Goal: Task Accomplishment & Management: Use online tool/utility

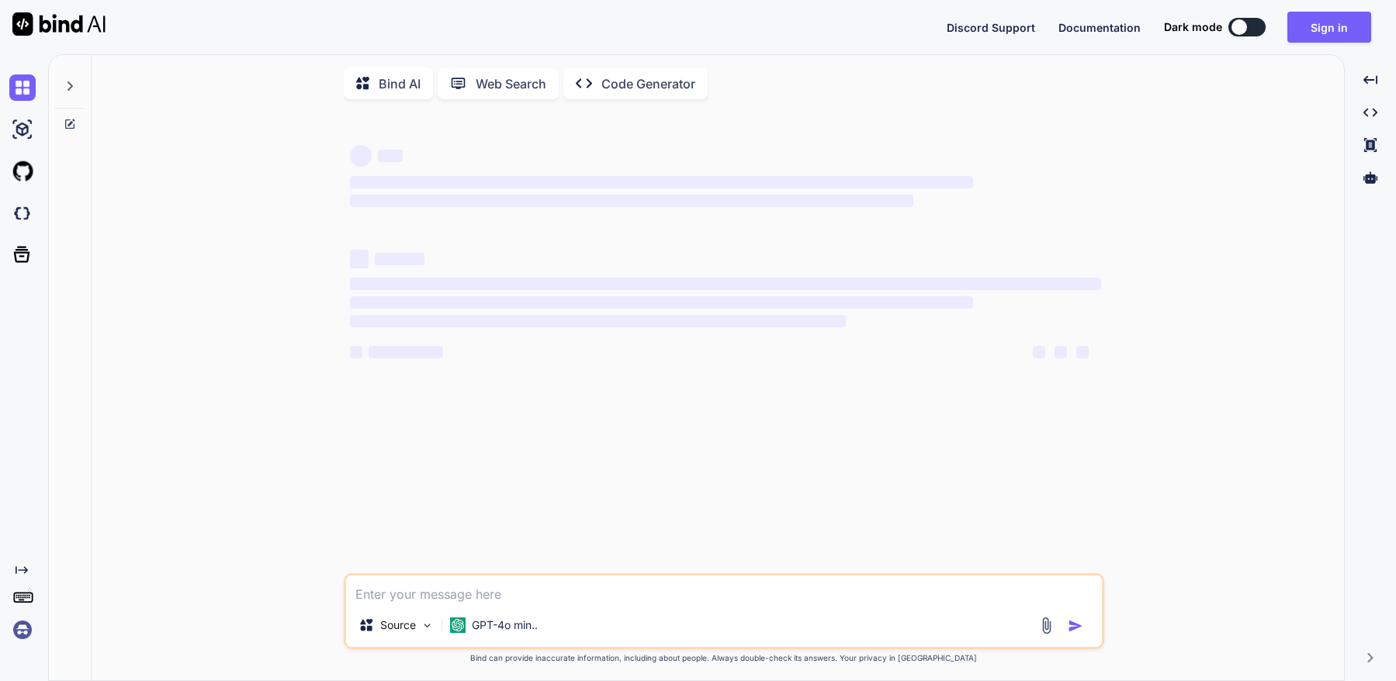
type textarea "x"
click at [1329, 24] on button "Sign in" at bounding box center [1329, 27] width 84 height 31
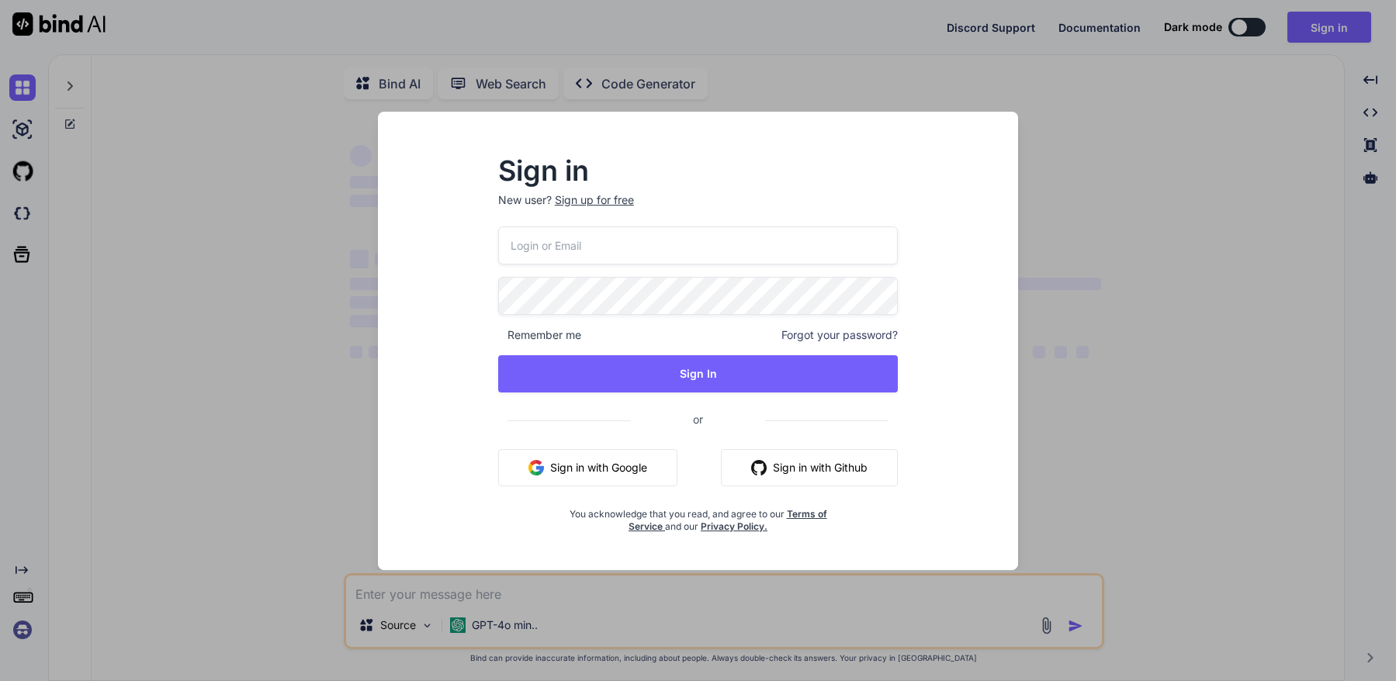
click at [549, 247] on input "email" at bounding box center [698, 246] width 400 height 38
click at [459, 351] on div "Sign in New user? Sign up for free Remember me Forgot your password? Sign In or…" at bounding box center [697, 355] width 615 height 431
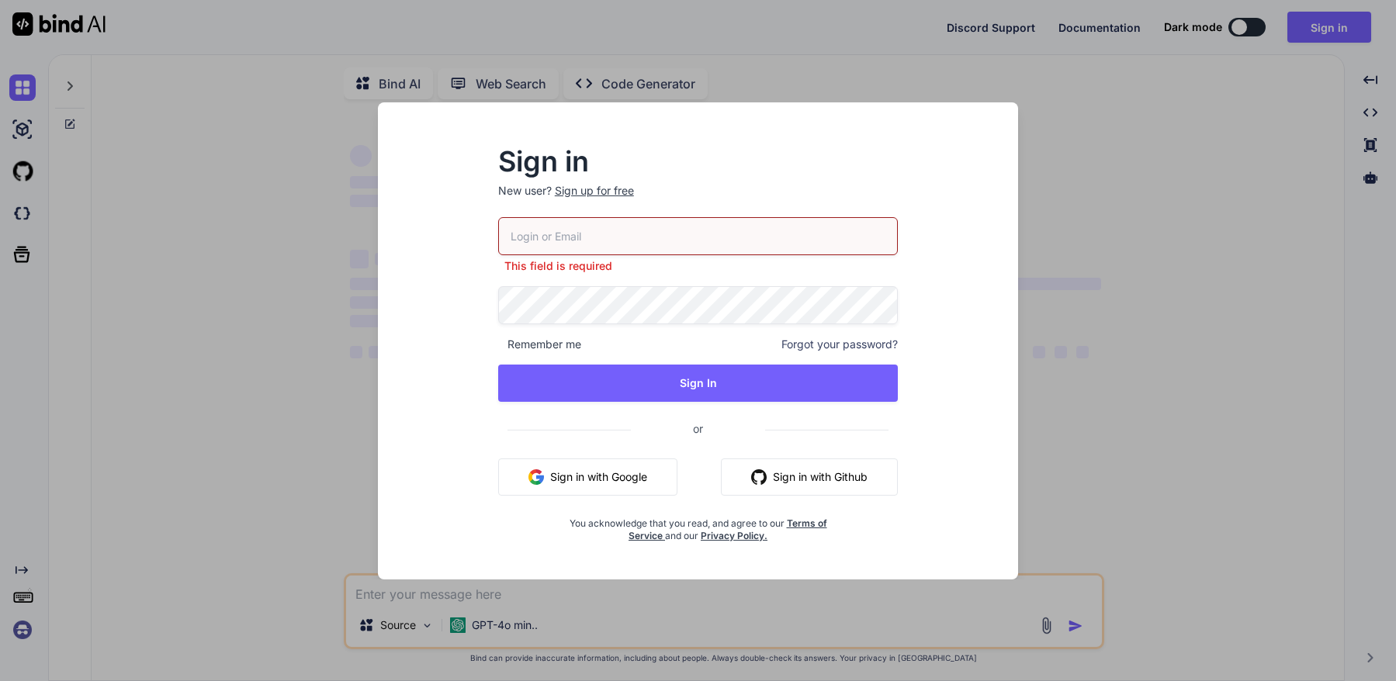
click at [562, 240] on input "email" at bounding box center [698, 236] width 400 height 38
paste input "azadaprocreatebrushthailand-2@berrymail.cc"
type input "azadaprocreatebrushthailand-2@berrymail.cc"
drag, startPoint x: 764, startPoint y: 239, endPoint x: 331, endPoint y: 236, distance: 433.8
click at [330, 236] on div "Sign in New user? Sign up for free azadaprocreatebrushthailand-2@berrymail.cc T…" at bounding box center [698, 340] width 1396 height 681
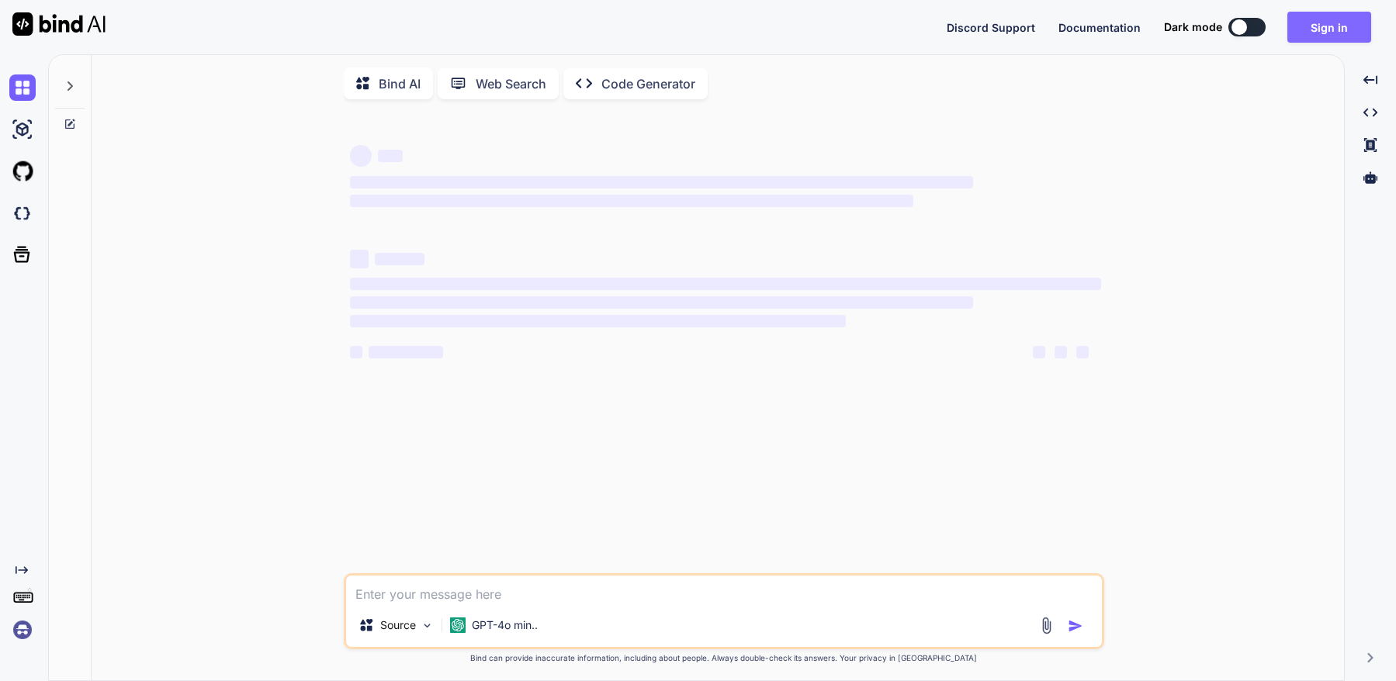
click at [1334, 28] on button "Sign in" at bounding box center [1329, 27] width 84 height 31
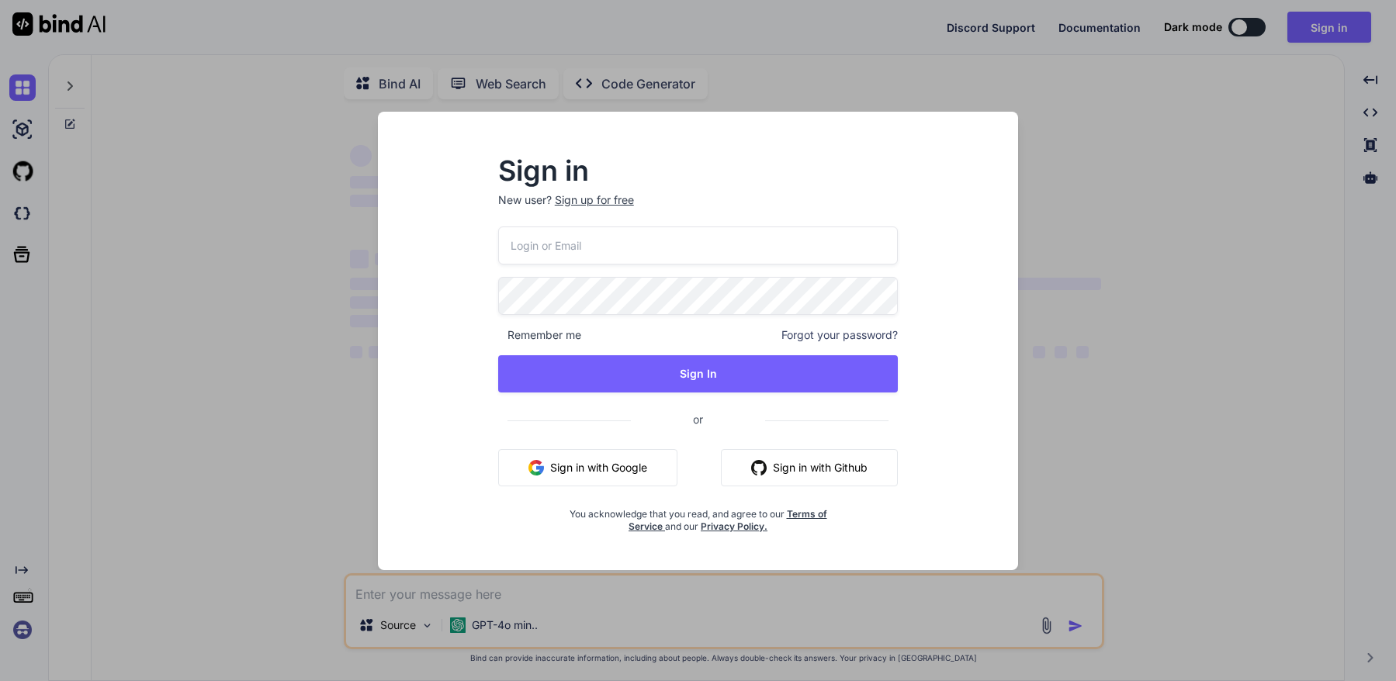
click at [536, 241] on input "email" at bounding box center [698, 246] width 400 height 38
paste input "azadaprocreatebrushthailand-2@berrymail.cc"
click at [510, 246] on input "azadaprocreatebrushthailand-2@berrymail.cc" at bounding box center [698, 246] width 400 height 38
type input "lazadaprocreatebrushthailand-2@berrymail.cc"
click at [679, 393] on div "lazadaprocreatebrushthailand-2@berrymail.cc Remember me Forgot your password? S…" at bounding box center [698, 380] width 400 height 307
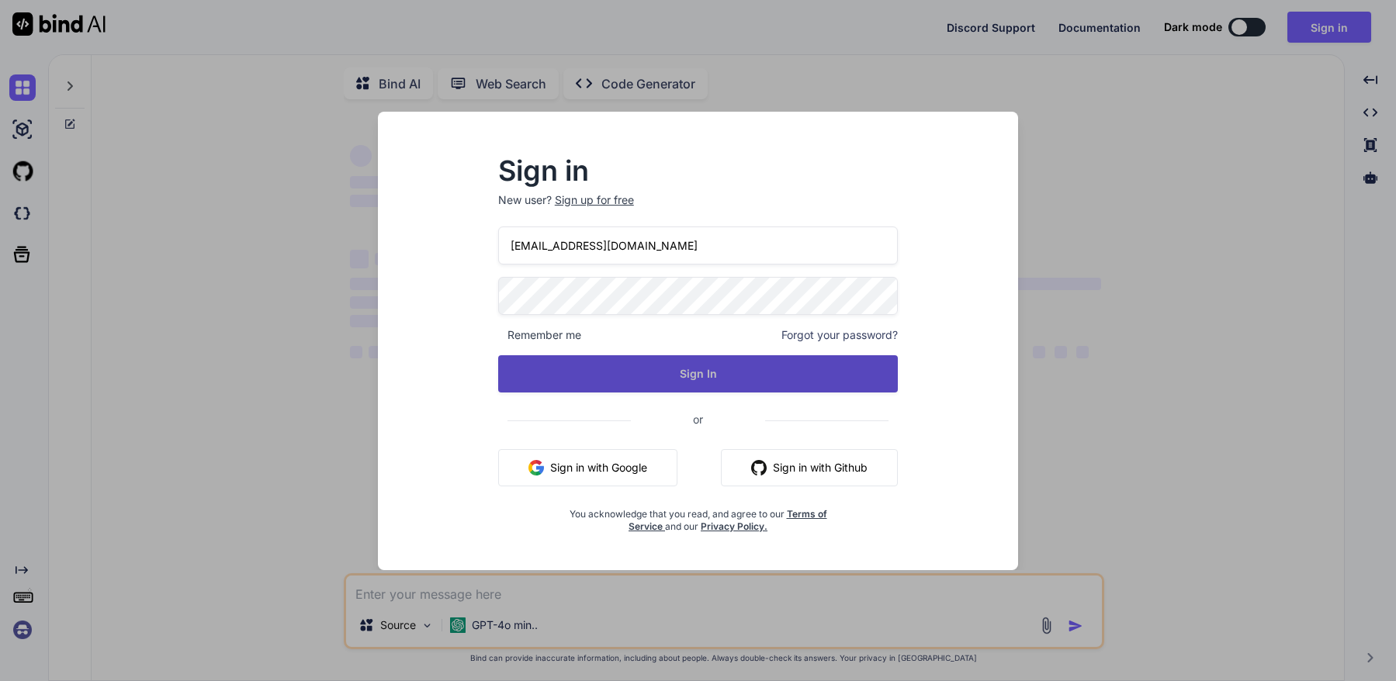
click at [700, 366] on button "Sign In" at bounding box center [698, 373] width 400 height 37
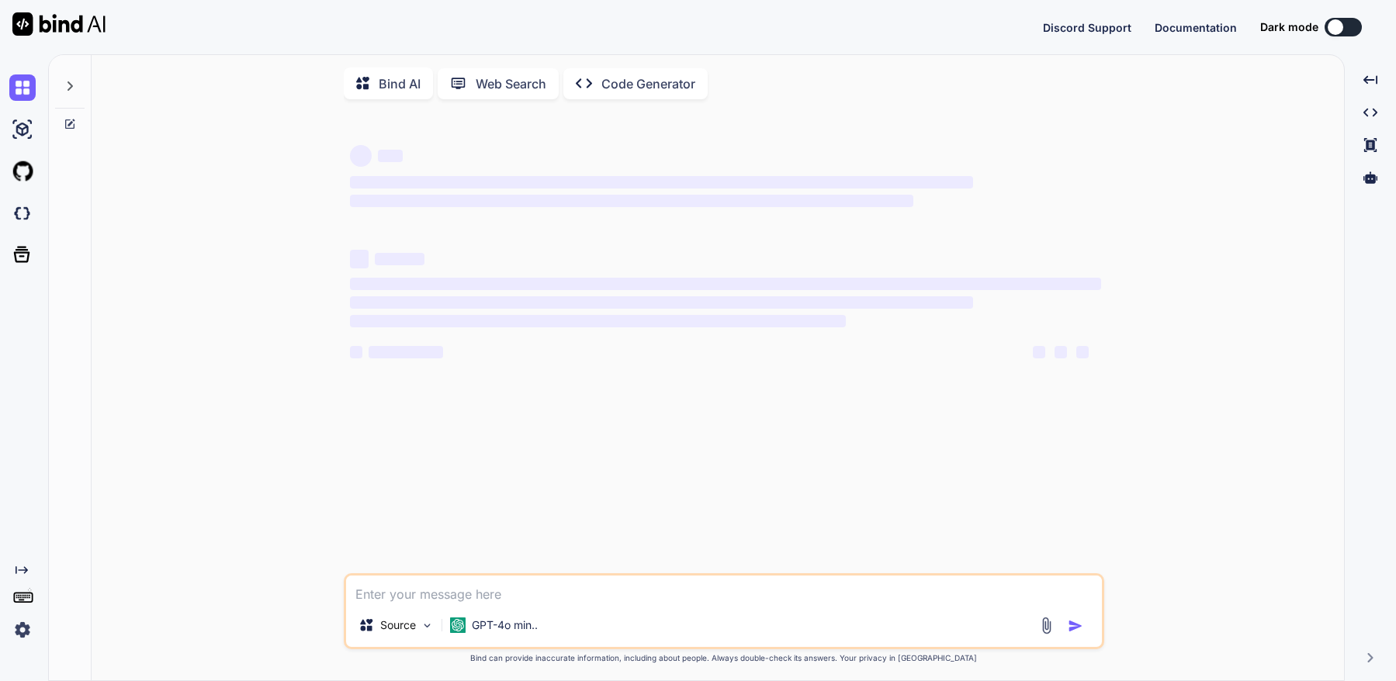
click at [21, 625] on img at bounding box center [22, 630] width 26 height 26
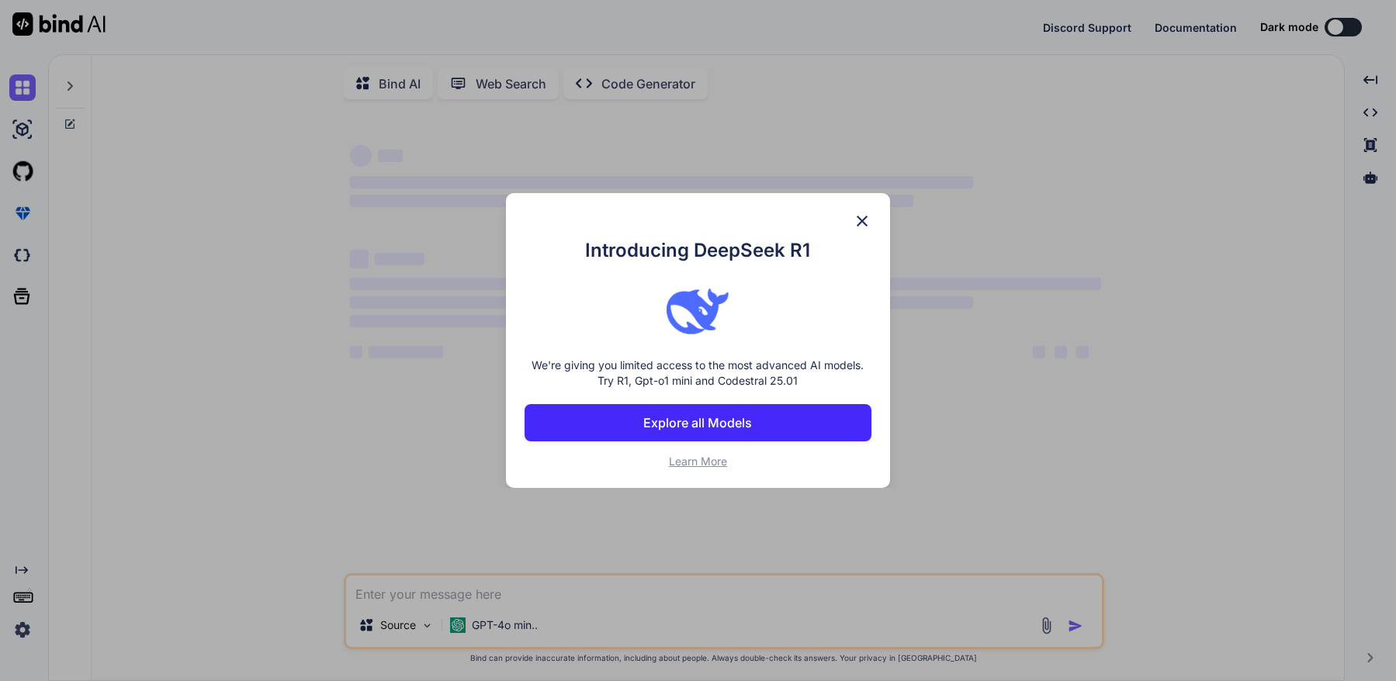
click at [883, 136] on div "Introducing DeepSeek R1 We're giving you limited access to the most advanced AI…" at bounding box center [698, 340] width 1396 height 681
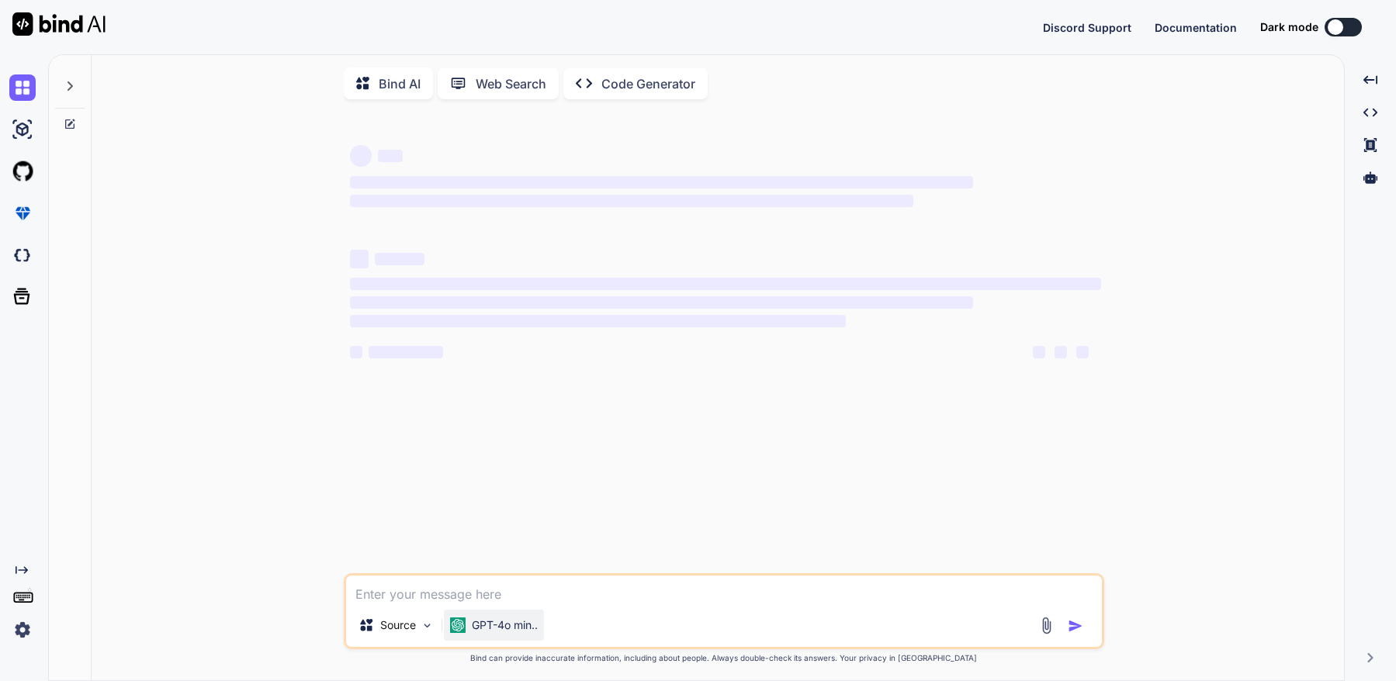
click at [473, 623] on p "GPT-4o min.." at bounding box center [505, 626] width 66 height 16
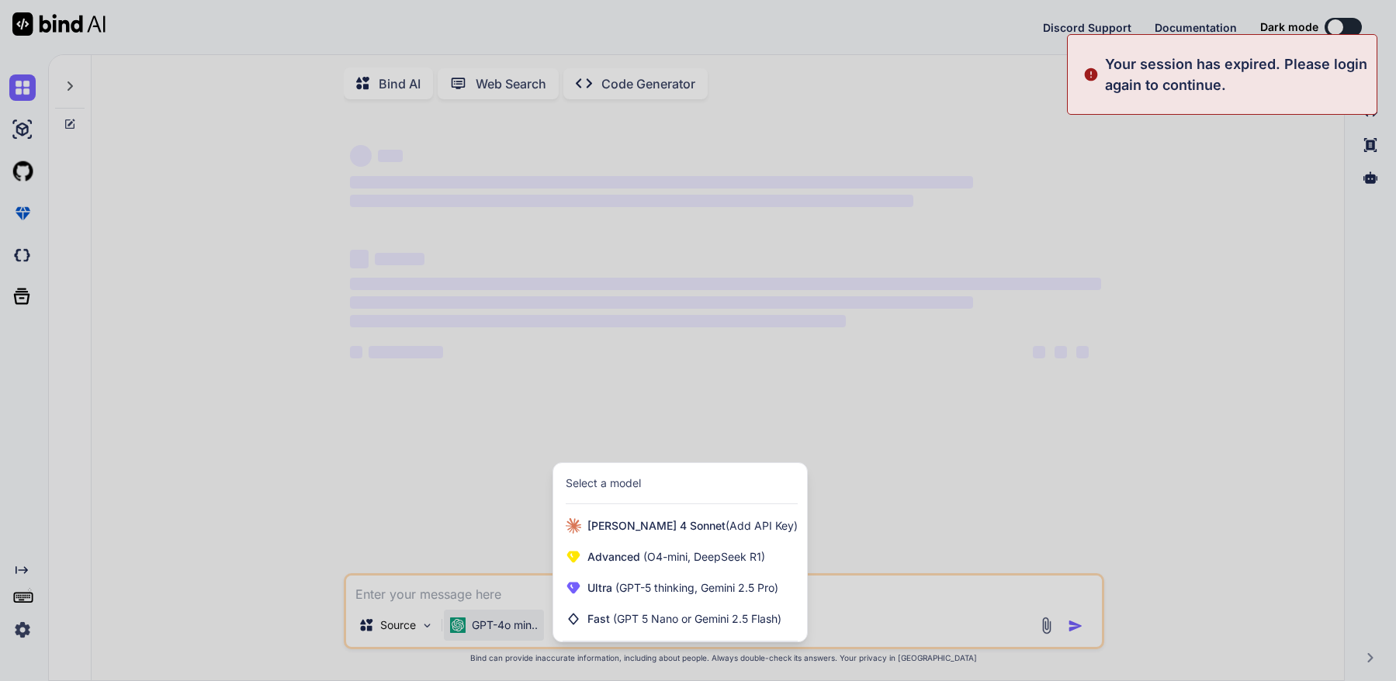
click at [337, 377] on div at bounding box center [698, 340] width 1396 height 681
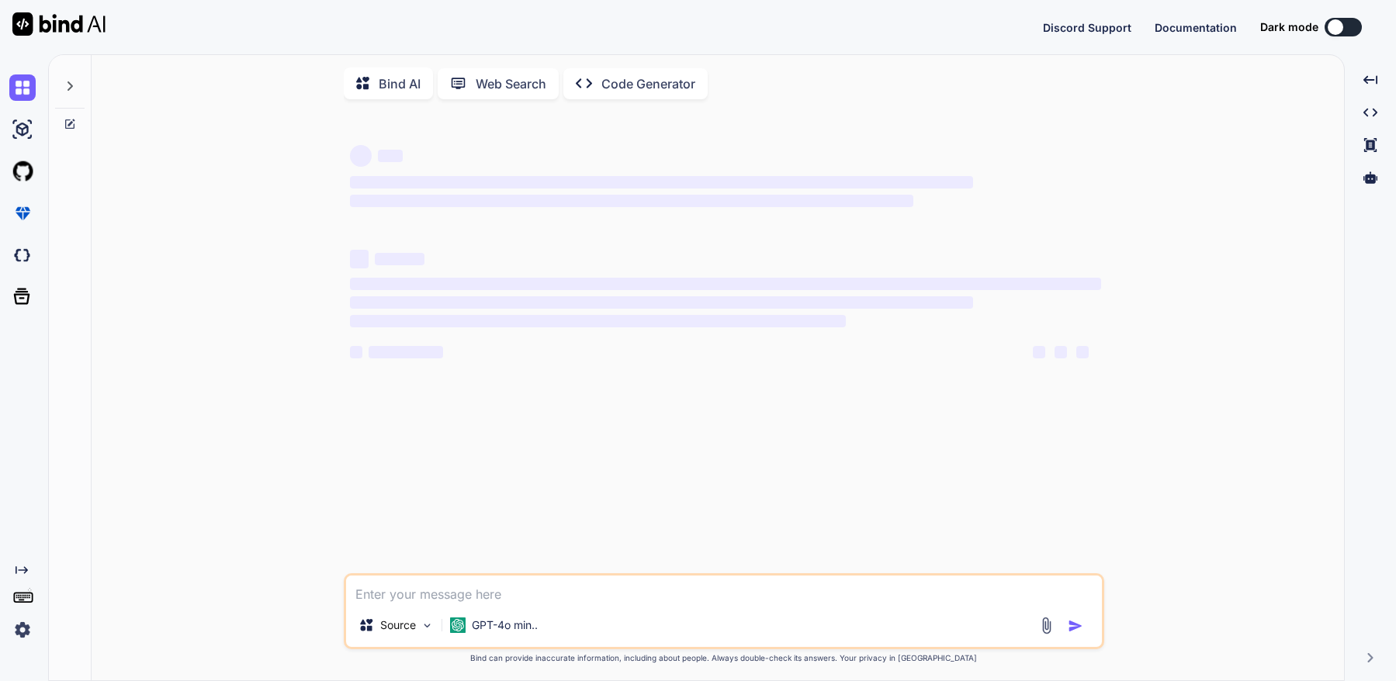
click at [1160, 80] on div "Bind AI Web Search Created with Pixso. Code Generator ‌ ‌ ‌ ‌ ‌ ‌ ‌ ‌ ‌ ‌ ‌ ‌ ‌…" at bounding box center [718, 372] width 1253 height 622
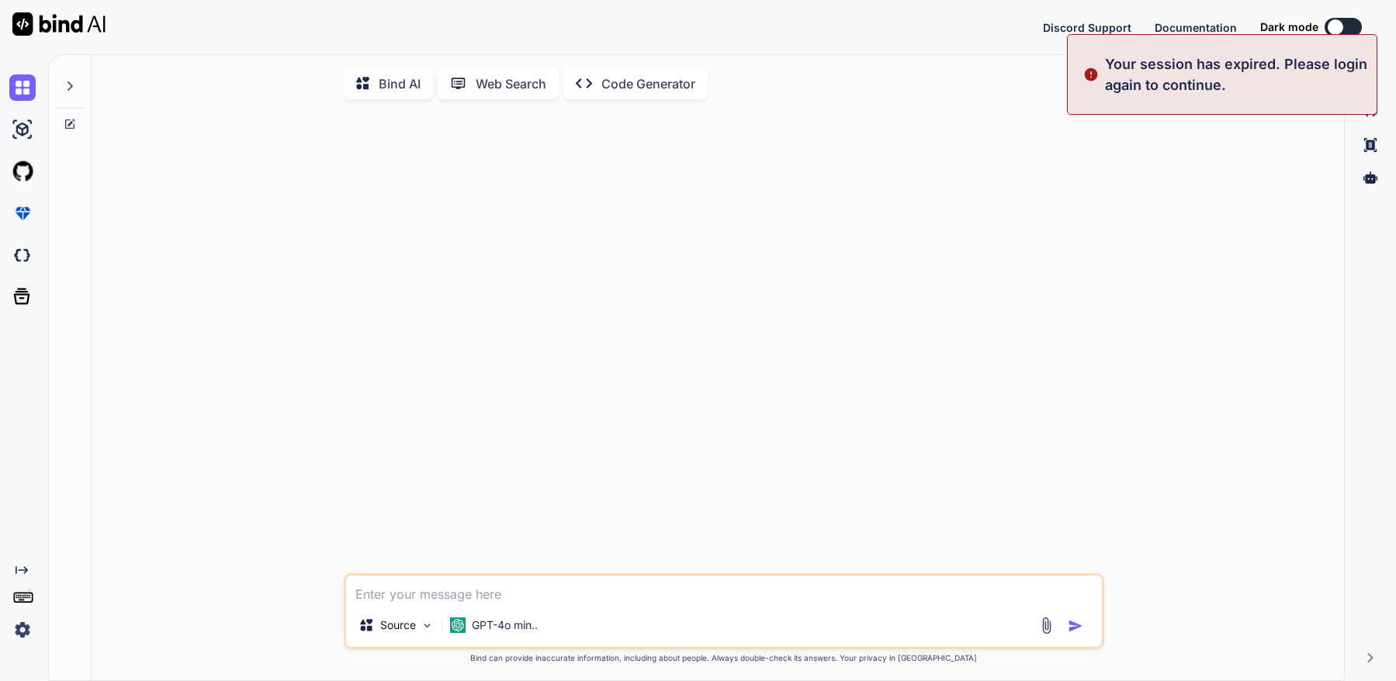
click at [24, 629] on img at bounding box center [22, 630] width 26 height 26
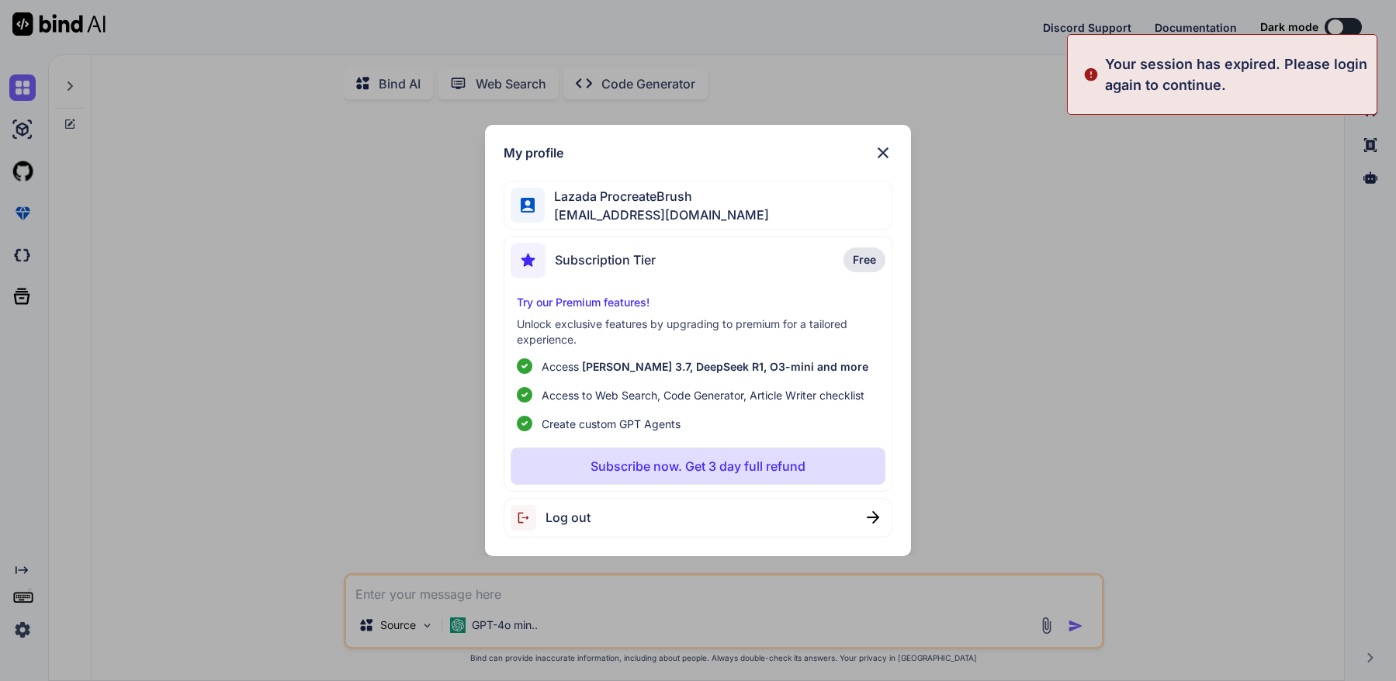
click at [1160, 71] on p "Your session has expired. Please login again to continue." at bounding box center [1236, 75] width 262 height 42
click at [1336, 151] on div "My profile Lazada ProcreateBrush lazadaprocreatebrushthailand-2@berrymail.cc Su…" at bounding box center [698, 340] width 1396 height 681
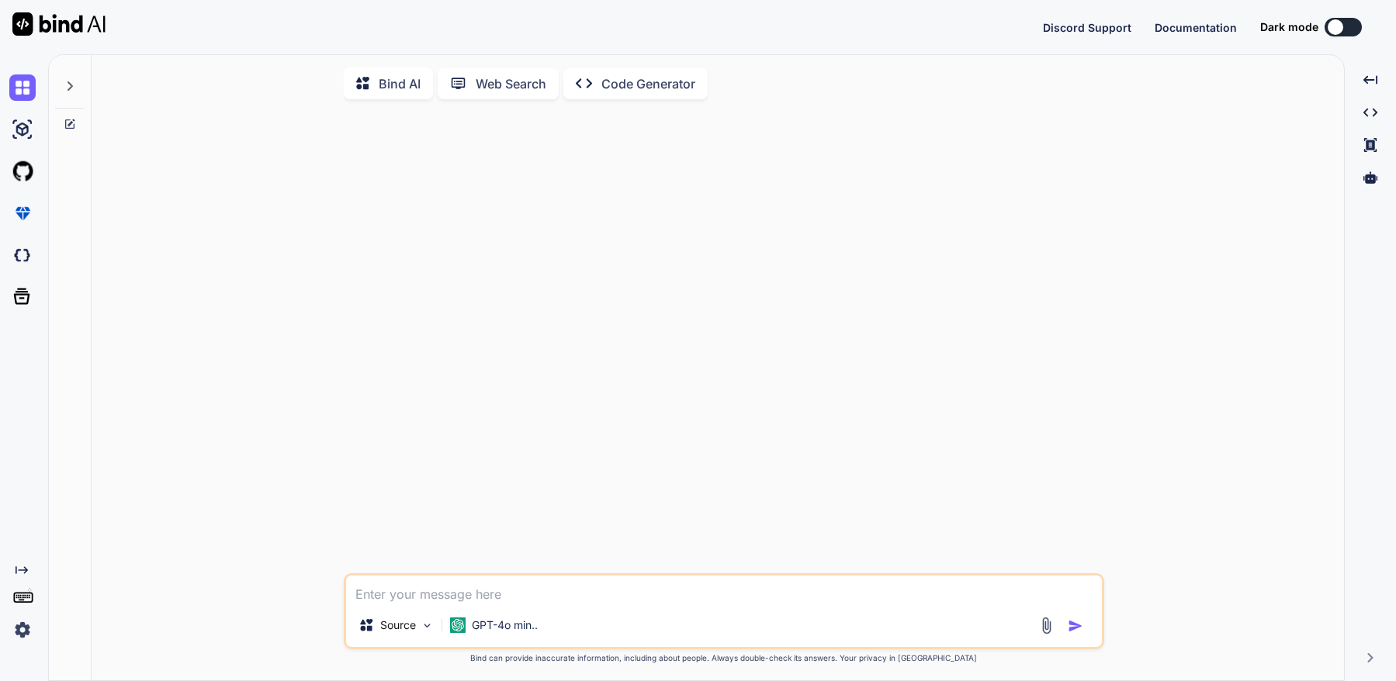
click at [16, 629] on img at bounding box center [22, 630] width 26 height 26
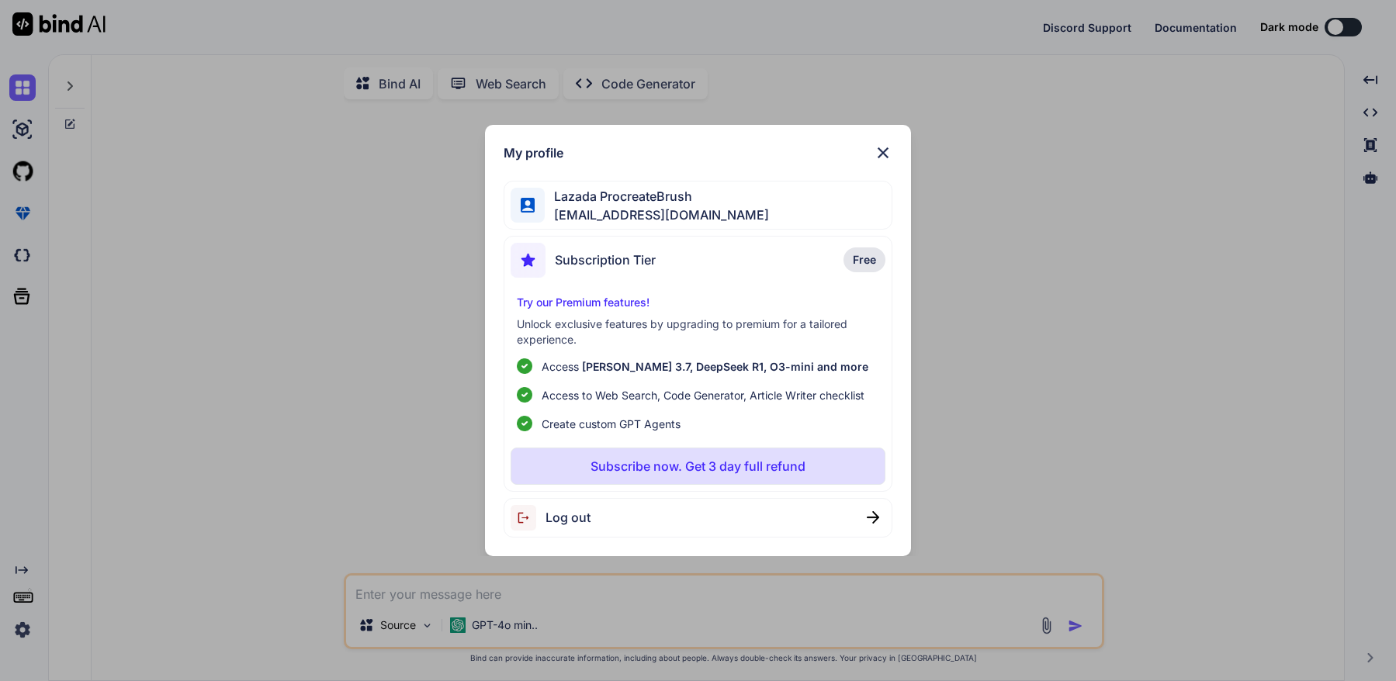
click at [888, 151] on img at bounding box center [883, 153] width 19 height 19
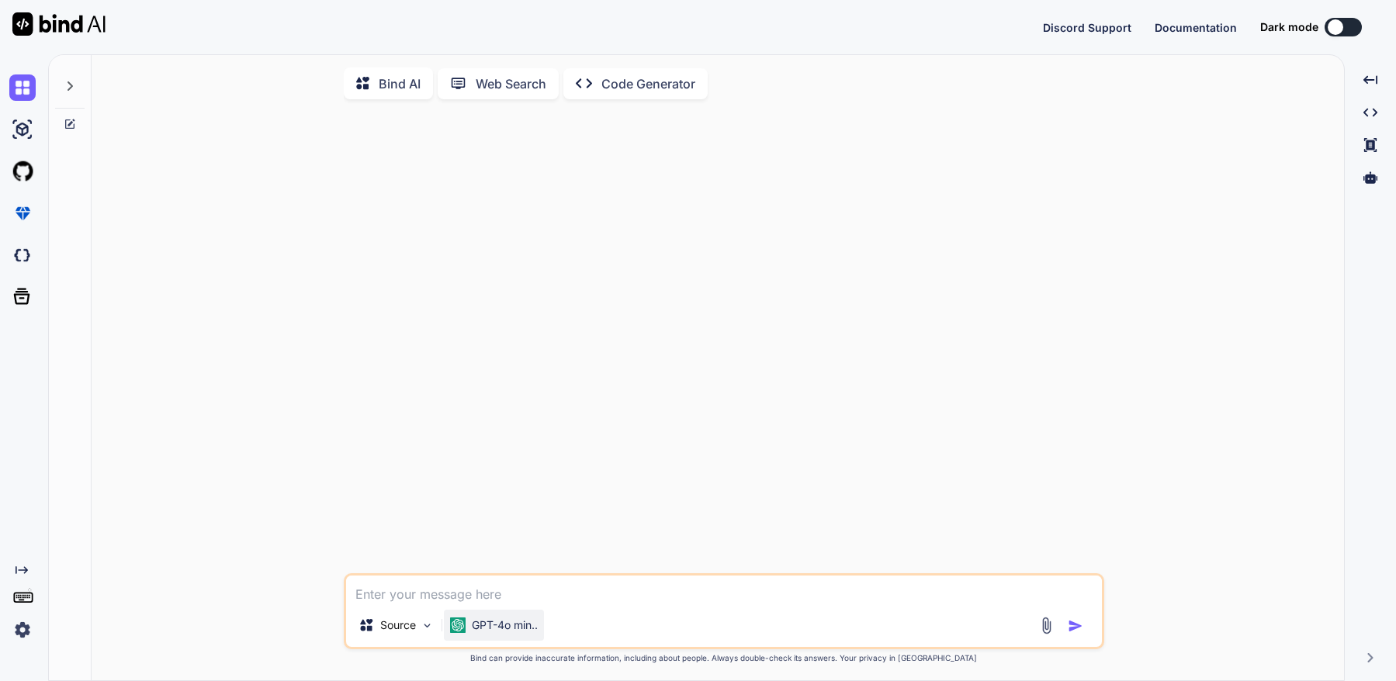
click at [492, 623] on p "GPT-4o min.." at bounding box center [505, 626] width 66 height 16
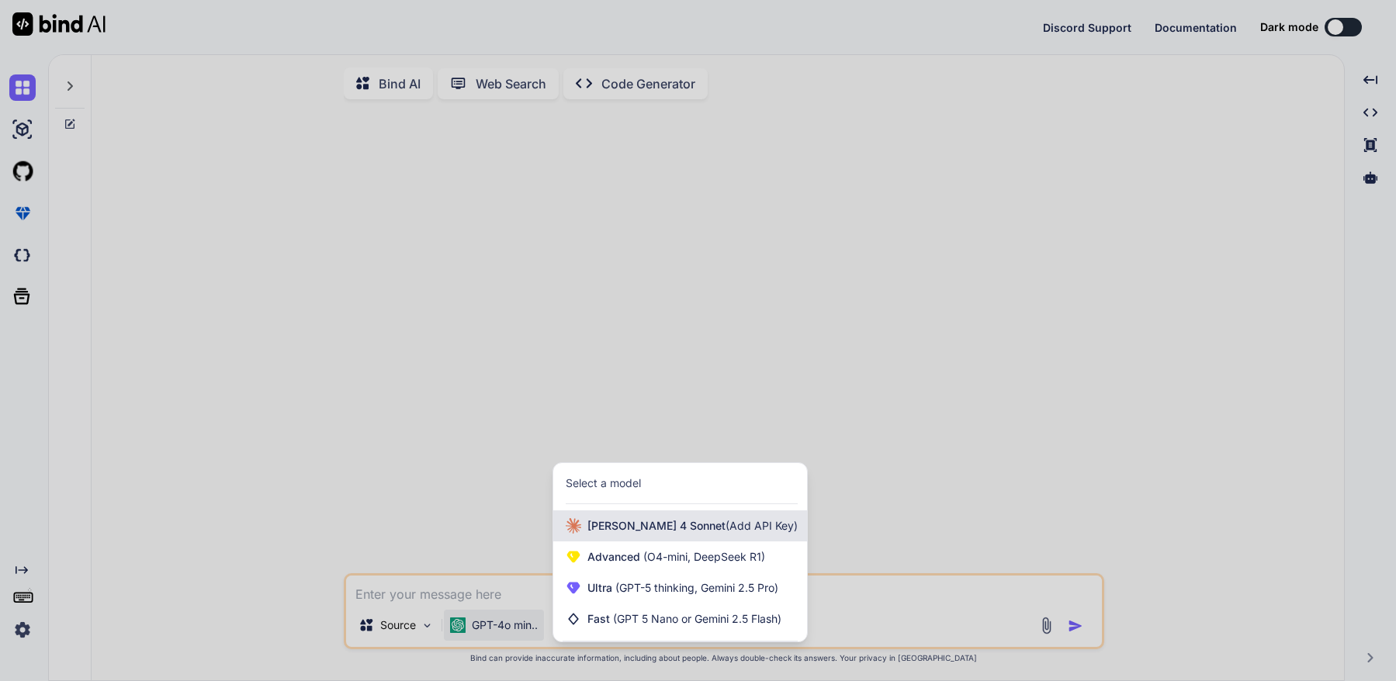
click at [604, 534] on span "Claude 4 Sonnet (Add API Key)" at bounding box center [692, 526] width 210 height 16
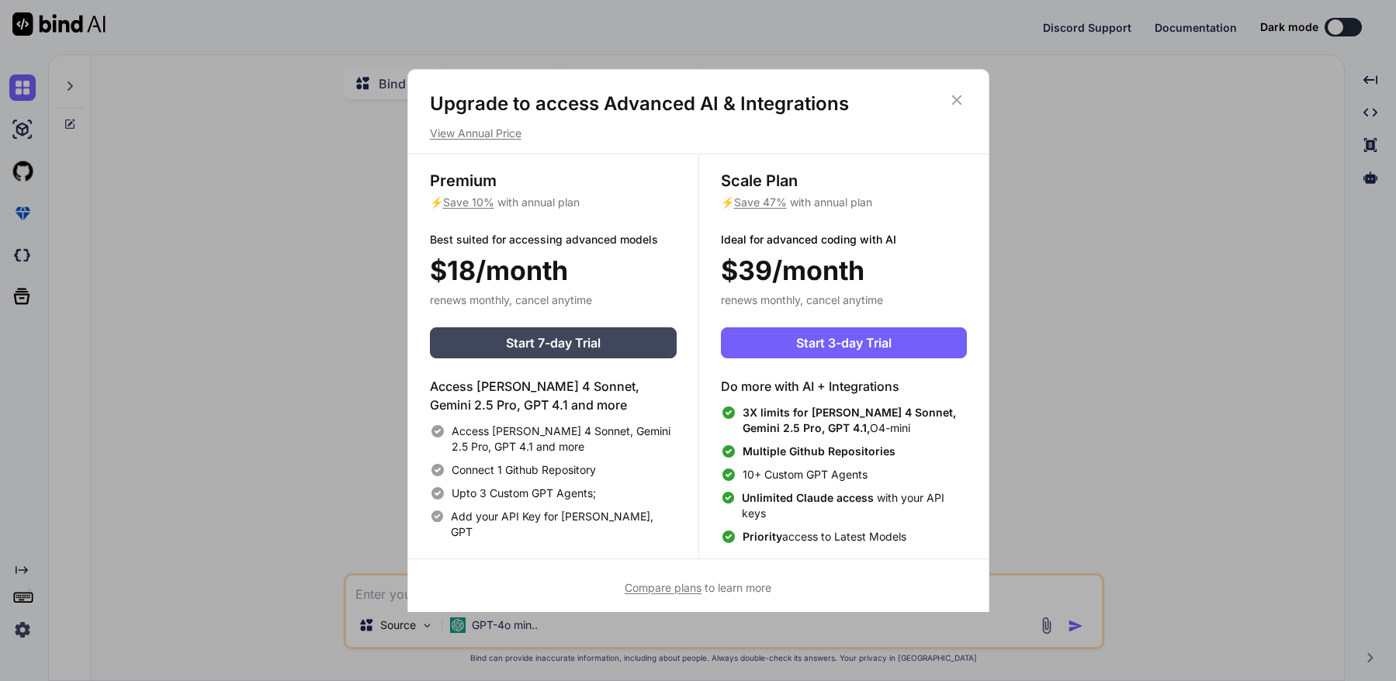
click at [954, 100] on icon at bounding box center [956, 100] width 17 height 17
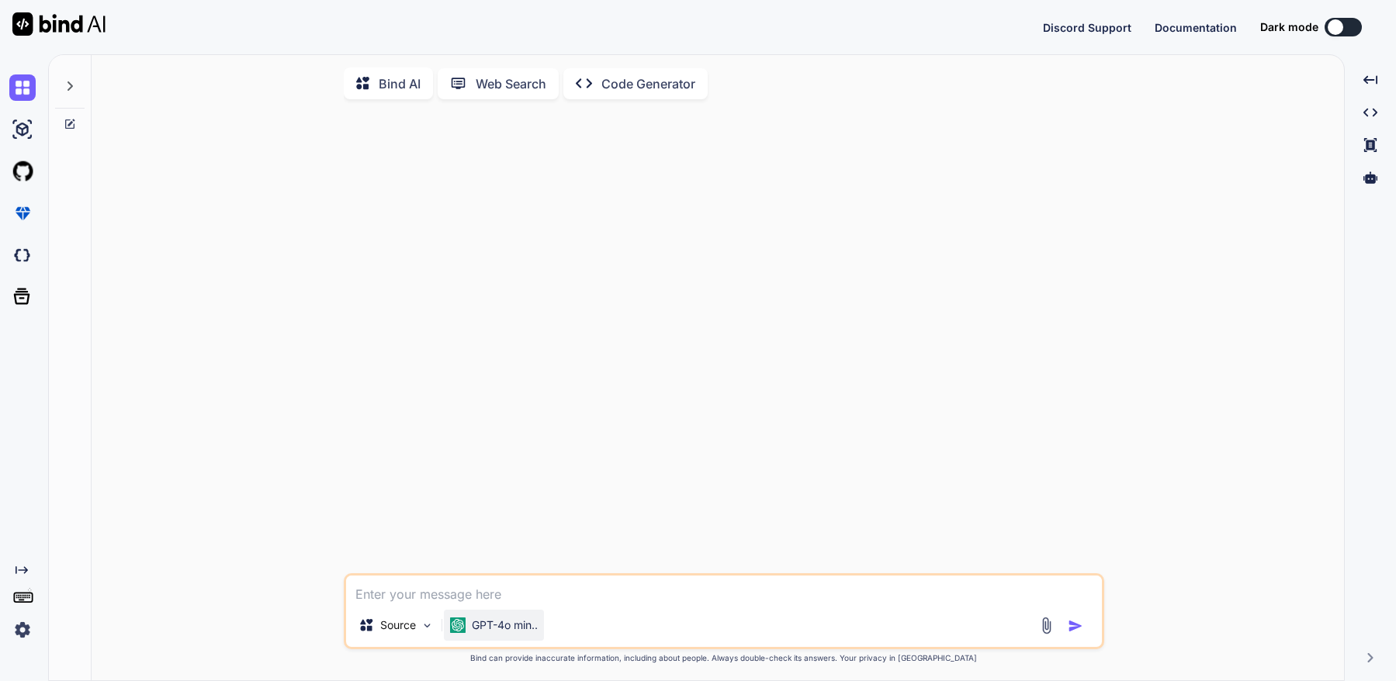
click at [491, 629] on p "GPT-4o min.." at bounding box center [505, 626] width 66 height 16
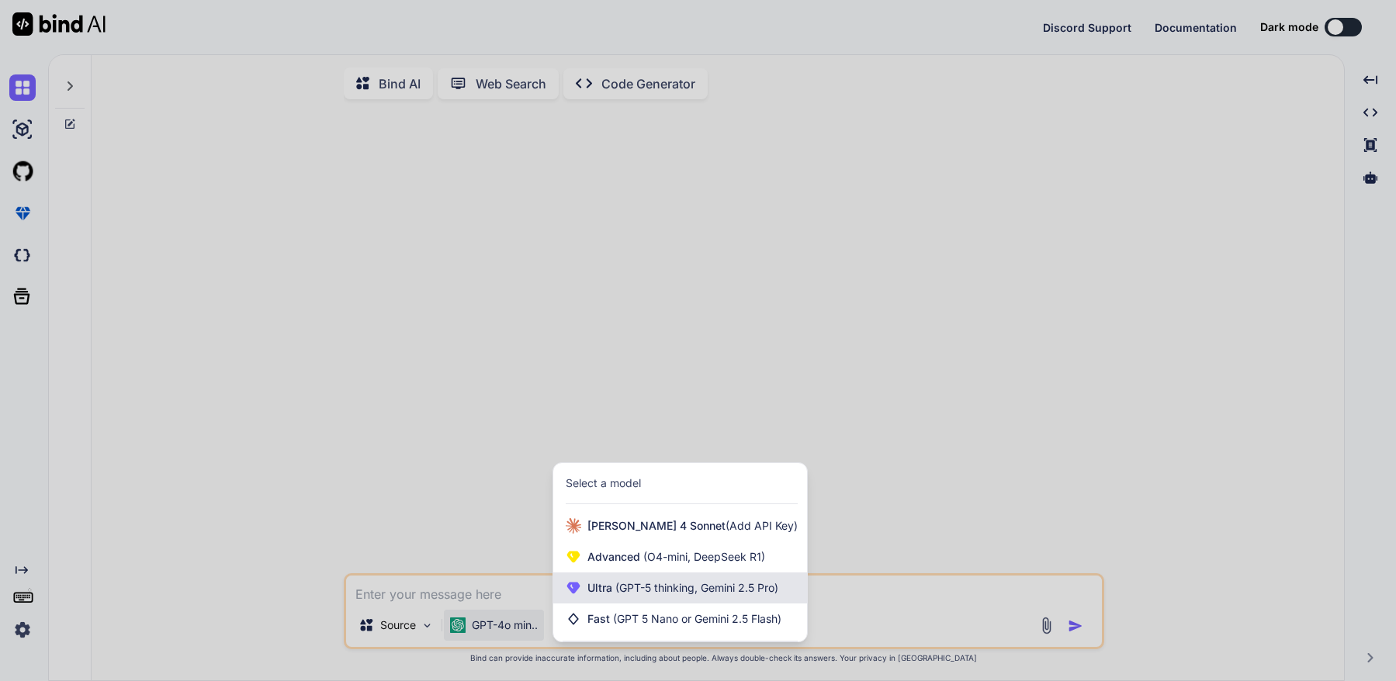
click at [666, 593] on span "(GPT-5 thinking, Gemini 2.5 Pro)" at bounding box center [695, 587] width 166 height 13
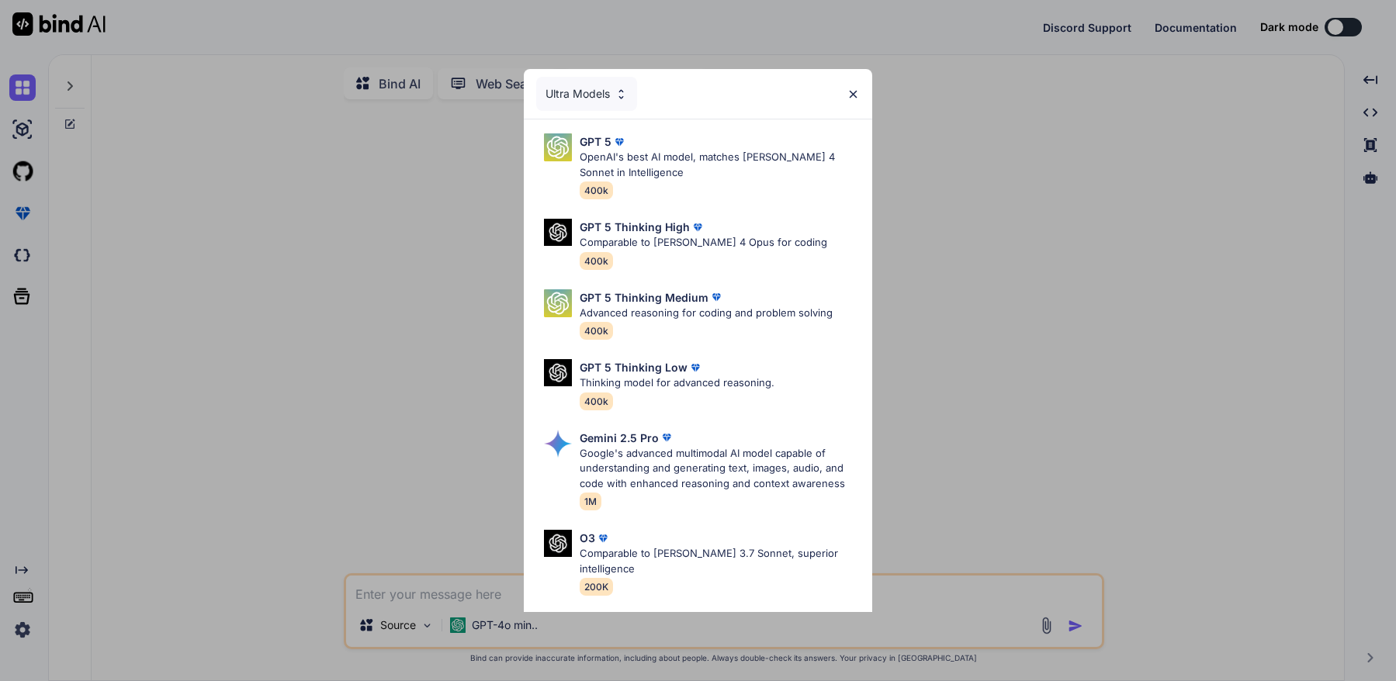
click at [856, 95] on img at bounding box center [853, 94] width 13 height 13
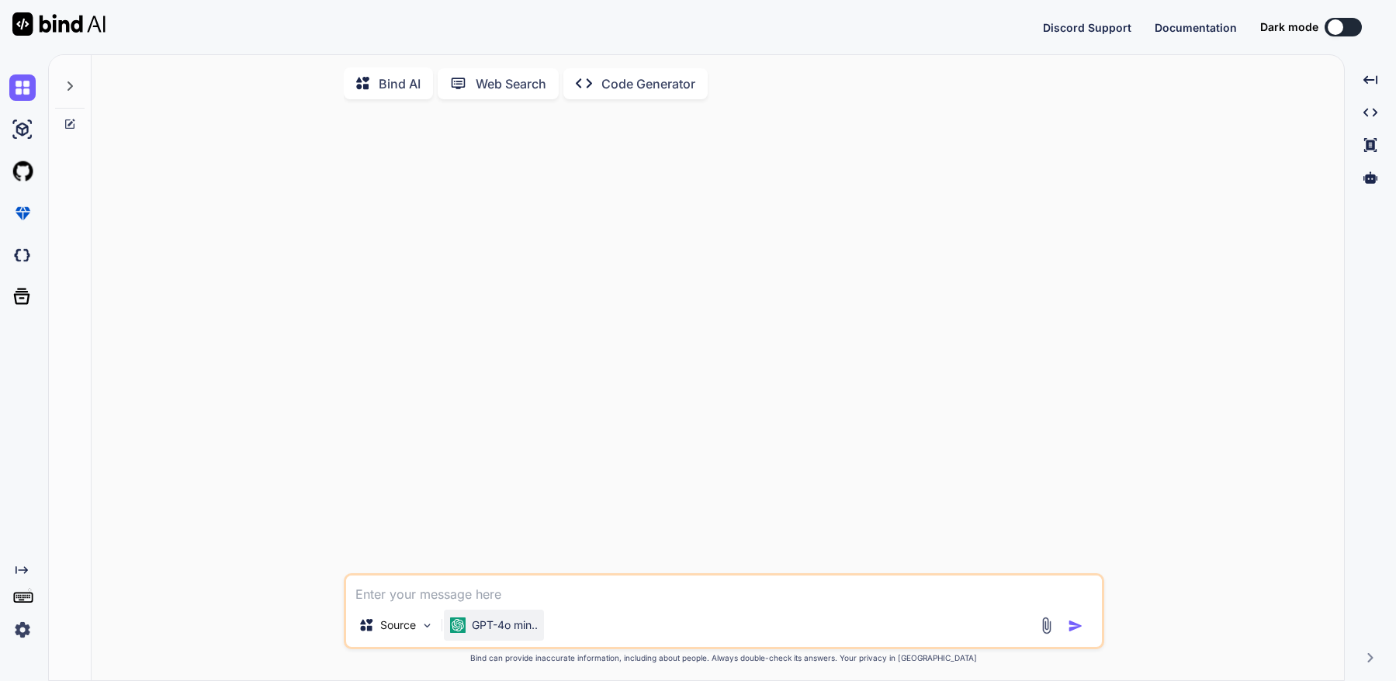
click at [536, 627] on p "GPT-4o min.." at bounding box center [505, 626] width 66 height 16
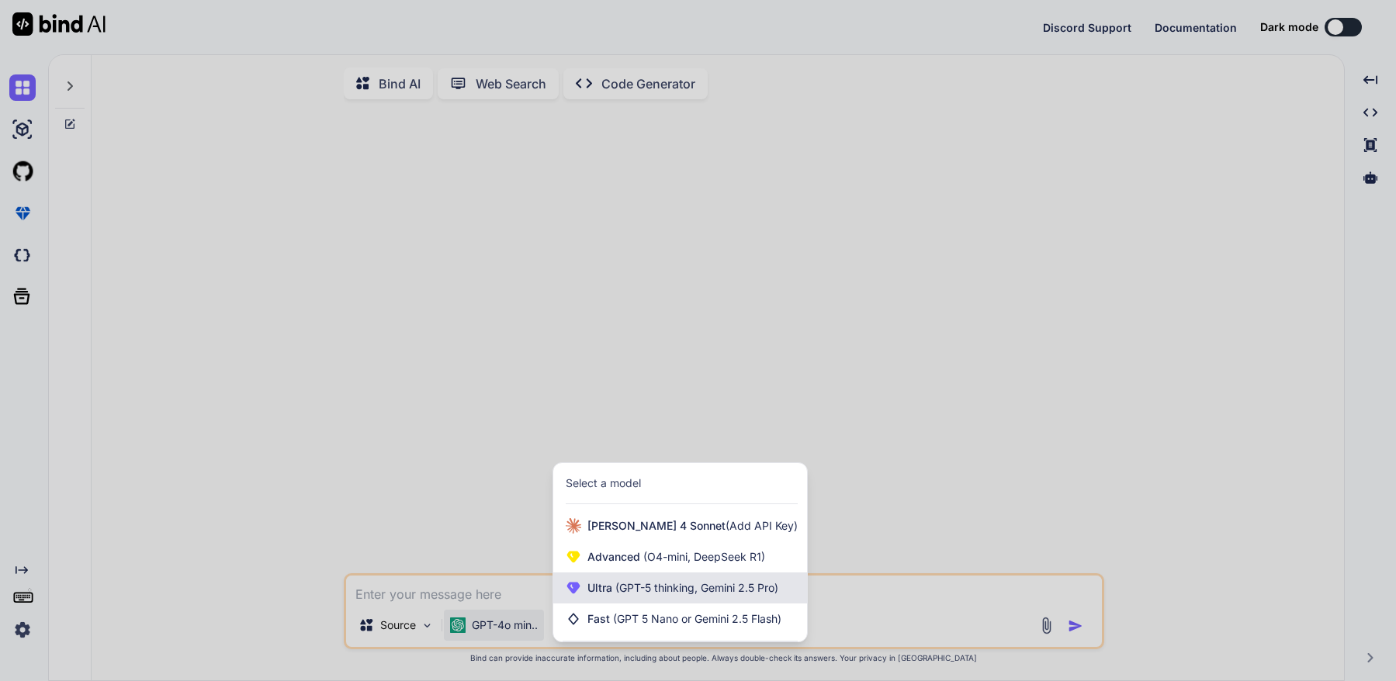
click at [625, 604] on div "Ultra (GPT-5 thinking, Gemini 2.5 Pro)" at bounding box center [680, 588] width 254 height 31
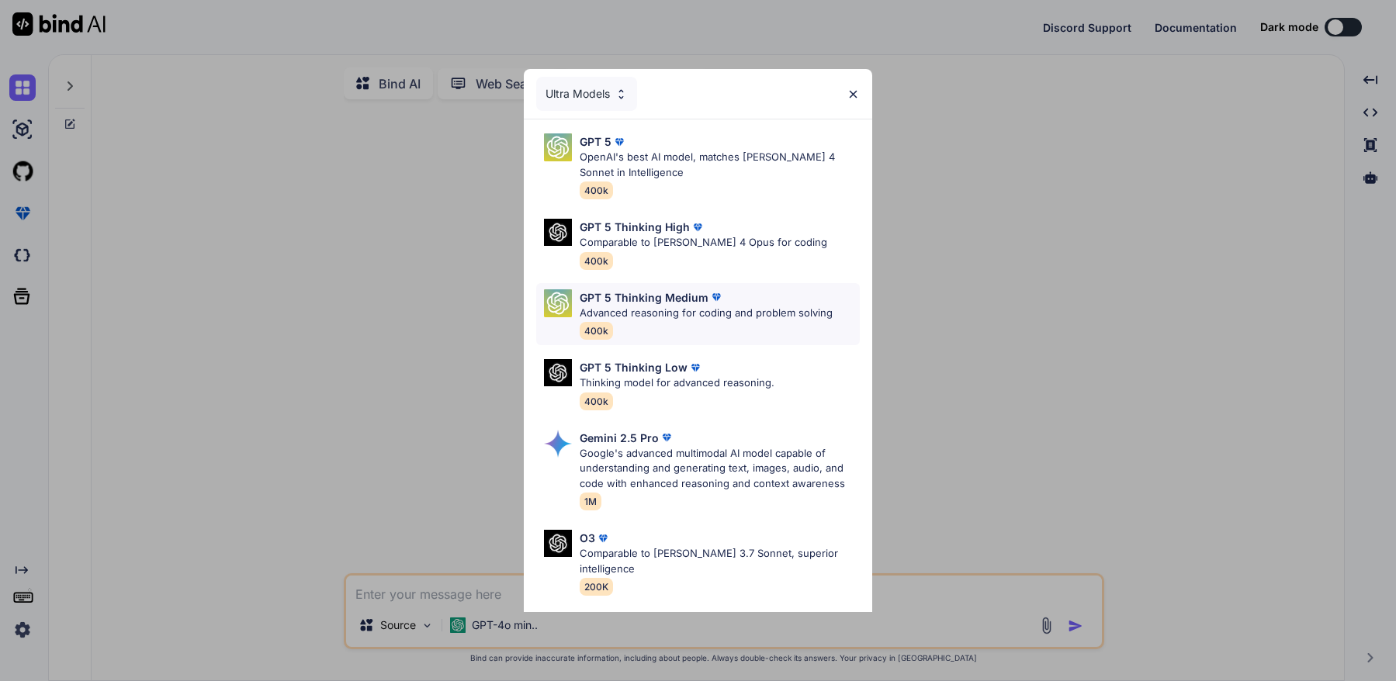
click at [612, 323] on div "GPT 5 Thinking Medium Advanced reasoning for coding and problem solving 400k" at bounding box center [706, 314] width 253 height 50
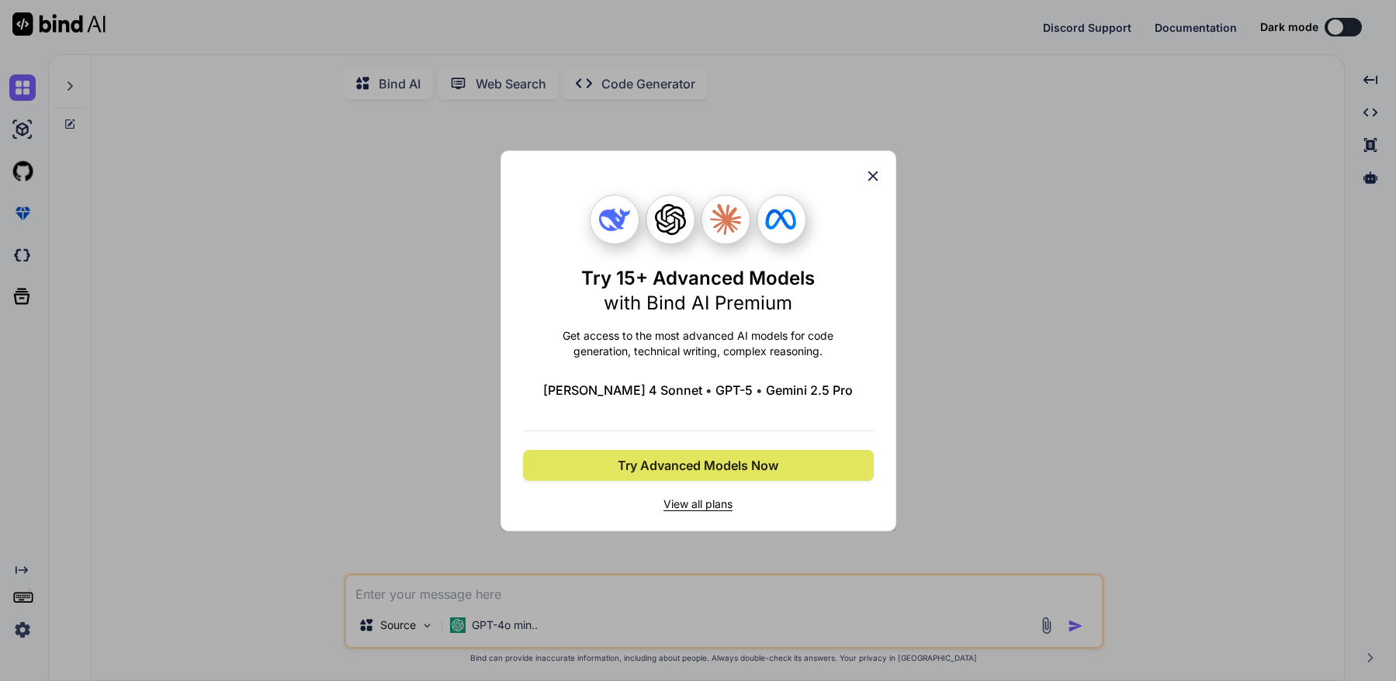
click at [703, 467] on span "Try Advanced Models Now" at bounding box center [698, 465] width 161 height 19
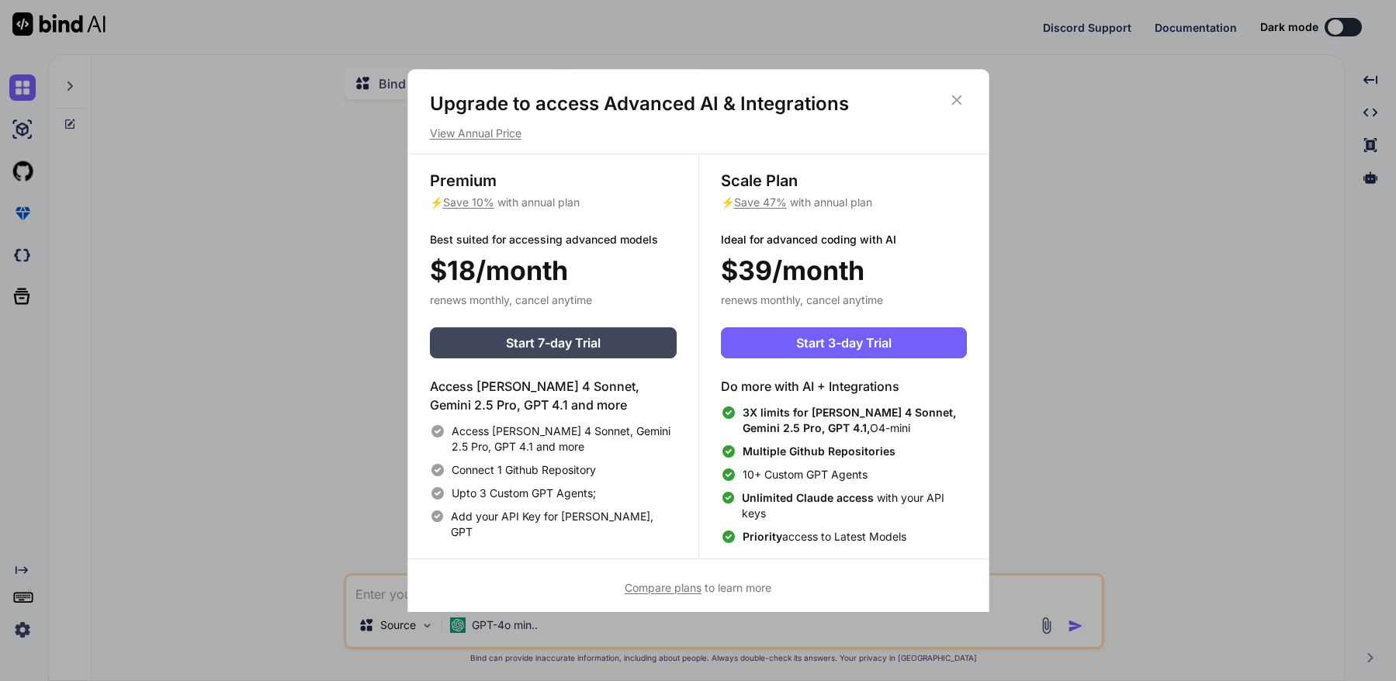
click at [964, 93] on icon at bounding box center [956, 100] width 17 height 17
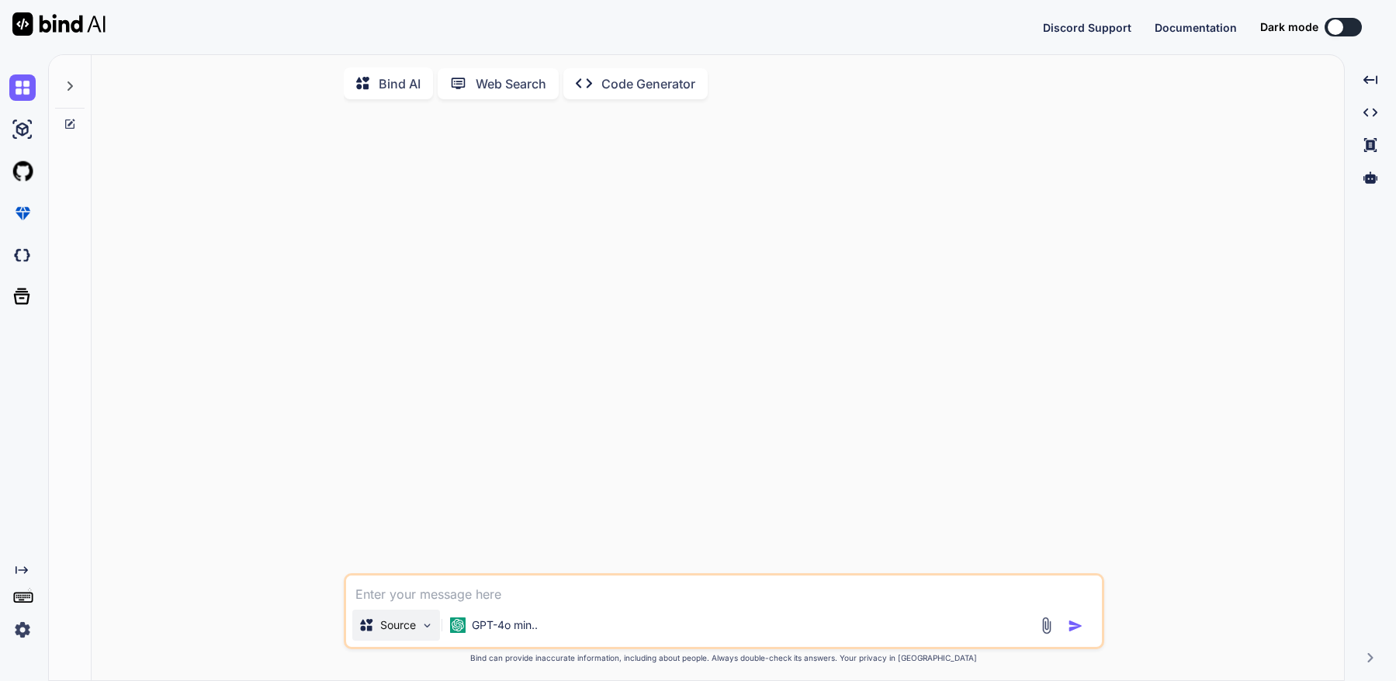
click at [410, 629] on p "Source" at bounding box center [398, 626] width 36 height 16
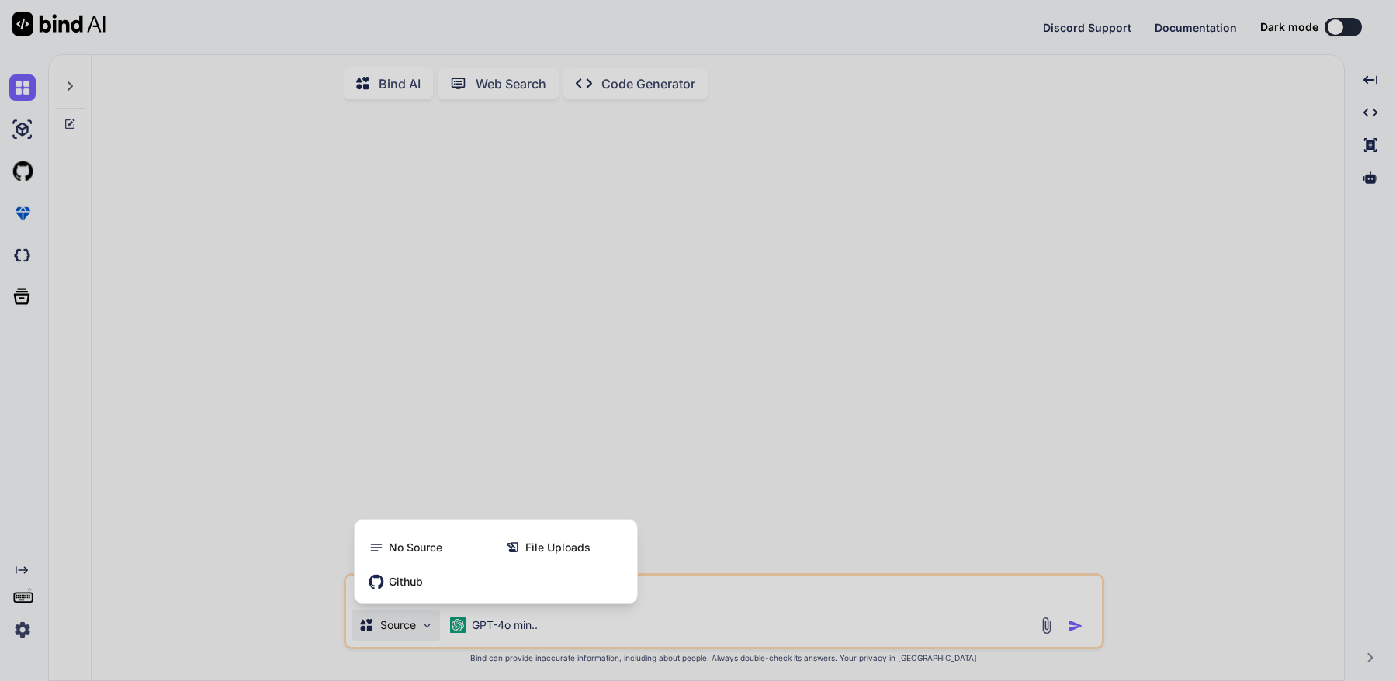
click at [424, 474] on div at bounding box center [698, 340] width 1396 height 681
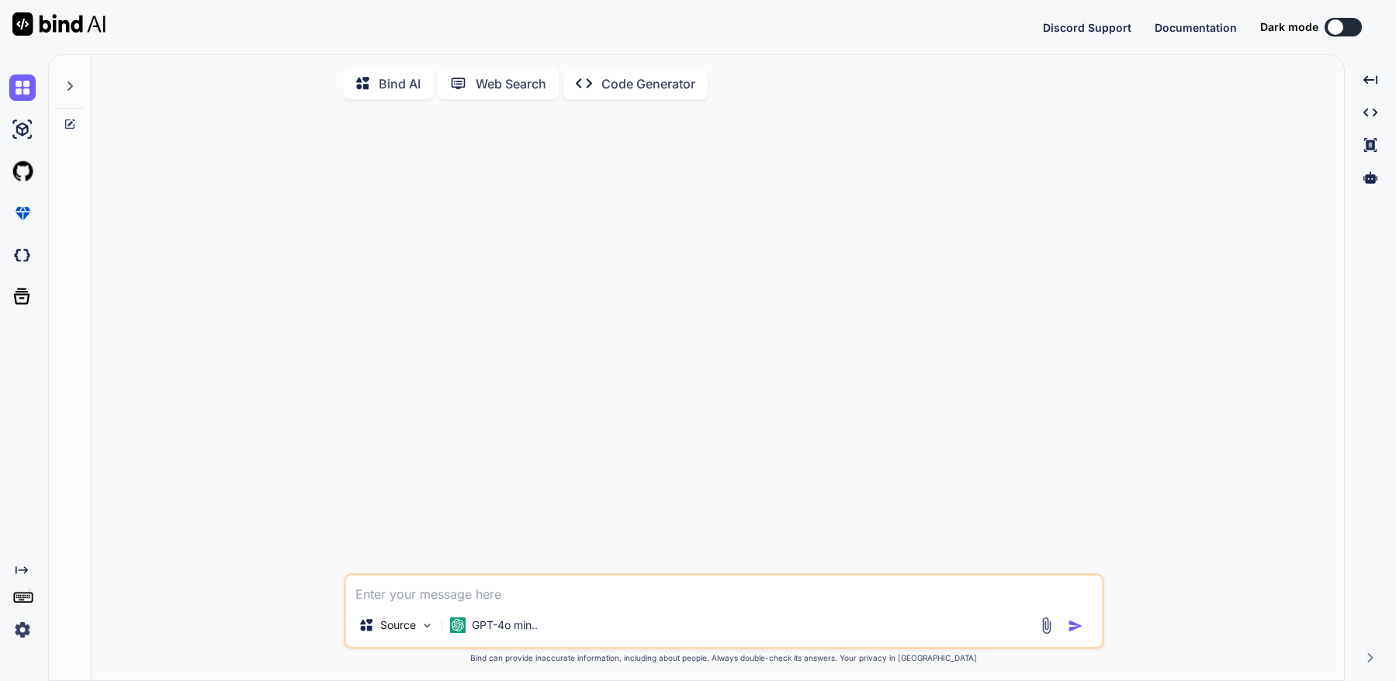
click at [913, 316] on div at bounding box center [725, 343] width 757 height 462
click at [24, 629] on img at bounding box center [22, 630] width 26 height 26
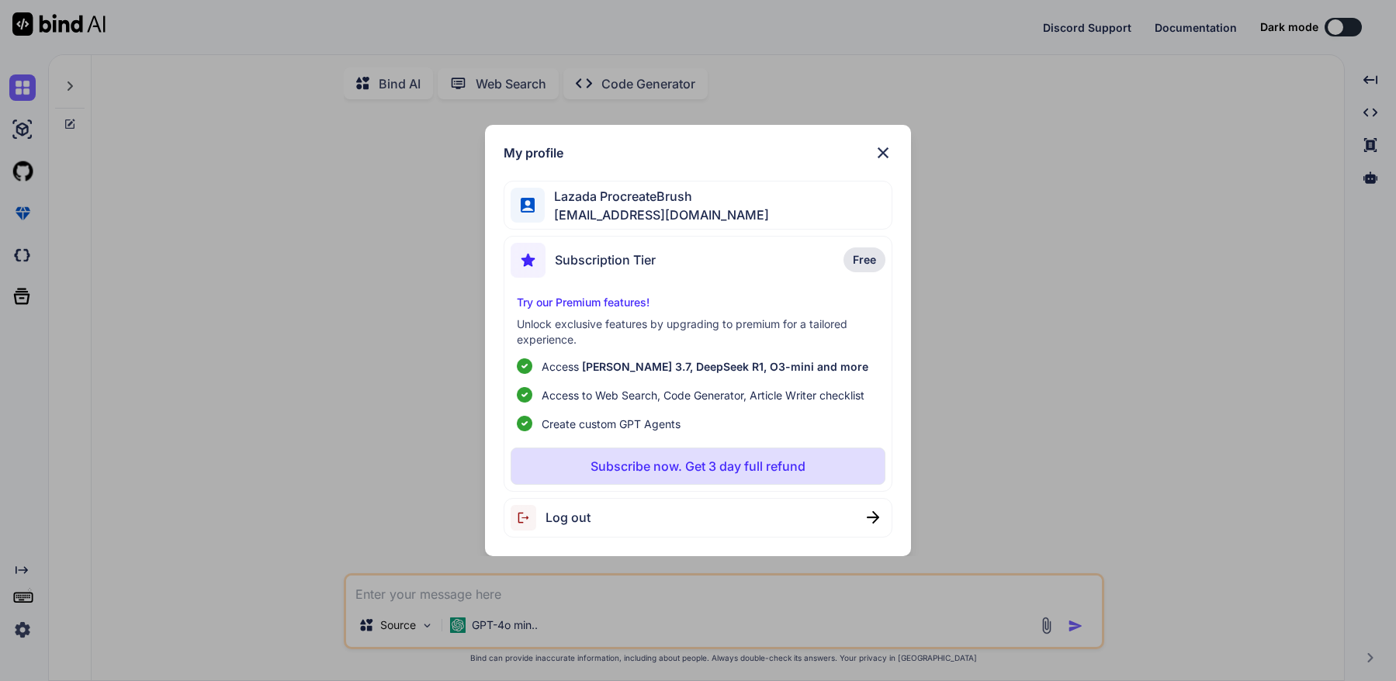
click at [857, 264] on span "Free" at bounding box center [864, 260] width 23 height 16
click at [882, 147] on img at bounding box center [883, 153] width 19 height 19
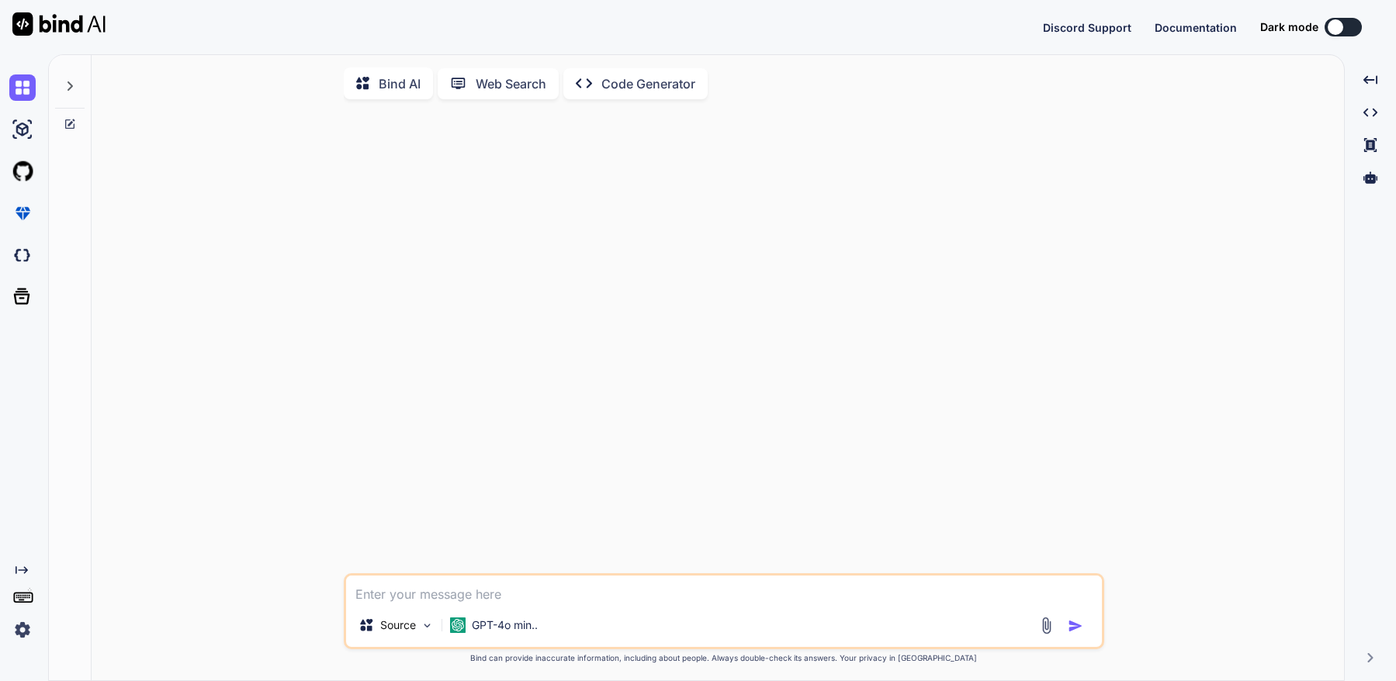
click at [11, 628] on img at bounding box center [22, 630] width 26 height 26
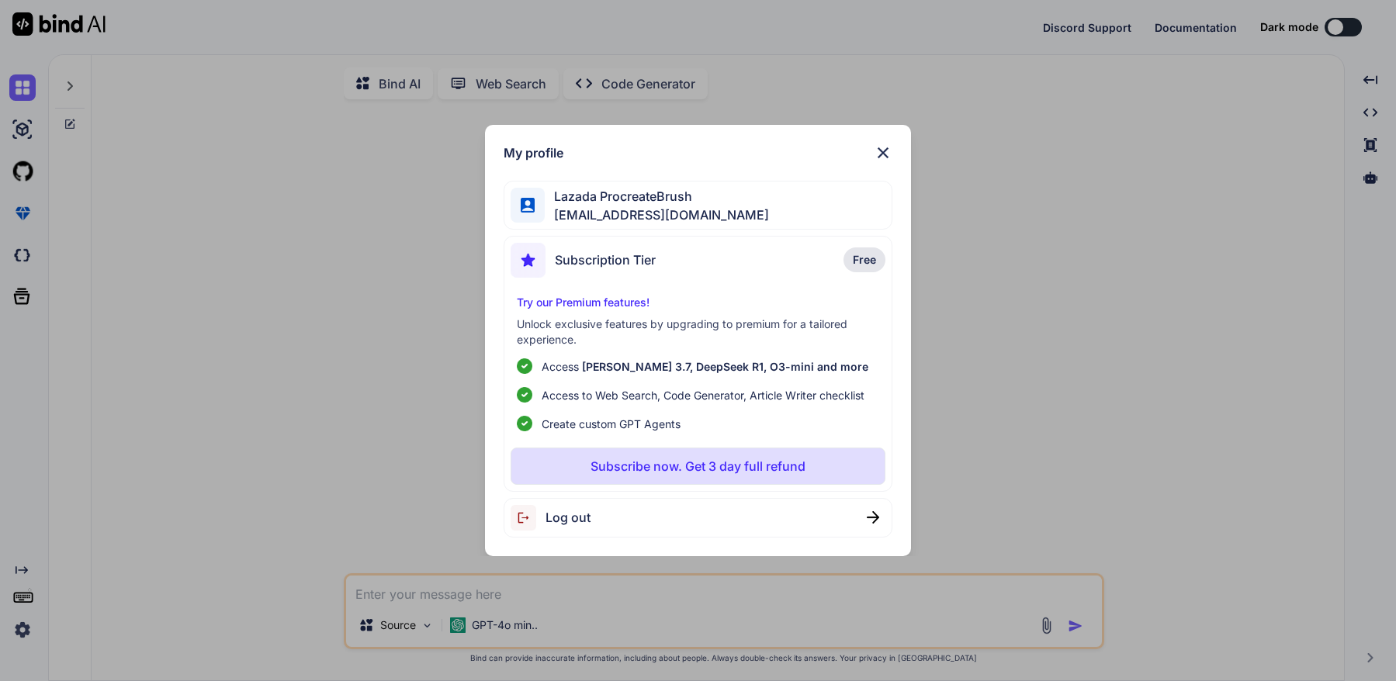
click at [566, 516] on span "Log out" at bounding box center [568, 517] width 45 height 19
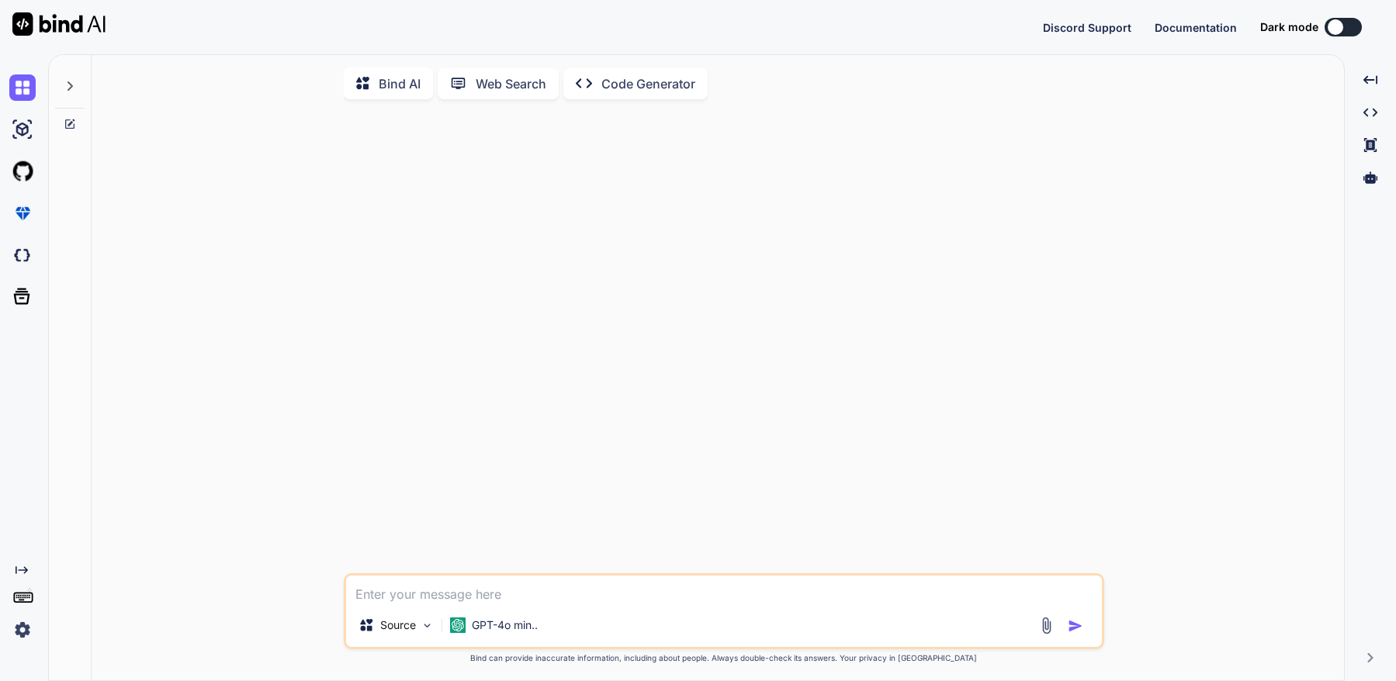
click at [24, 622] on img at bounding box center [22, 630] width 26 height 26
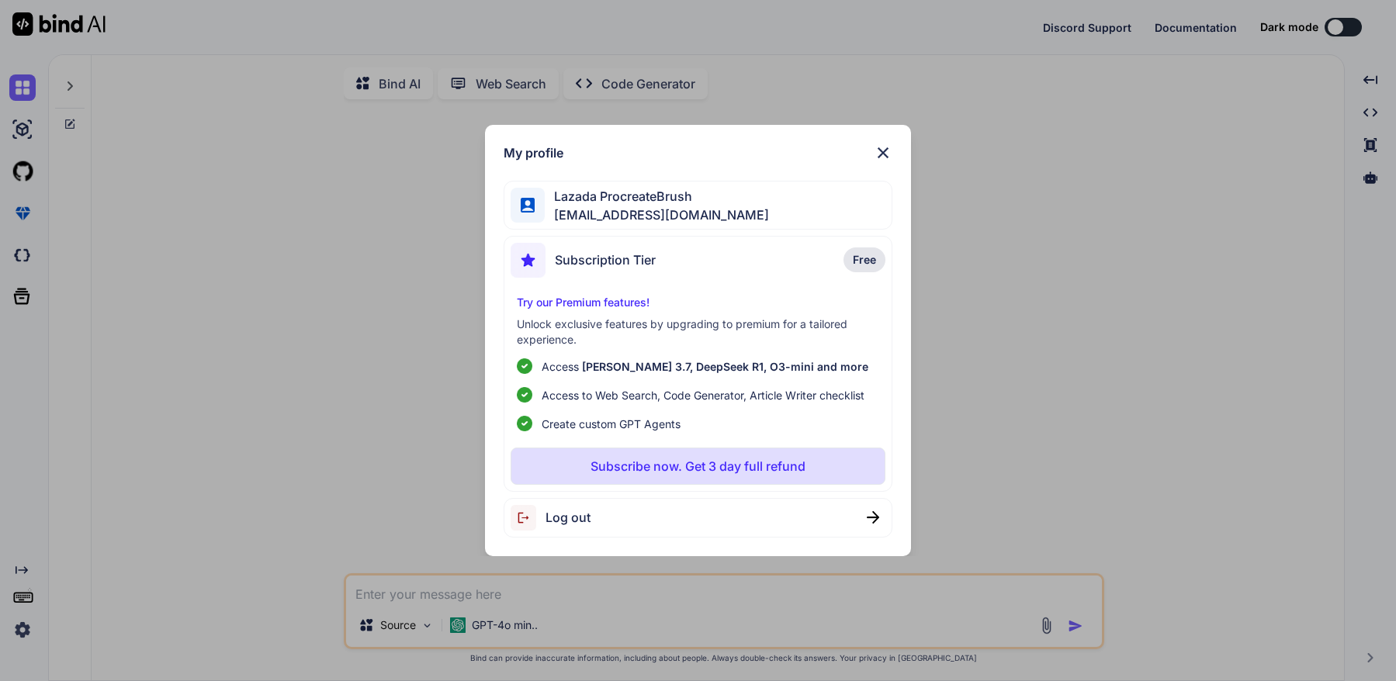
click at [571, 515] on span "Log out" at bounding box center [568, 517] width 45 height 19
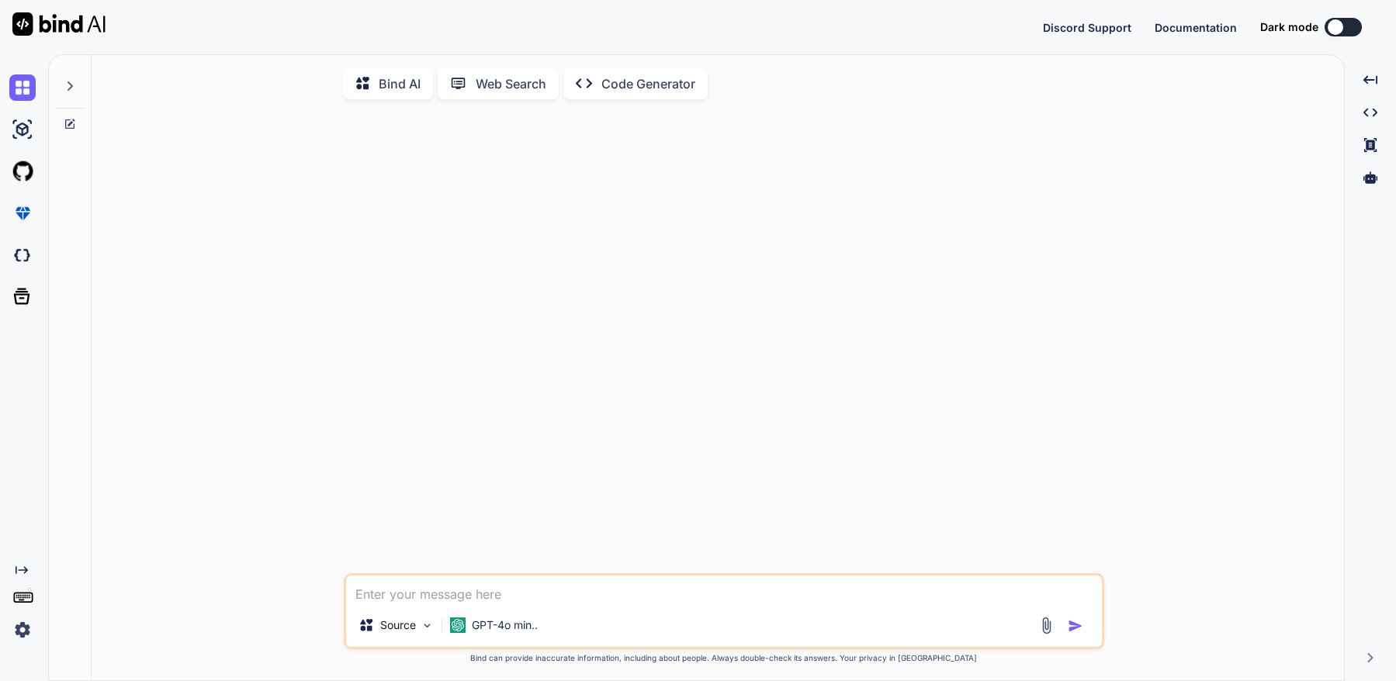
click at [12, 629] on img at bounding box center [22, 630] width 26 height 26
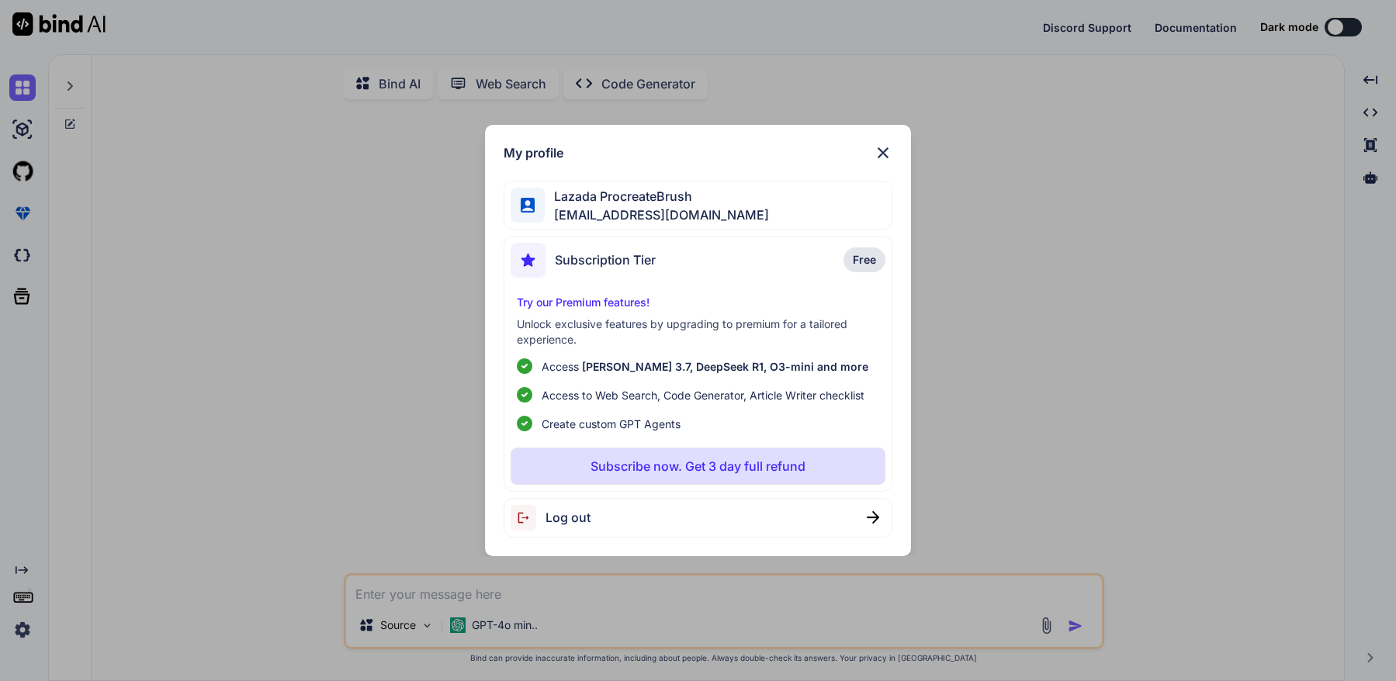
click at [763, 209] on span "lazadaprocreatebrushthailand-2@berrymail.cc" at bounding box center [657, 215] width 224 height 19
click at [882, 151] on img at bounding box center [883, 153] width 19 height 19
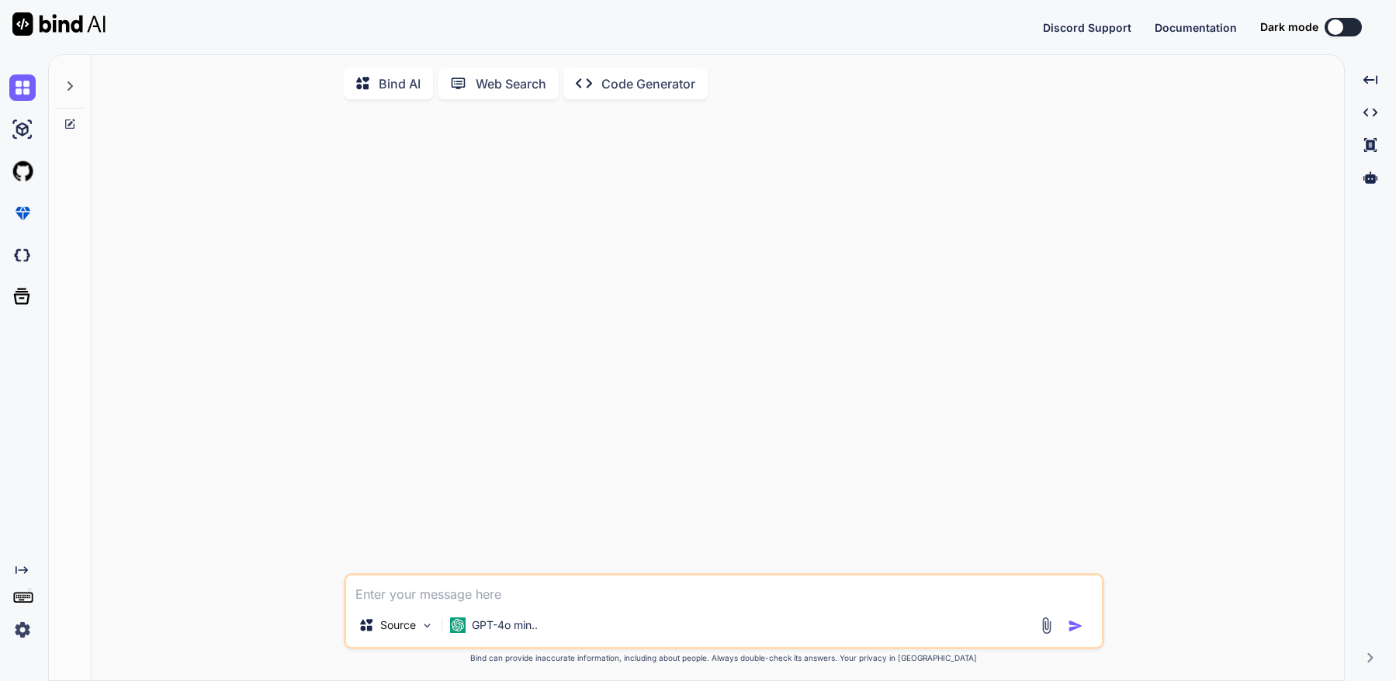
click at [22, 633] on img at bounding box center [22, 630] width 26 height 26
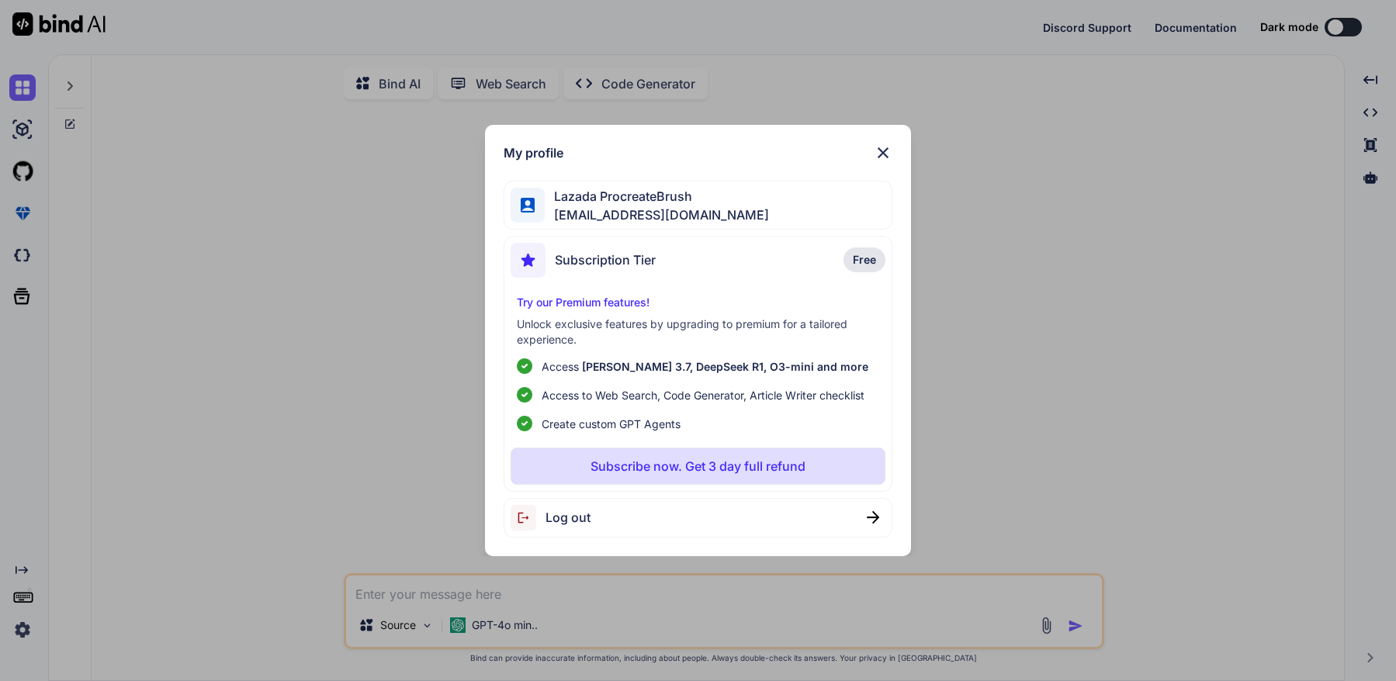
click at [876, 515] on img at bounding box center [873, 517] width 12 height 12
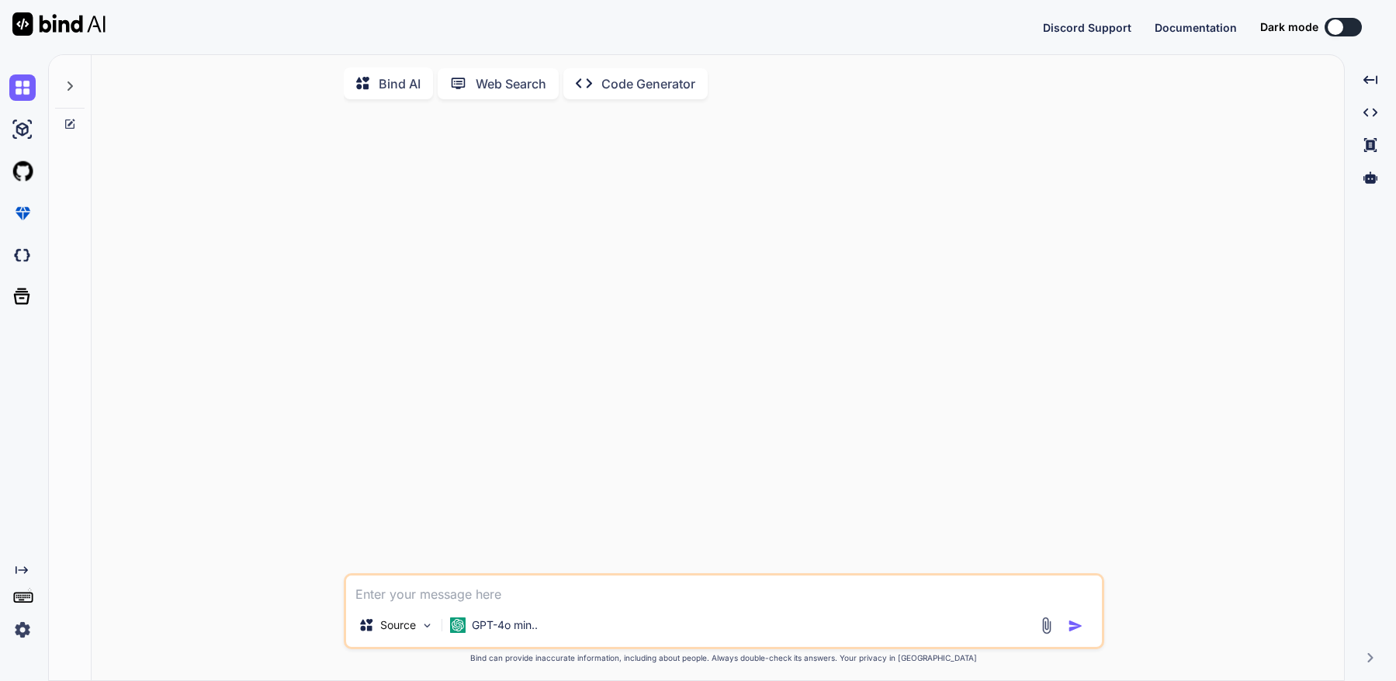
click at [23, 571] on icon at bounding box center [22, 571] width 12 height 8
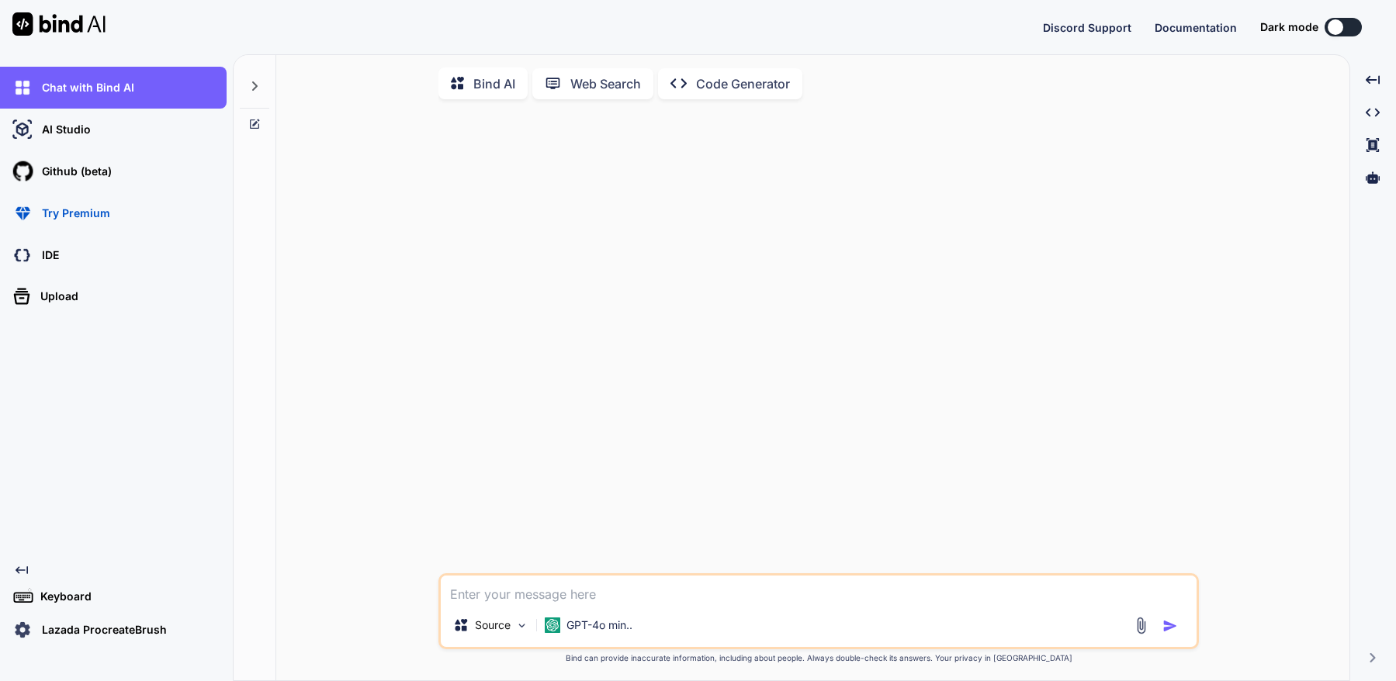
click at [40, 625] on p "Lazada ProcreateBrush" at bounding box center [101, 630] width 131 height 16
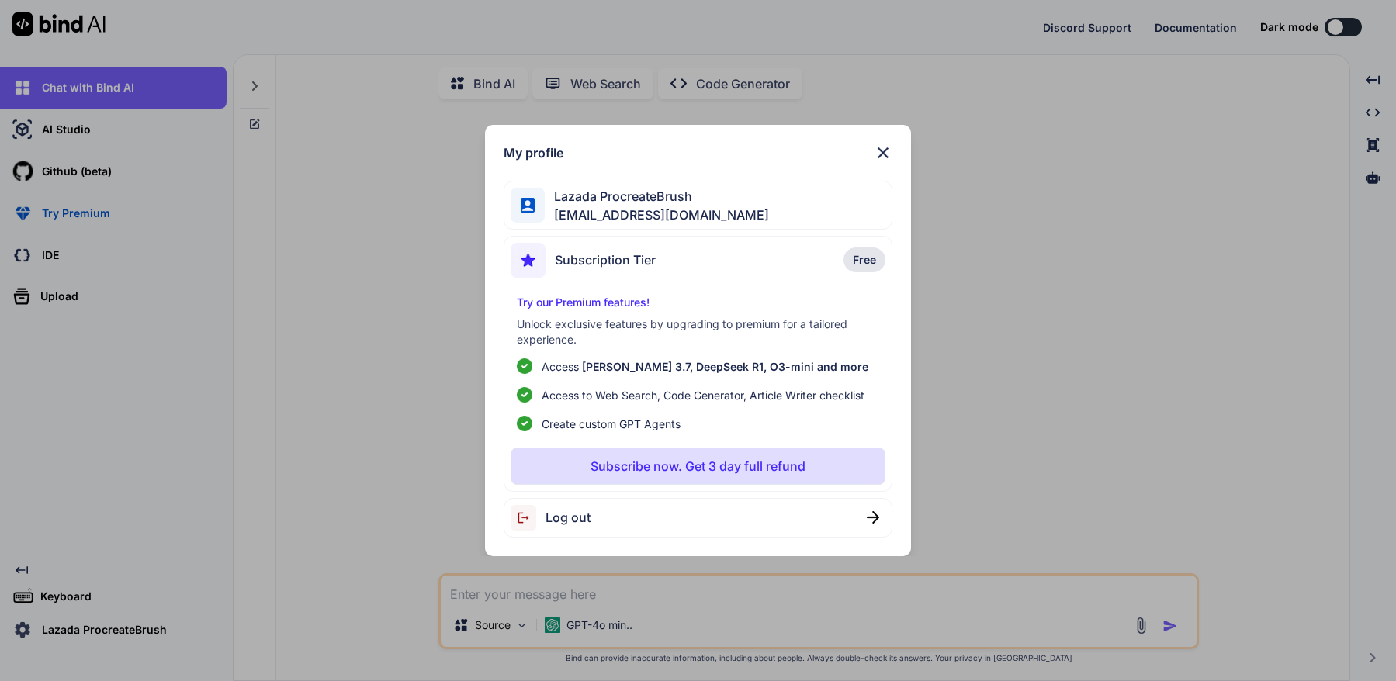
click at [537, 520] on img at bounding box center [528, 518] width 35 height 26
click at [688, 462] on p "Subscribe now. Get 3 day full refund" at bounding box center [698, 466] width 215 height 19
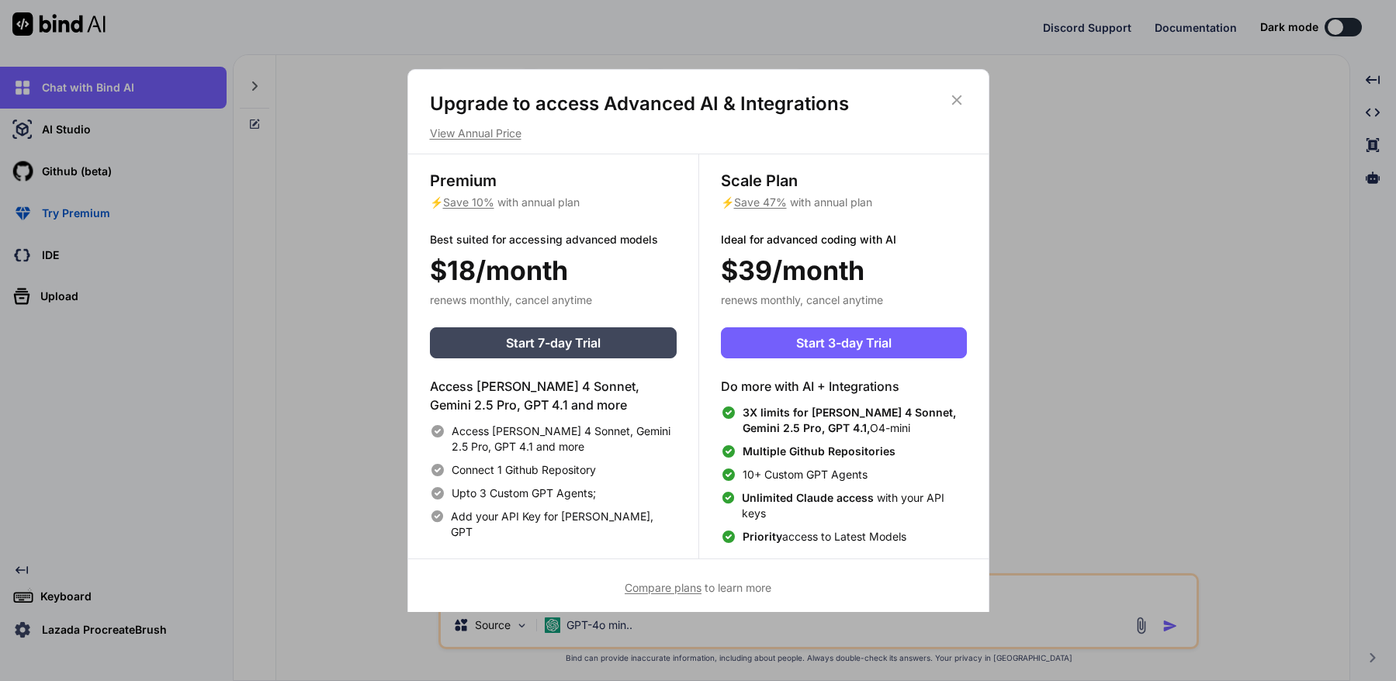
click at [955, 100] on icon at bounding box center [956, 100] width 17 height 17
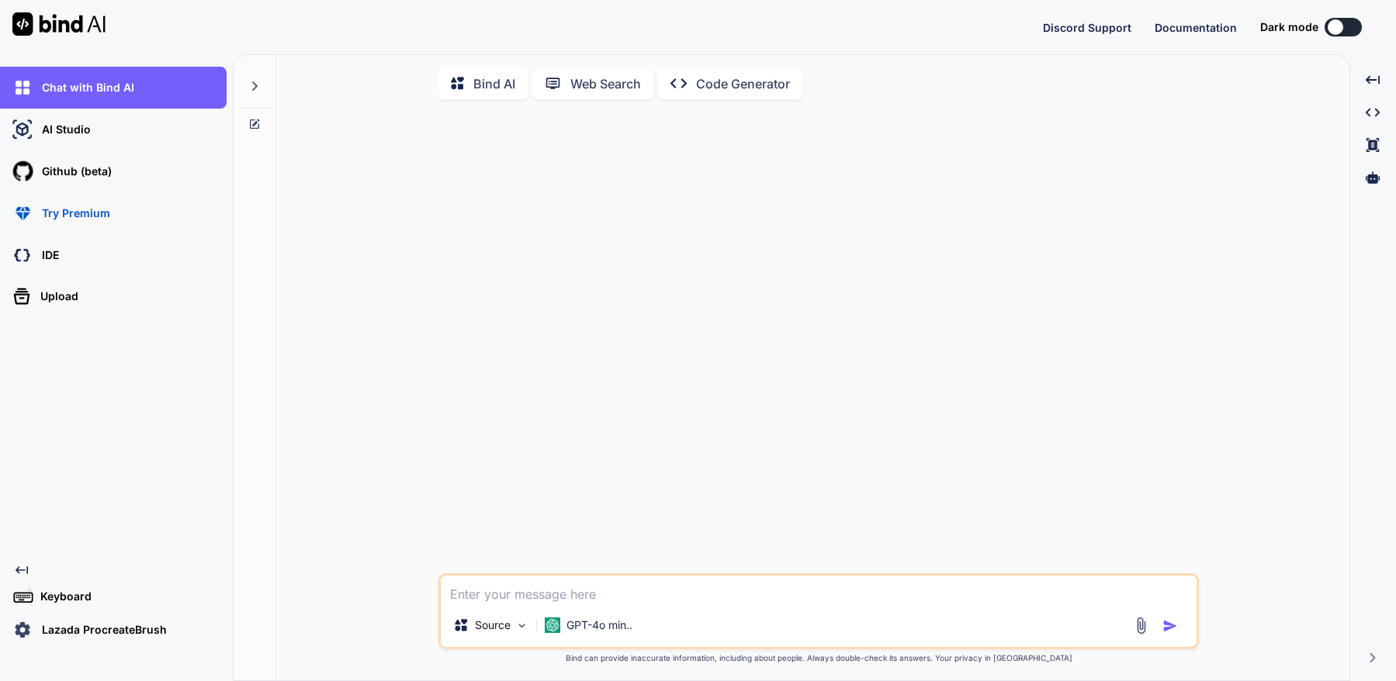
click at [64, 627] on p "Lazada ProcreateBrush" at bounding box center [101, 630] width 131 height 16
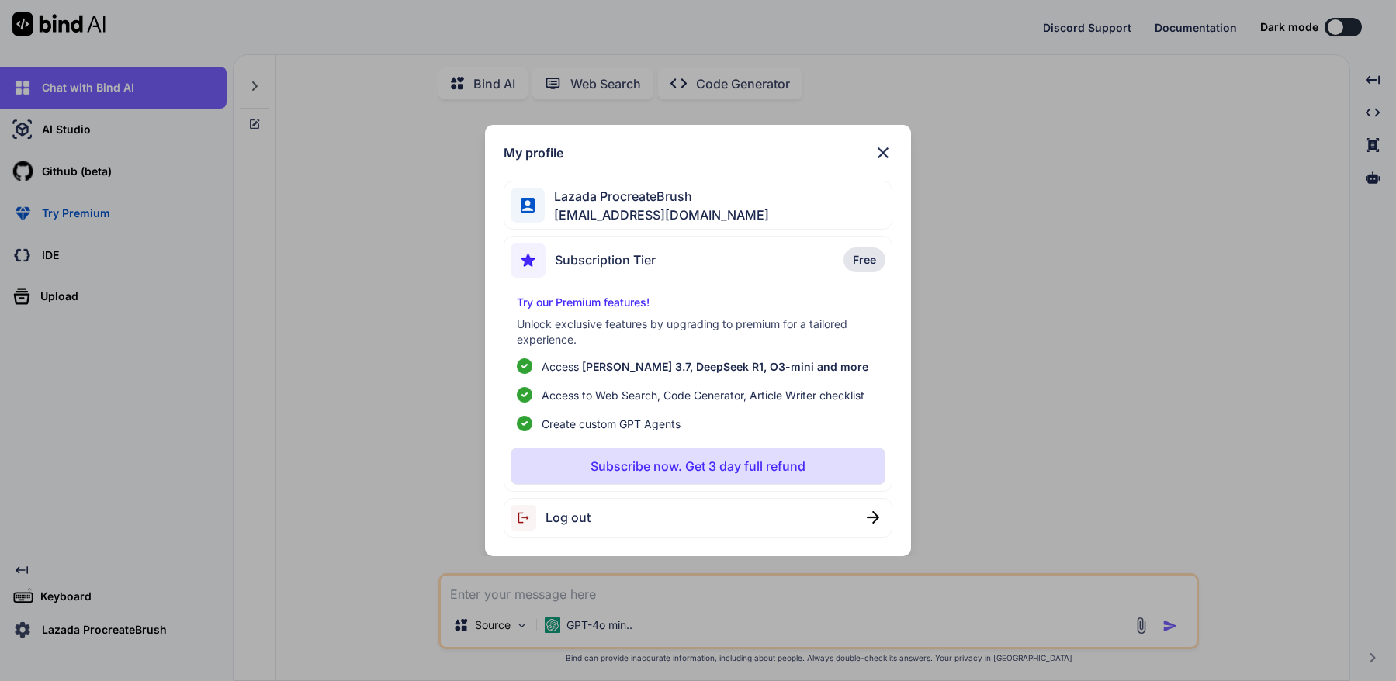
click at [754, 210] on span "lazadaprocreatebrushthailand-2@berrymail.cc" at bounding box center [657, 215] width 224 height 19
click at [709, 210] on span "lazadaprocreatebrushthailand-2@berrymail.cc" at bounding box center [657, 215] width 224 height 19
click at [703, 213] on span "lazadaprocreatebrushthailand-2@berrymail.cc" at bounding box center [657, 215] width 224 height 19
click at [703, 212] on span "lazadaprocreatebrushthailand-2@berrymail.cc" at bounding box center [657, 215] width 224 height 19
drag, startPoint x: 703, startPoint y: 212, endPoint x: 577, endPoint y: 198, distance: 126.5
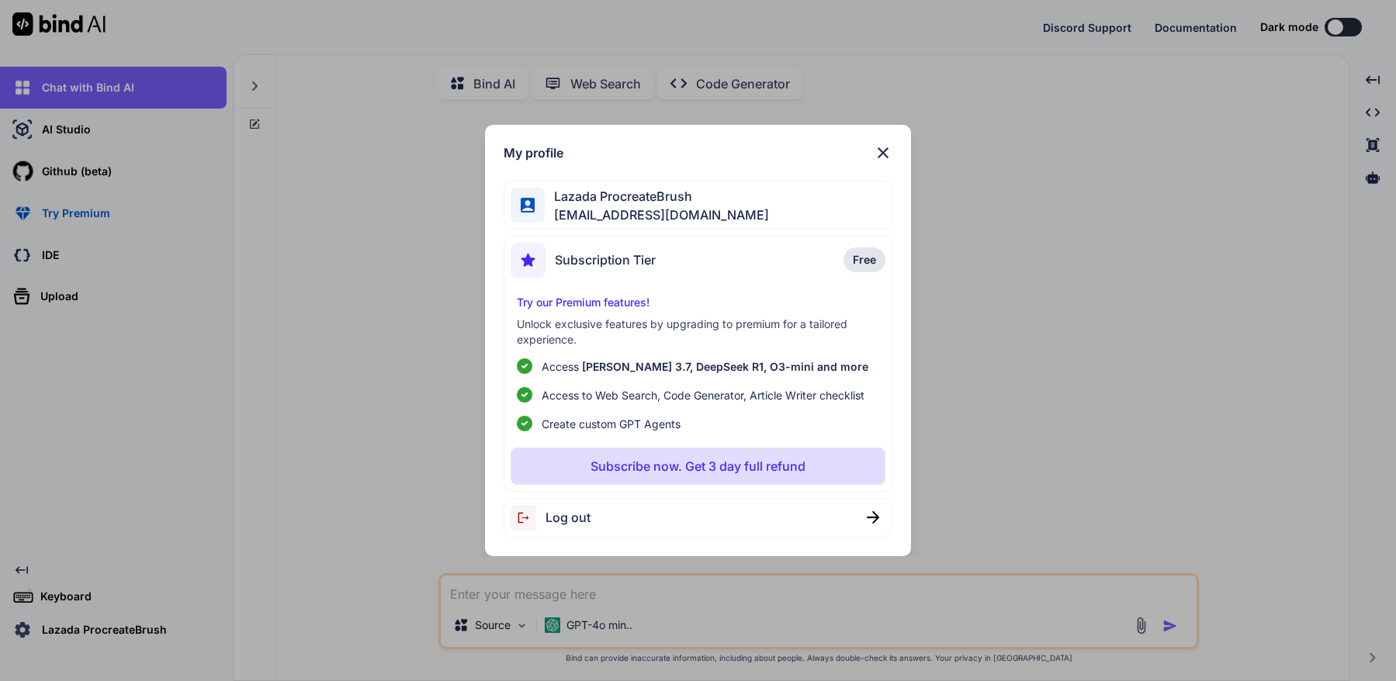
click at [577, 198] on span "Lazada ProcreateBrush" at bounding box center [657, 196] width 224 height 19
click at [525, 196] on div at bounding box center [528, 205] width 35 height 35
click at [878, 154] on img at bounding box center [883, 153] width 19 height 19
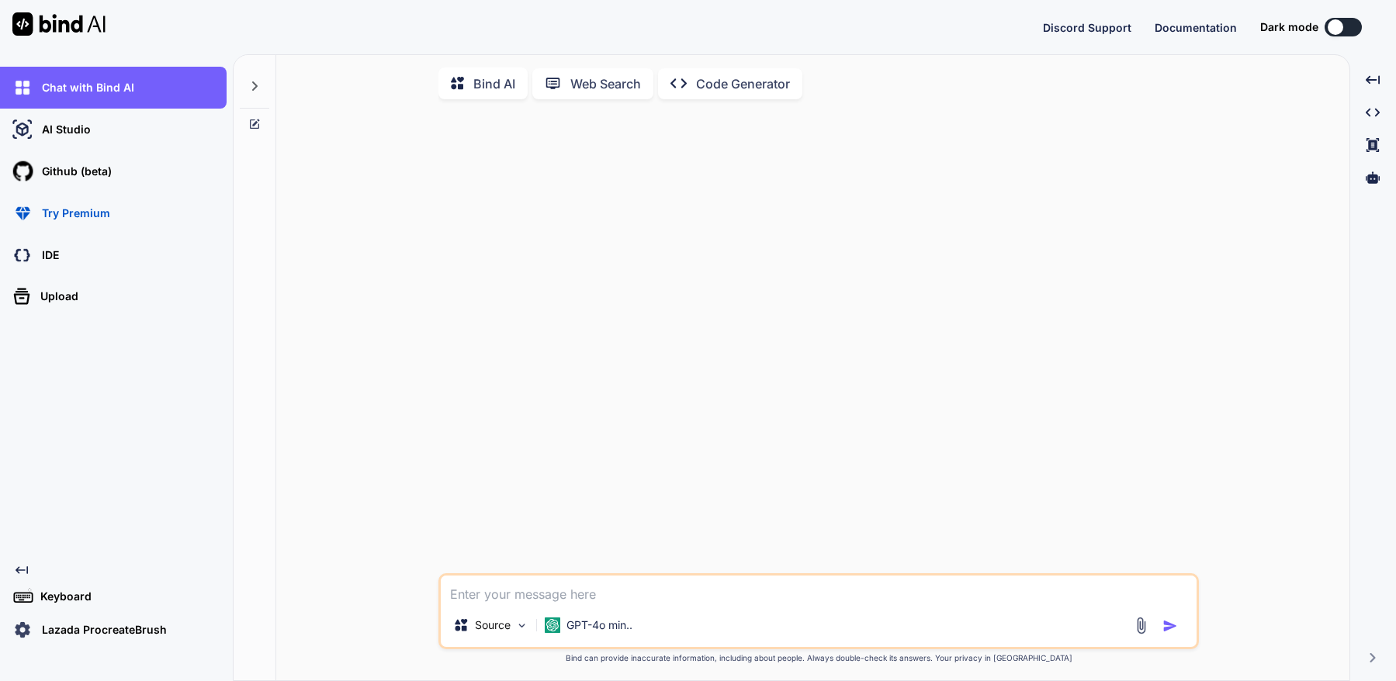
click at [54, 625] on p "Lazada ProcreateBrush" at bounding box center [101, 630] width 131 height 16
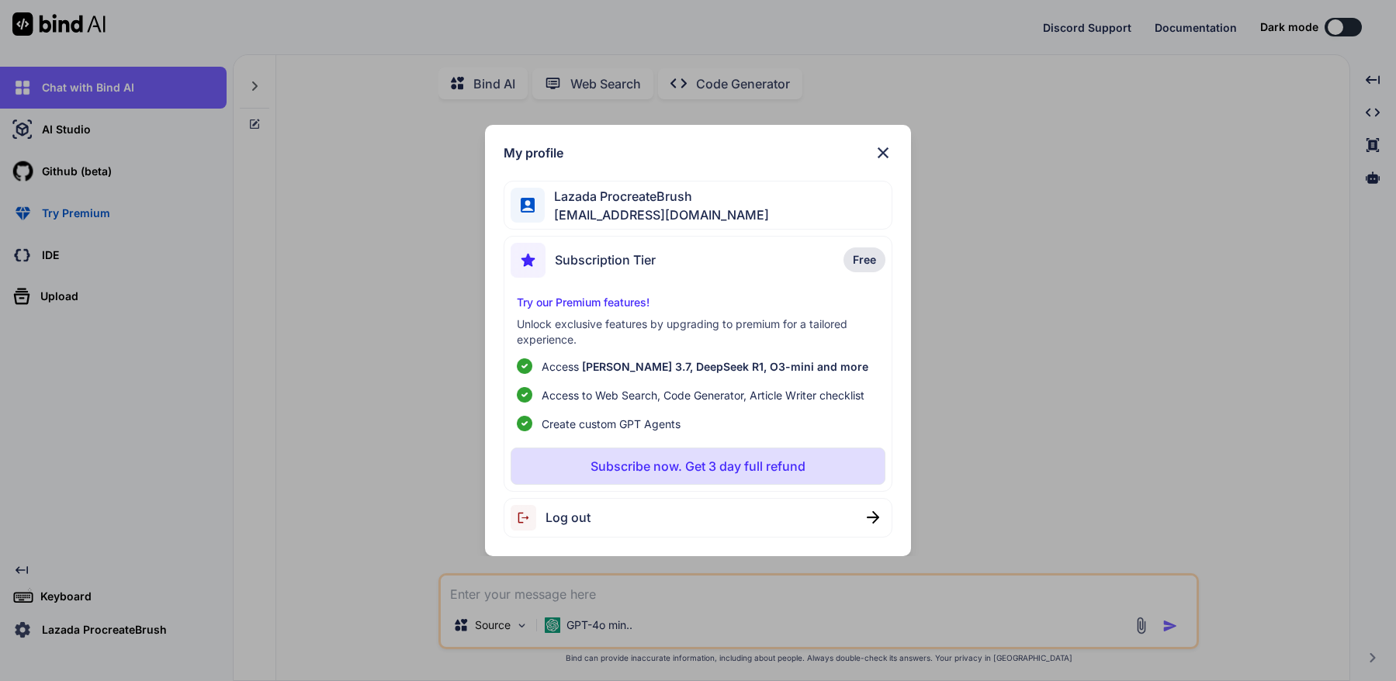
click at [811, 513] on div "Log out" at bounding box center [699, 518] width 390 height 40
click at [889, 157] on img at bounding box center [883, 153] width 19 height 19
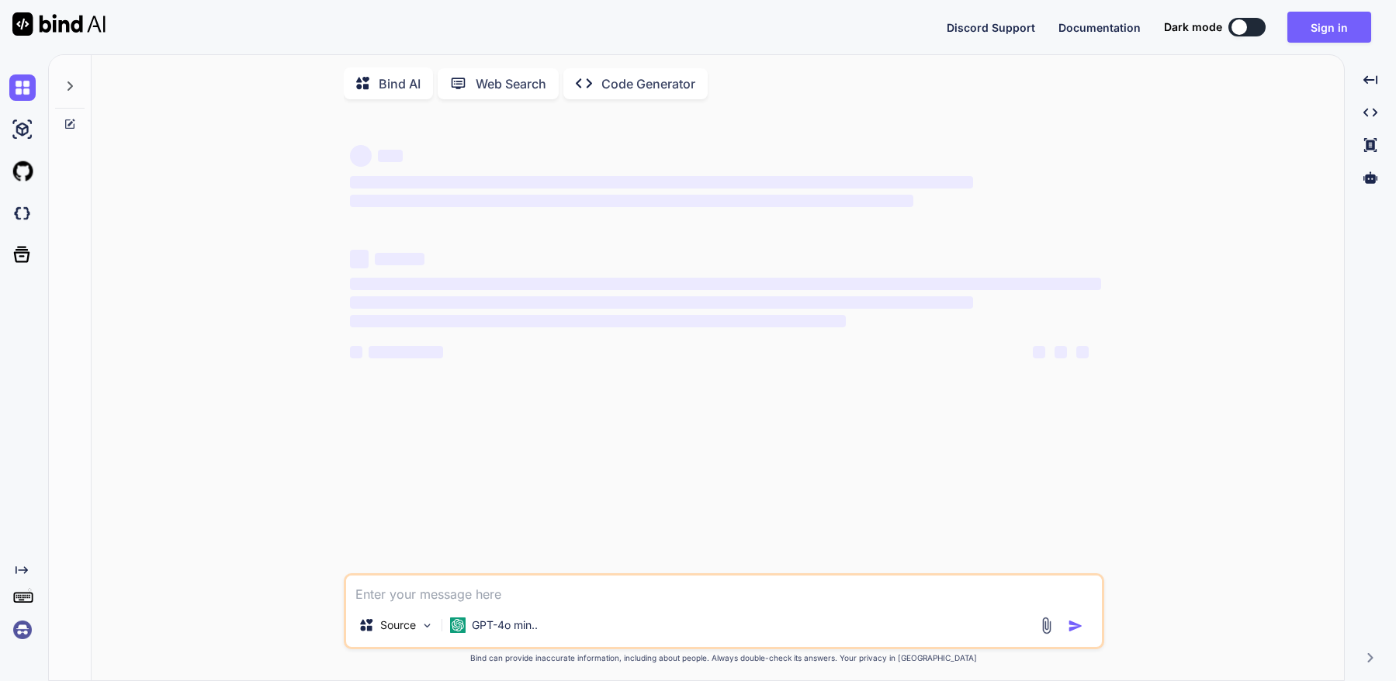
type textarea "x"
click at [22, 628] on img at bounding box center [22, 630] width 26 height 26
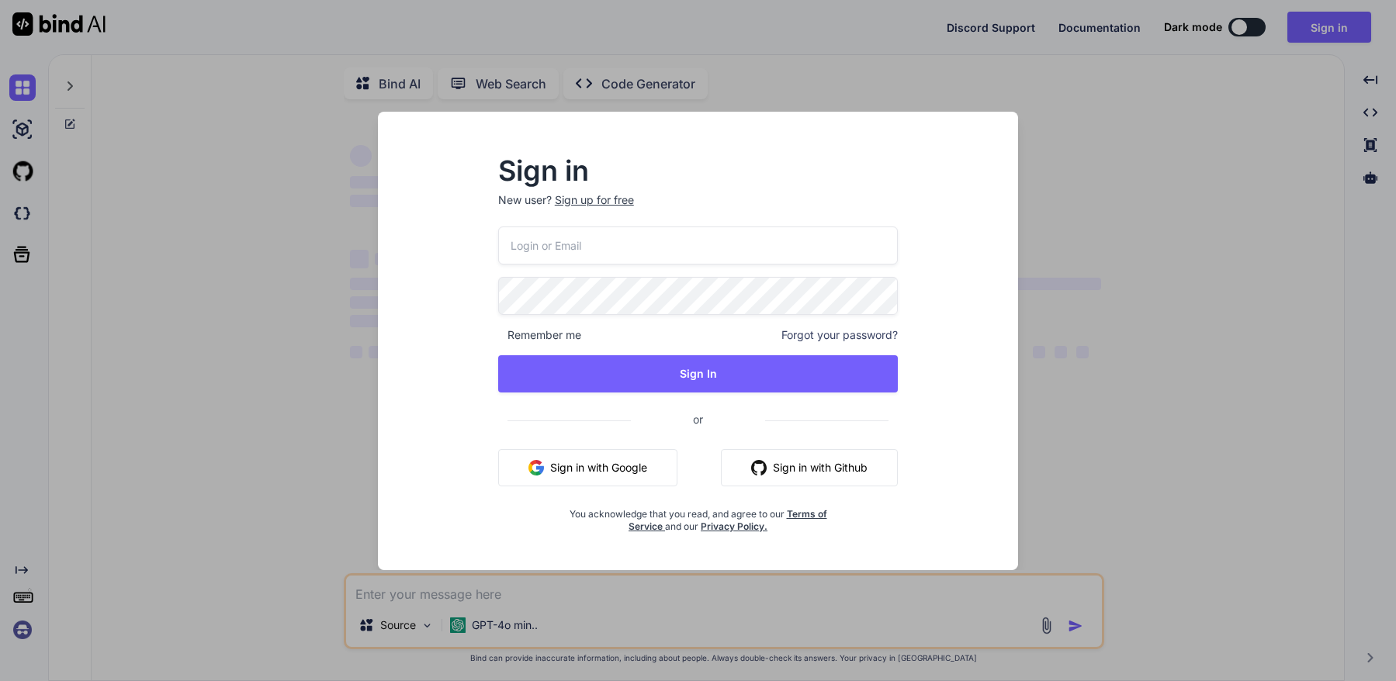
type input "[EMAIL_ADDRESS][DOMAIN_NAME]"
type textarea "x"
click at [674, 244] on input "[EMAIL_ADDRESS][DOMAIN_NAME]" at bounding box center [698, 246] width 400 height 38
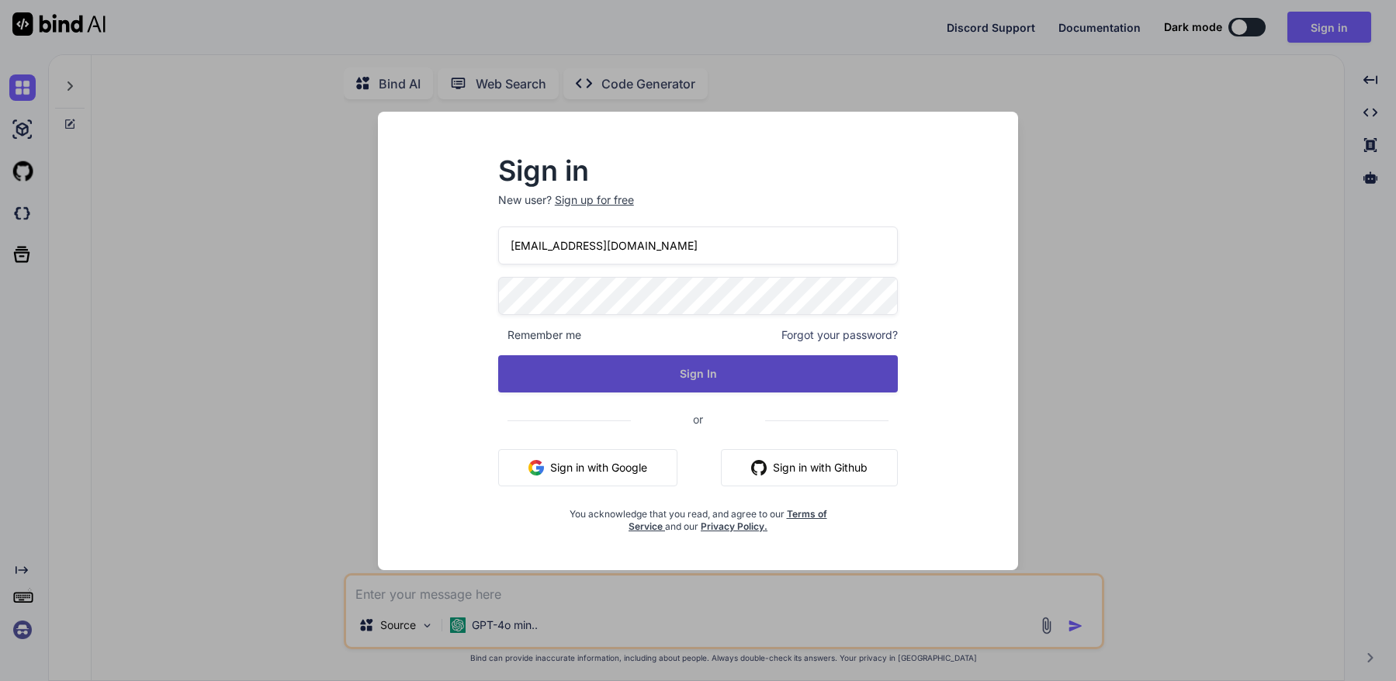
type input "[EMAIL_ADDRESS][DOMAIN_NAME]"
click at [761, 373] on button "Sign In" at bounding box center [698, 373] width 400 height 37
click at [692, 367] on button "Sign In" at bounding box center [698, 373] width 400 height 37
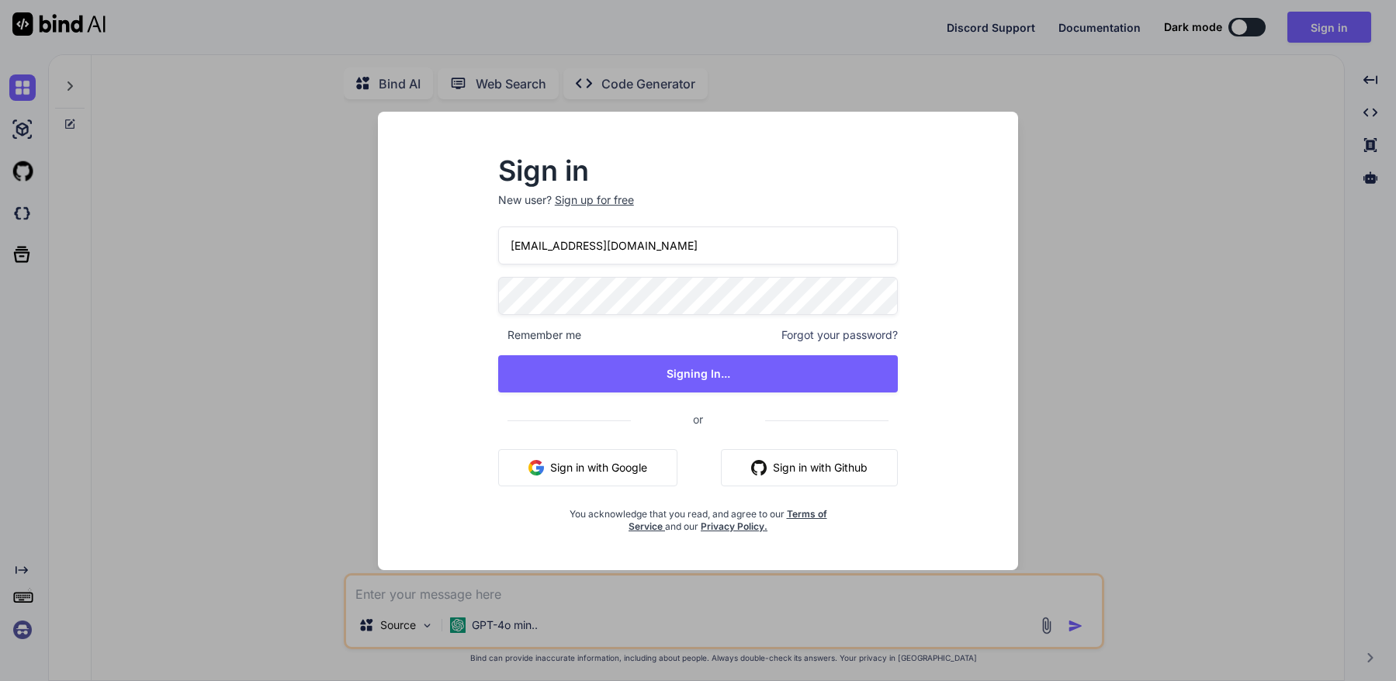
type textarea "x"
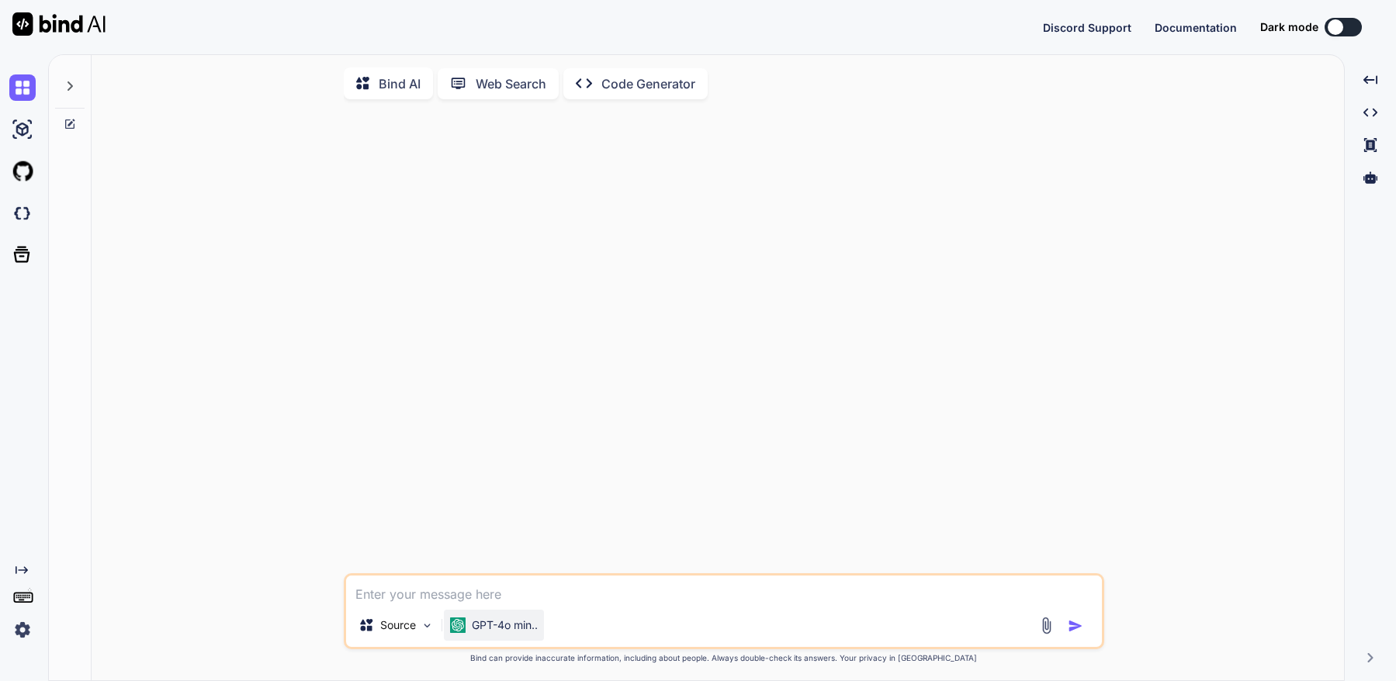
click at [480, 631] on p "GPT-4o min.." at bounding box center [505, 626] width 66 height 16
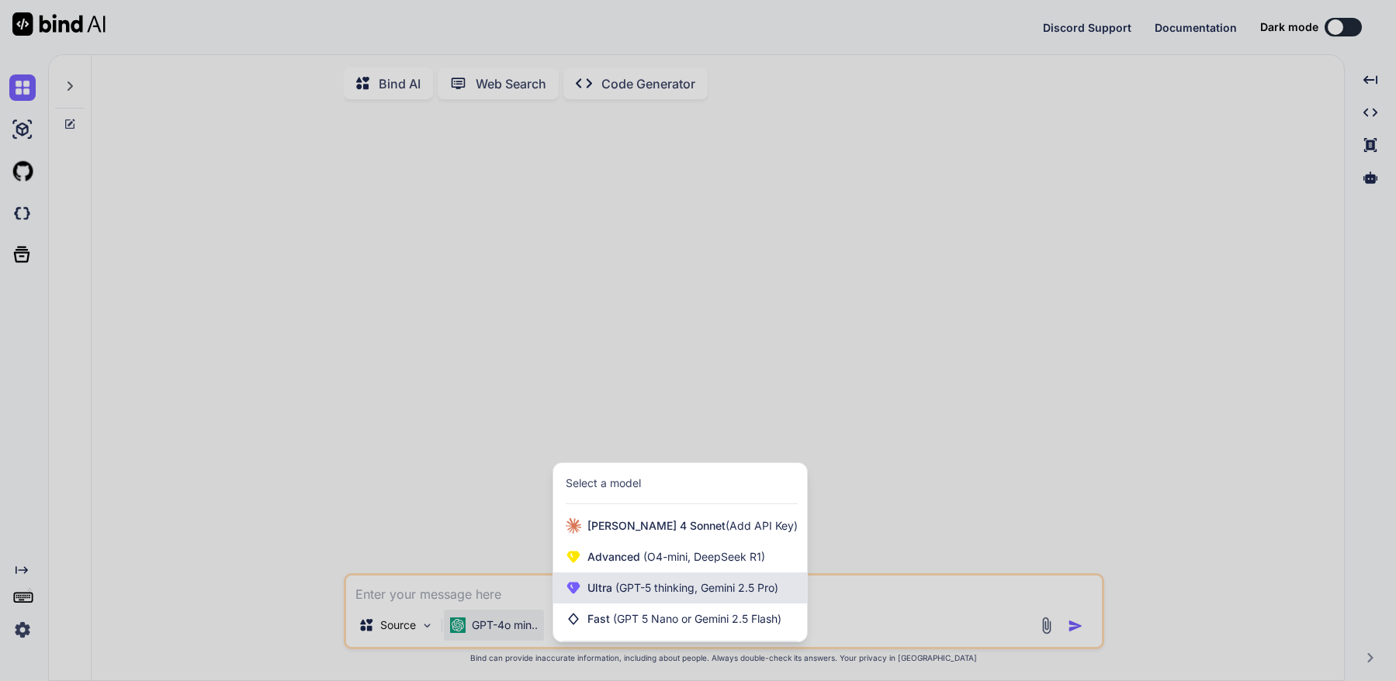
click at [698, 600] on div "Ultra (GPT-5 thinking, Gemini 2.5 Pro)" at bounding box center [680, 588] width 254 height 31
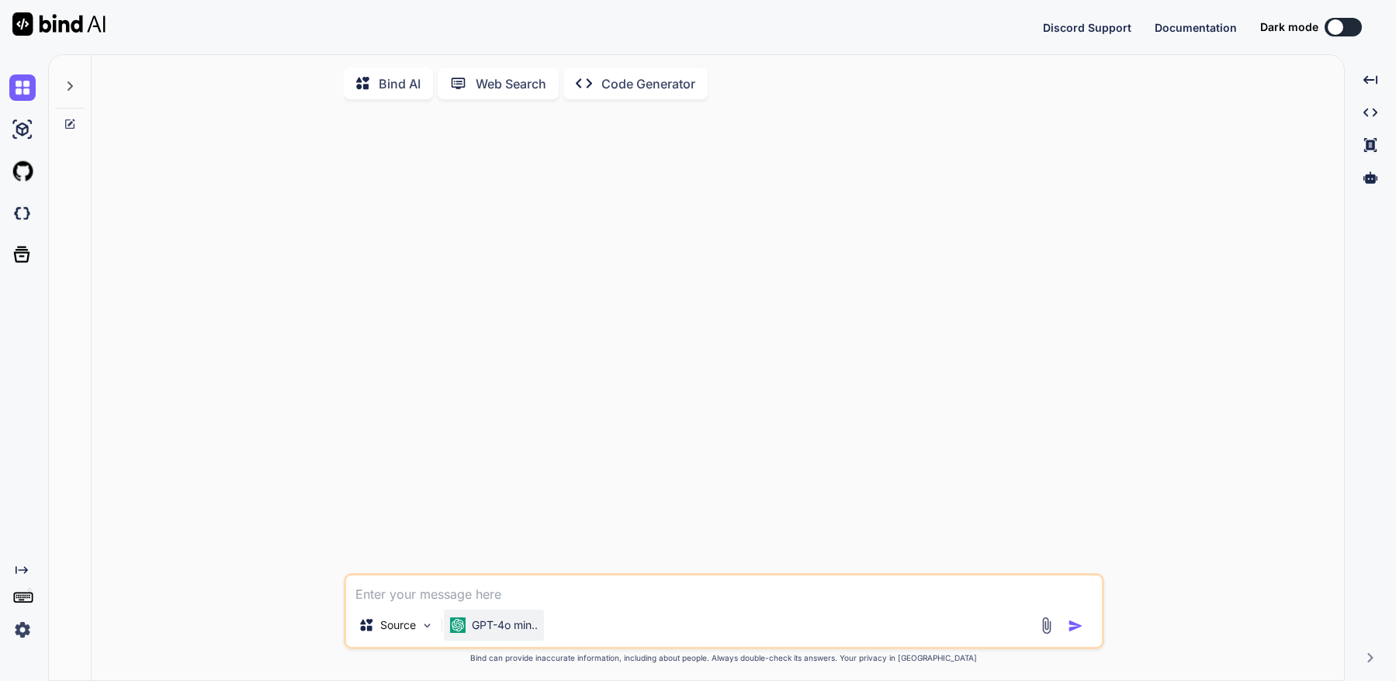
click at [501, 633] on p "GPT-4o min.." at bounding box center [505, 626] width 66 height 16
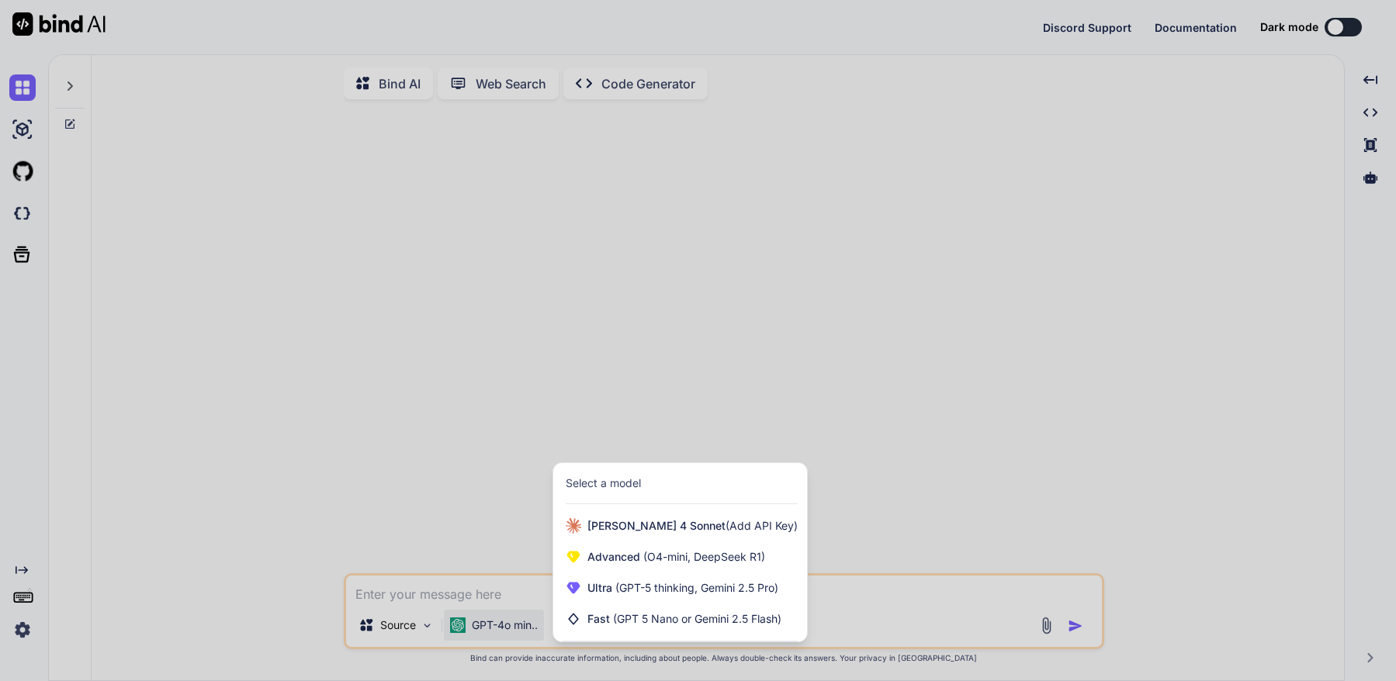
click at [649, 591] on span "(GPT-5 thinking, Gemini 2.5 Pro)" at bounding box center [695, 587] width 166 height 13
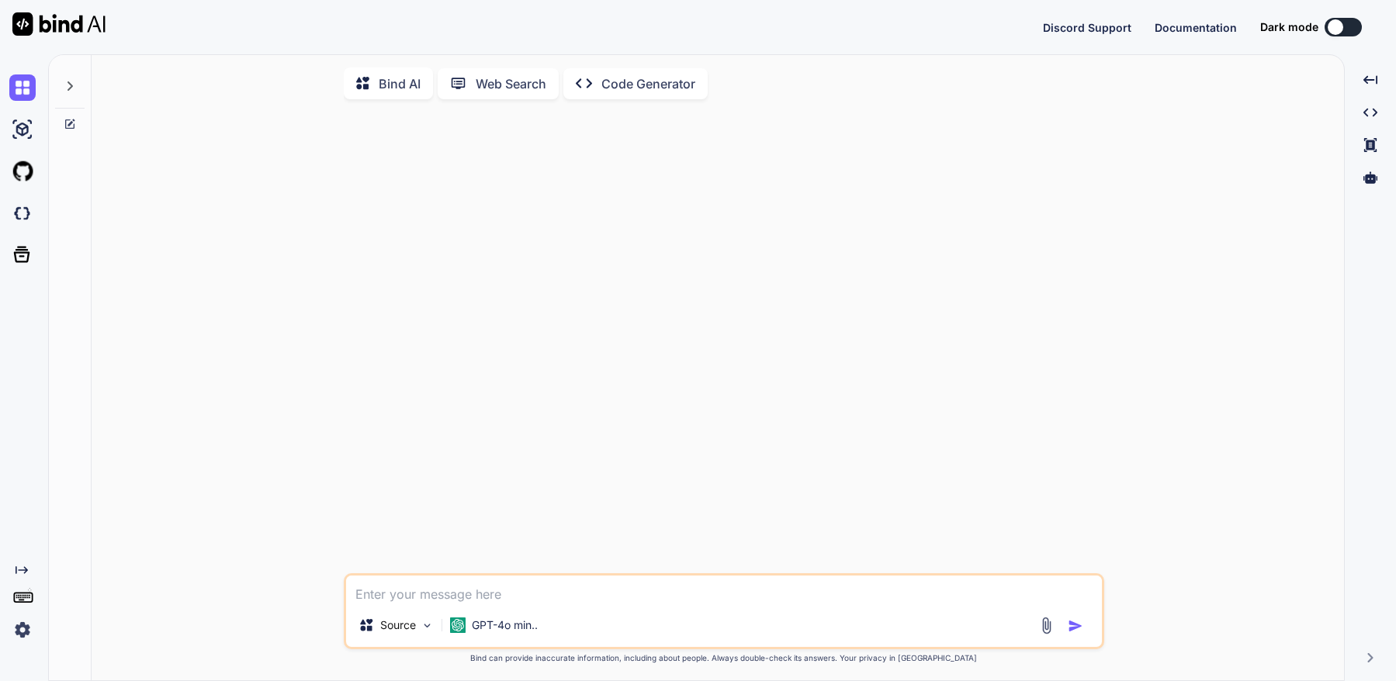
click at [22, 636] on img at bounding box center [22, 630] width 26 height 26
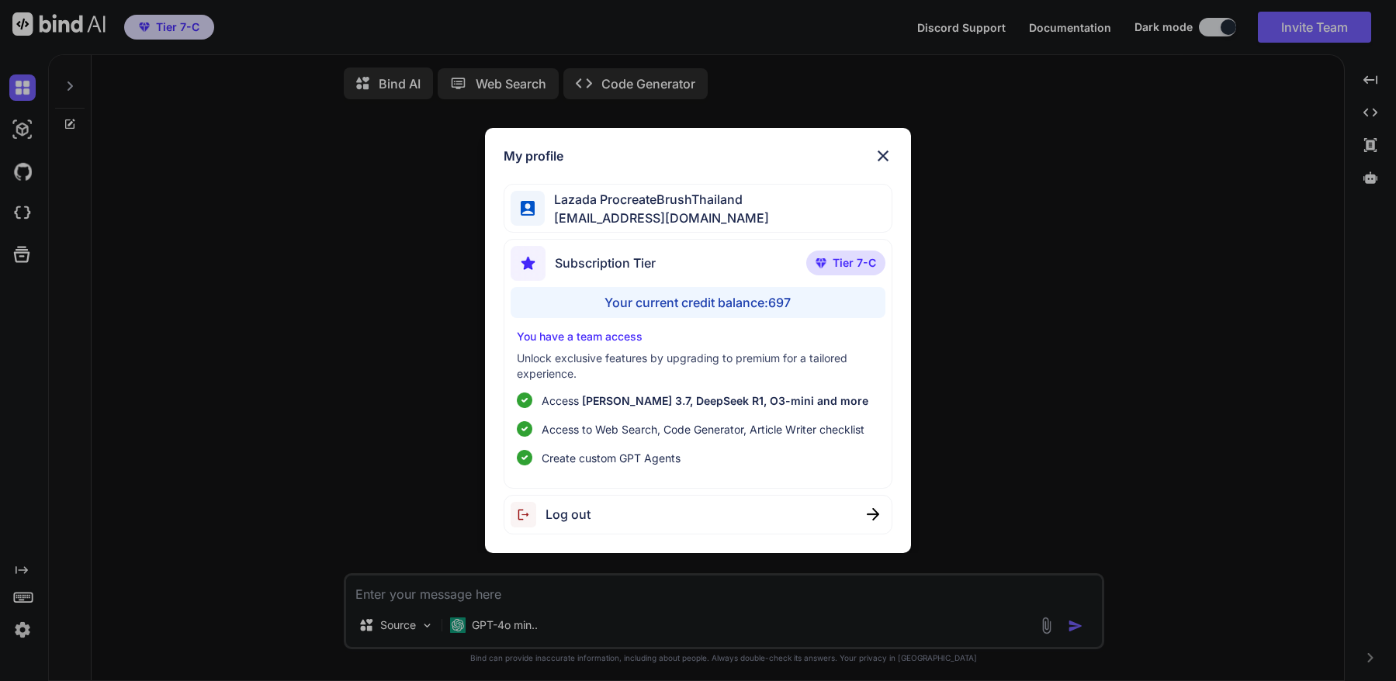
click at [885, 161] on img at bounding box center [883, 156] width 19 height 19
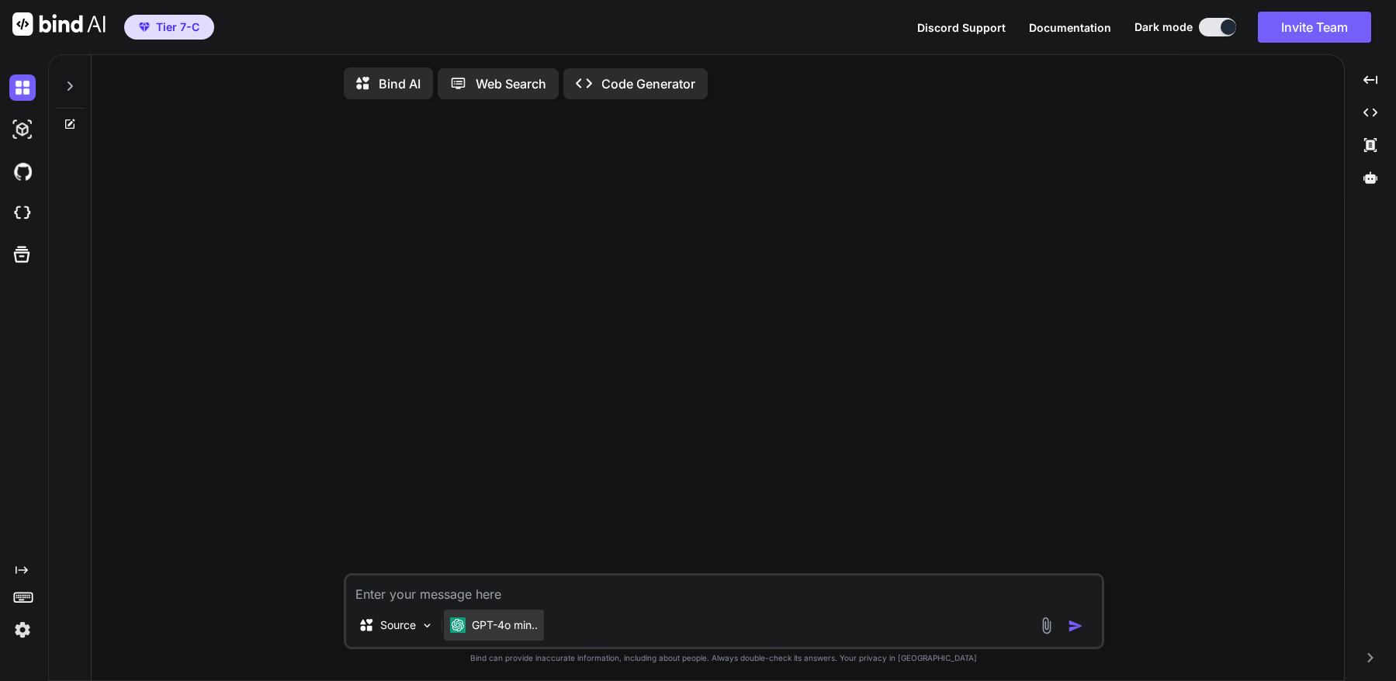
click at [508, 625] on p "GPT-4o min.." at bounding box center [505, 626] width 66 height 16
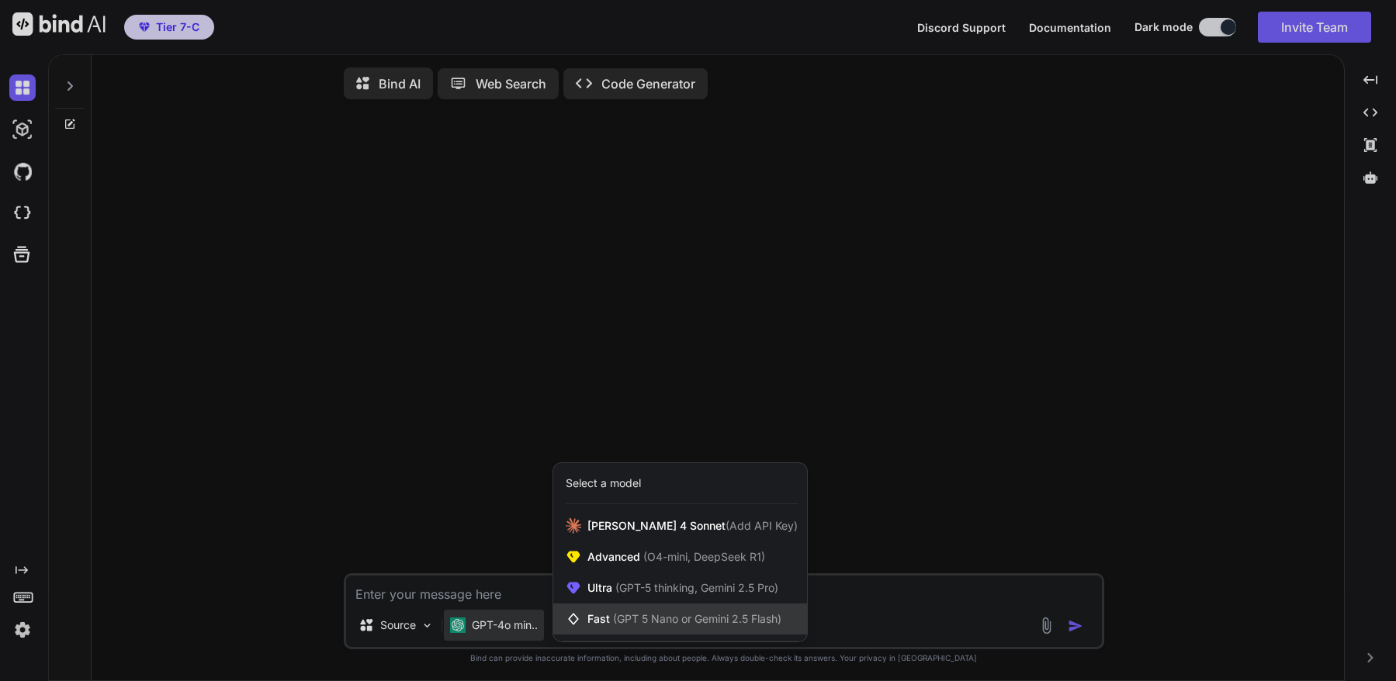
click at [653, 625] on span "(GPT 5 Nano or Gemini 2.5 Flash)" at bounding box center [697, 618] width 168 height 13
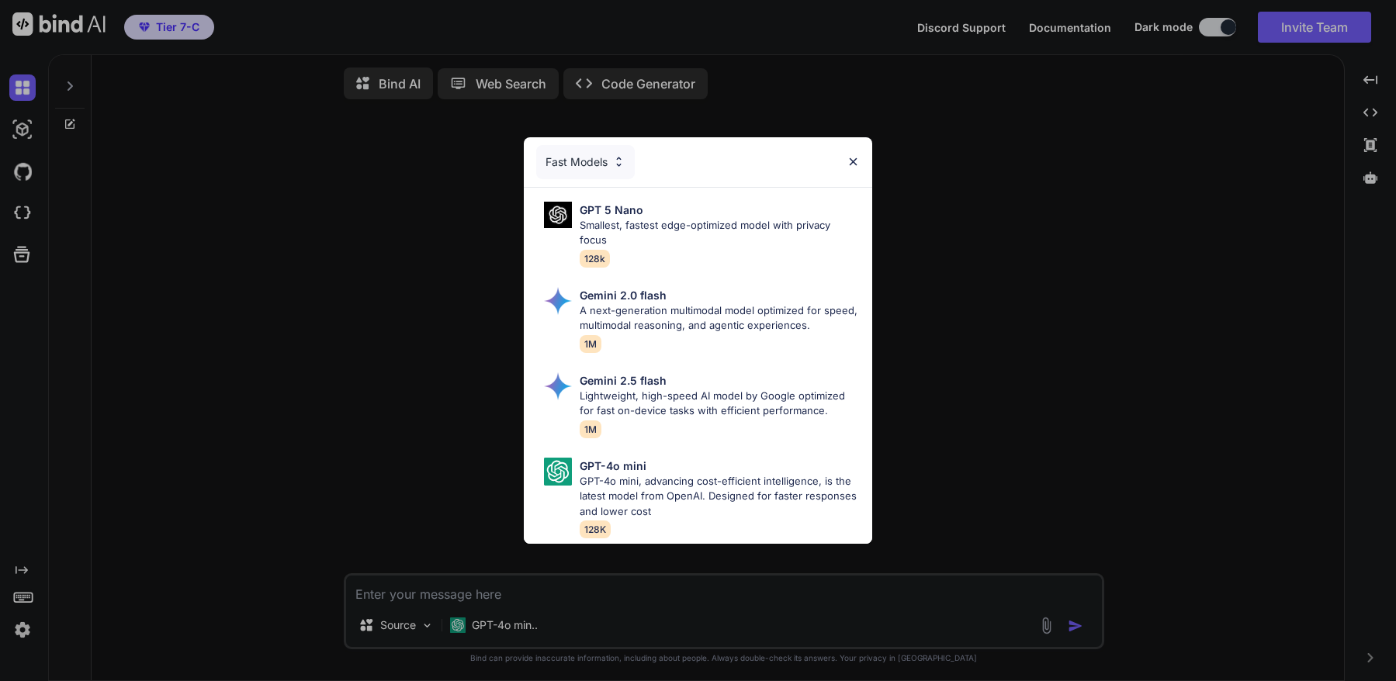
click at [642, 392] on p "Lightweight, high-speed AI model by Google optimized for fast on-device tasks w…" at bounding box center [720, 404] width 281 height 30
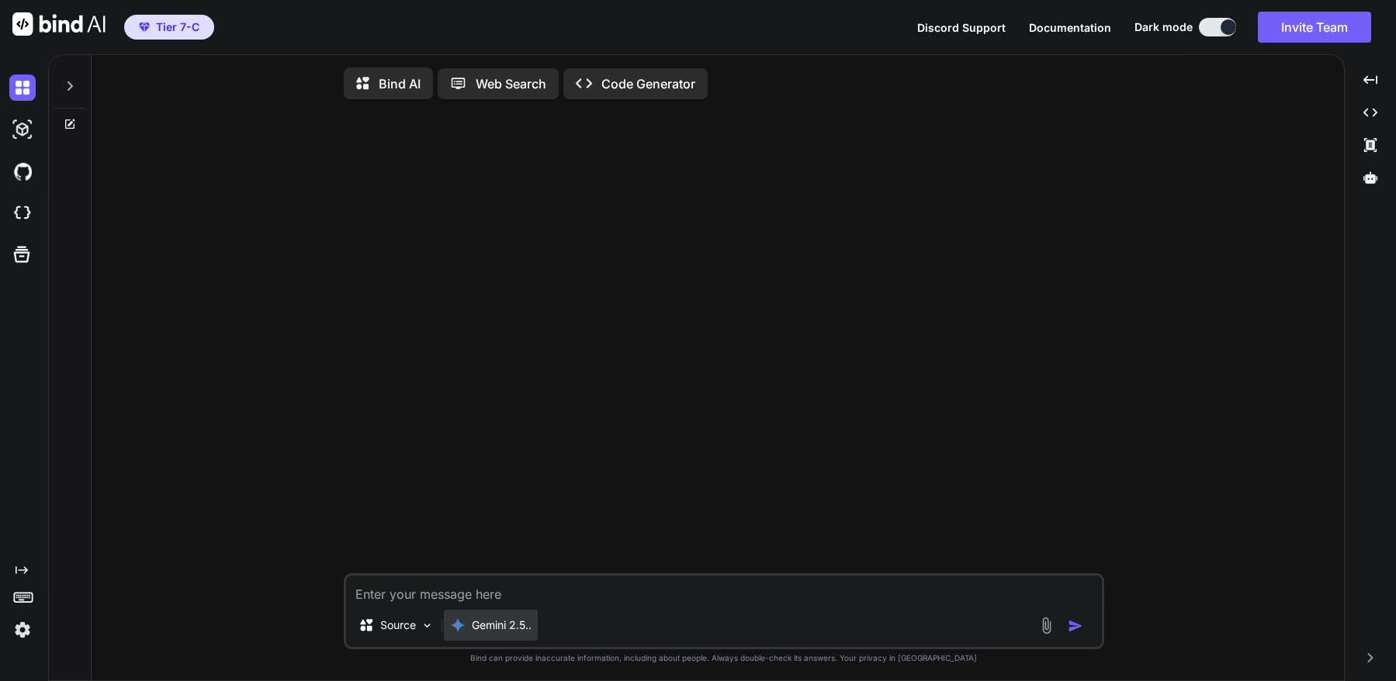
click at [494, 632] on p "Gemini 2.5.." at bounding box center [502, 626] width 60 height 16
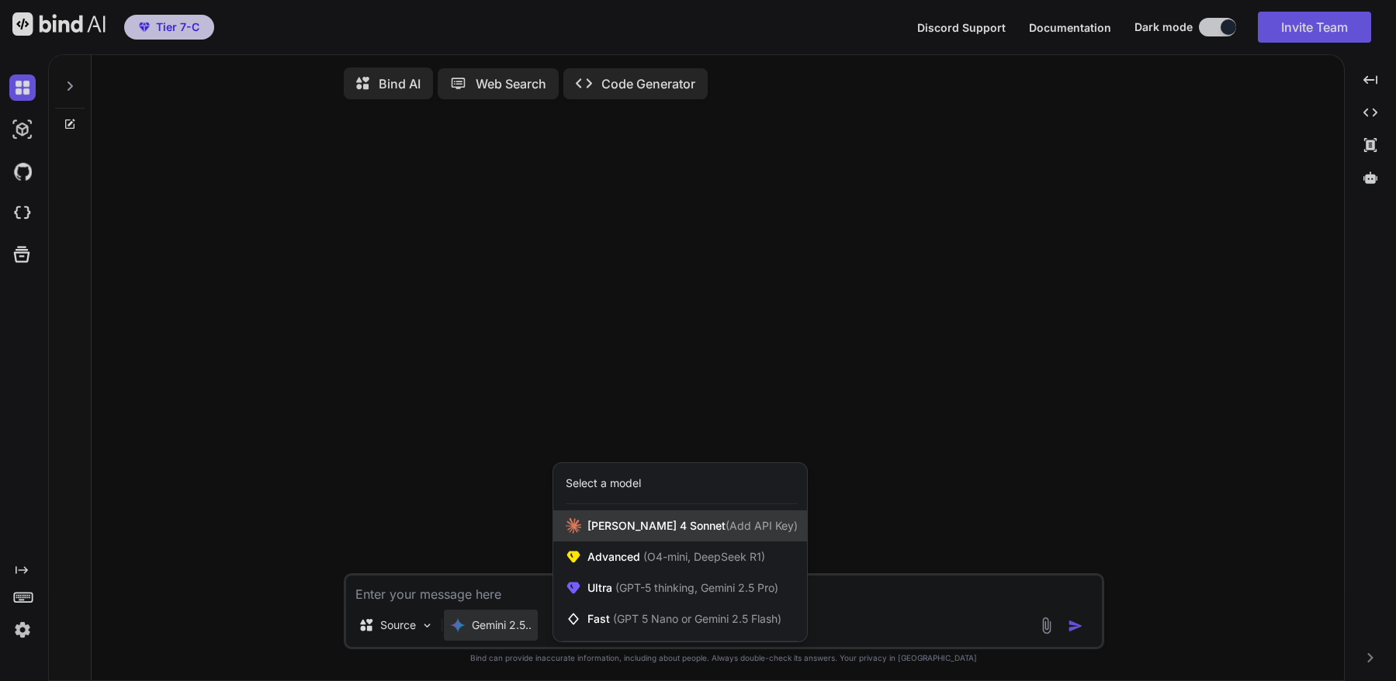
click at [604, 528] on span "Claude 4 Sonnet (Add API Key)" at bounding box center [692, 526] width 210 height 16
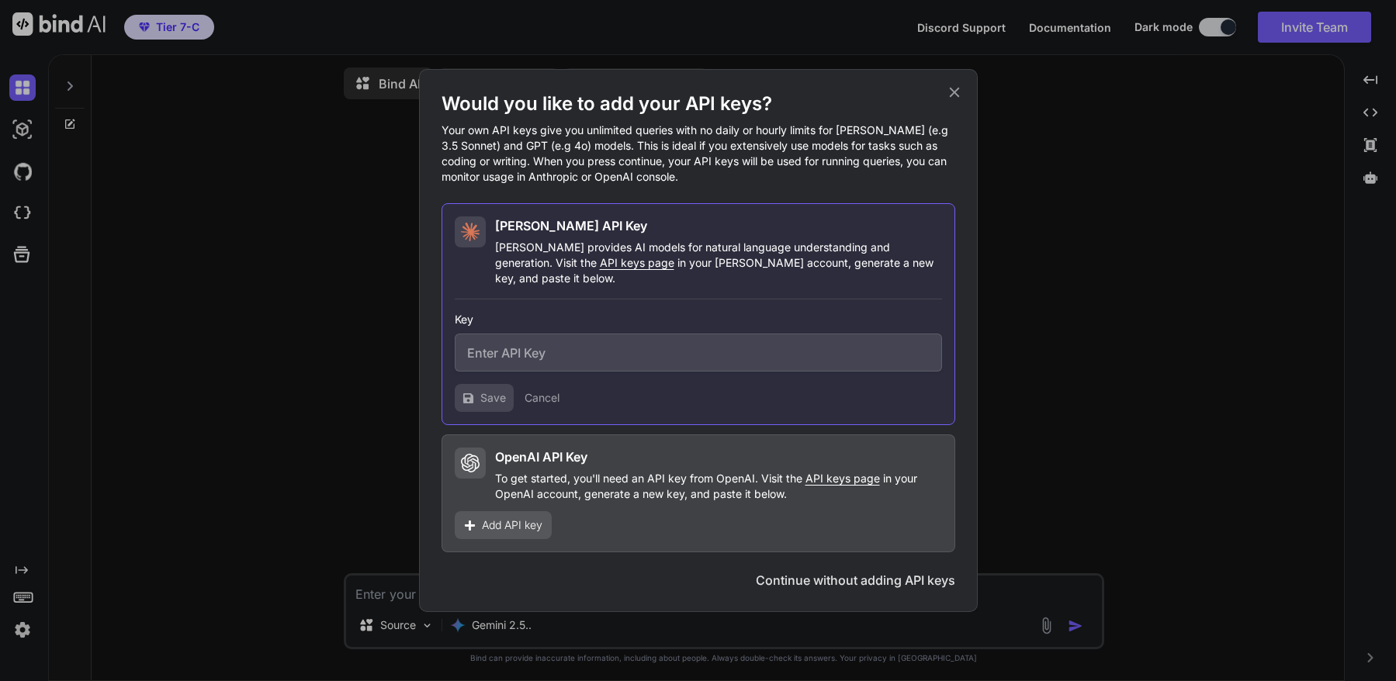
click at [955, 101] on icon at bounding box center [954, 92] width 17 height 17
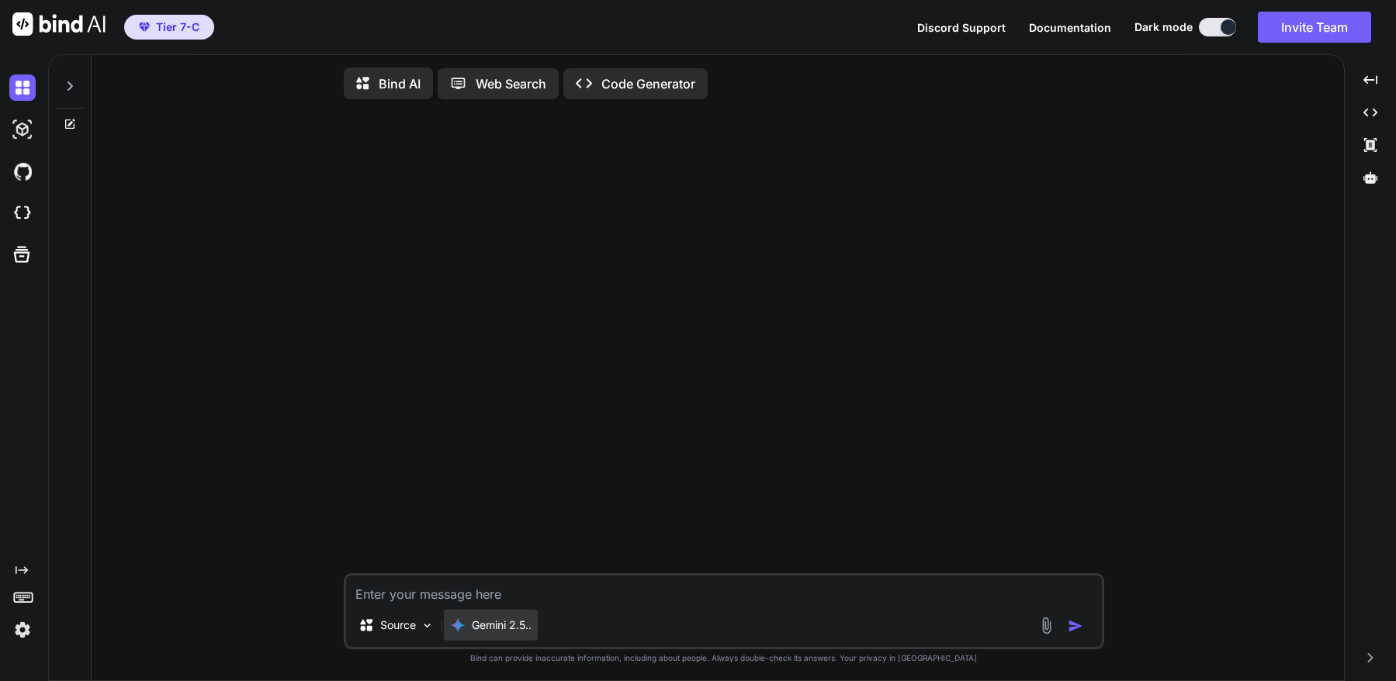
click at [522, 625] on p "Gemini 2.5.." at bounding box center [502, 626] width 60 height 16
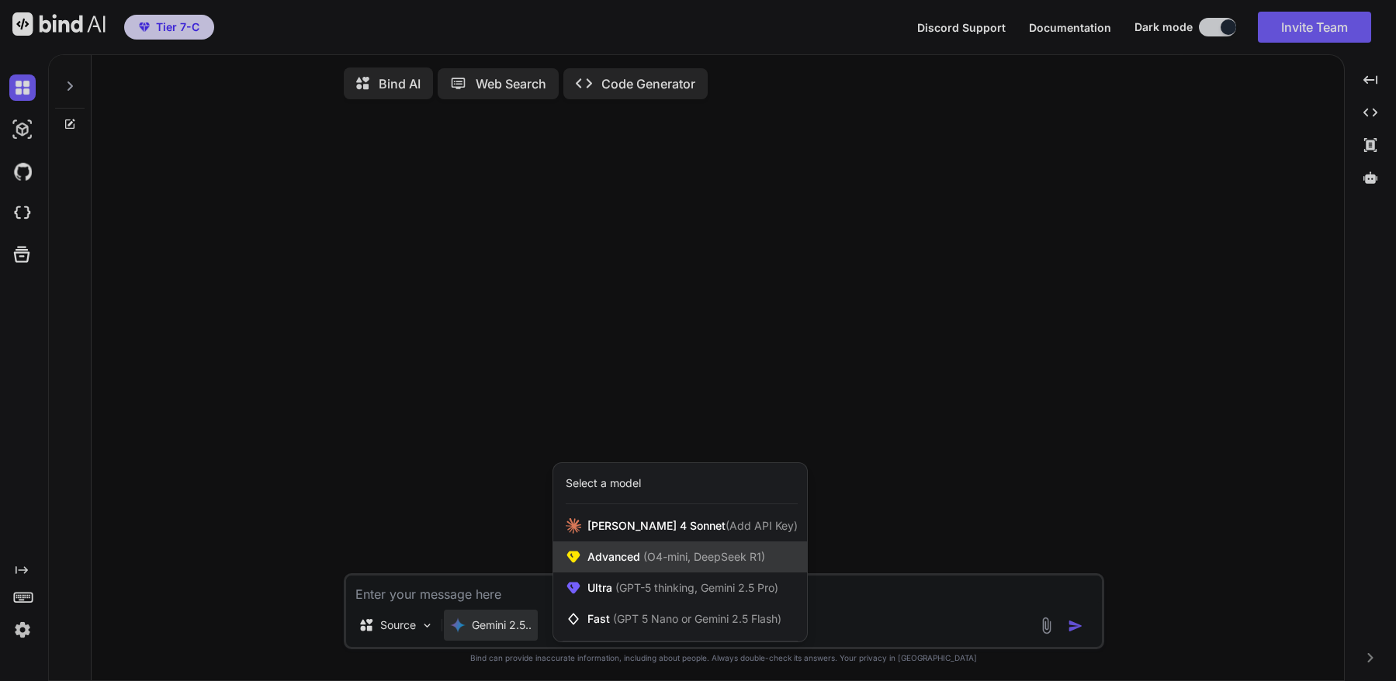
click at [619, 565] on span "Advanced (O4-mini, DeepSeek R1)" at bounding box center [676, 557] width 178 height 16
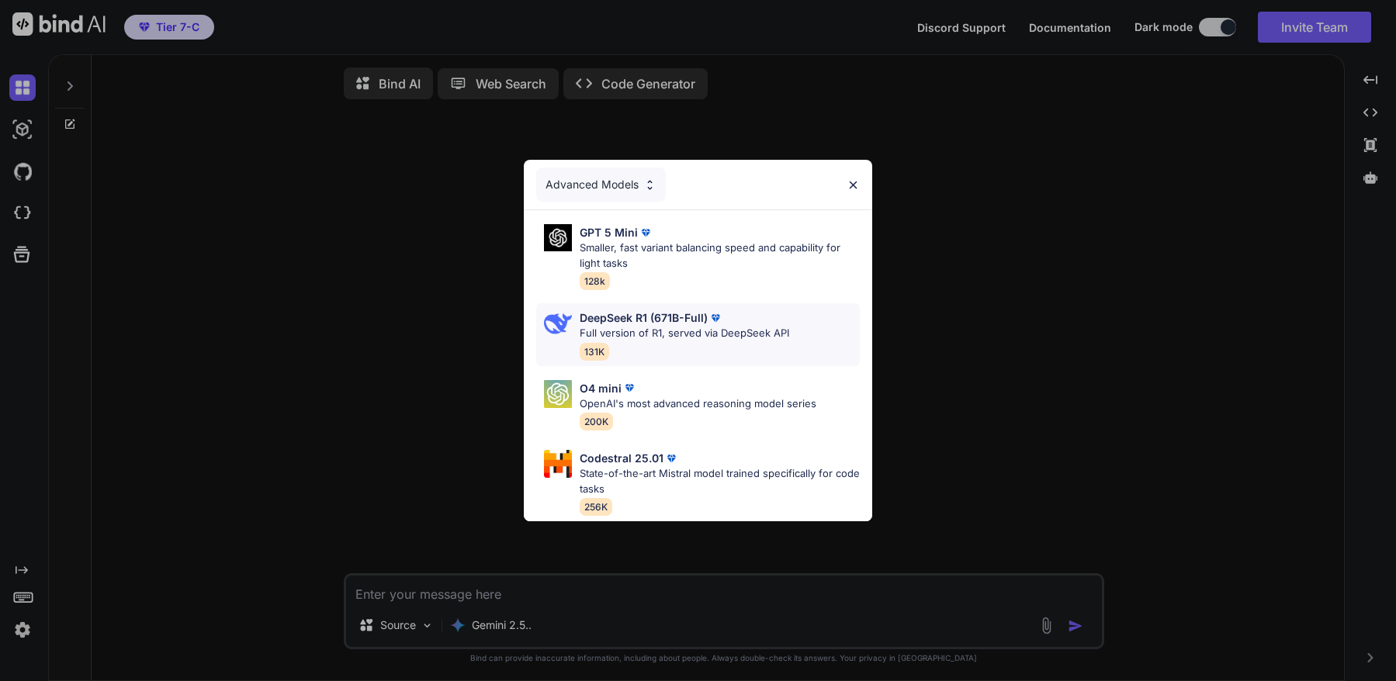
click at [623, 337] on div "DeepSeek R1 (671B-Full) Full version of R1, served via DeepSeek API 131K" at bounding box center [685, 335] width 210 height 50
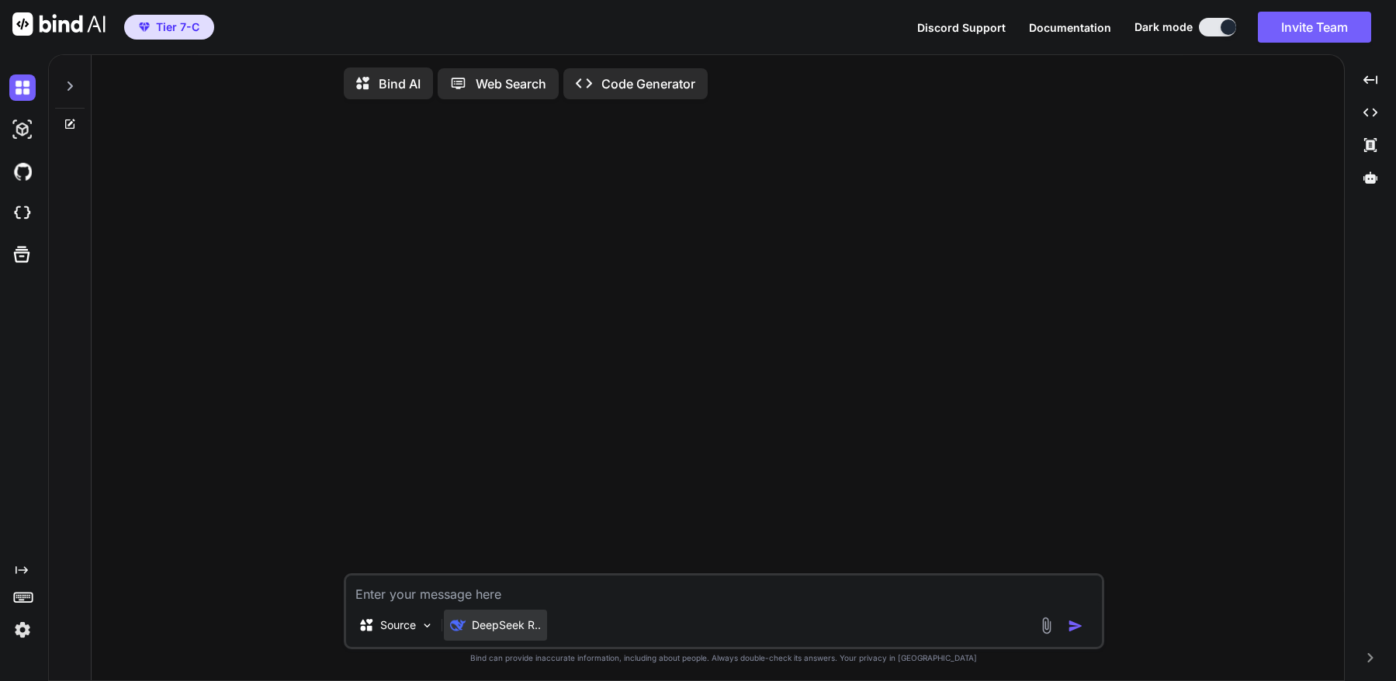
click at [523, 629] on p "DeepSeek R.." at bounding box center [506, 626] width 69 height 16
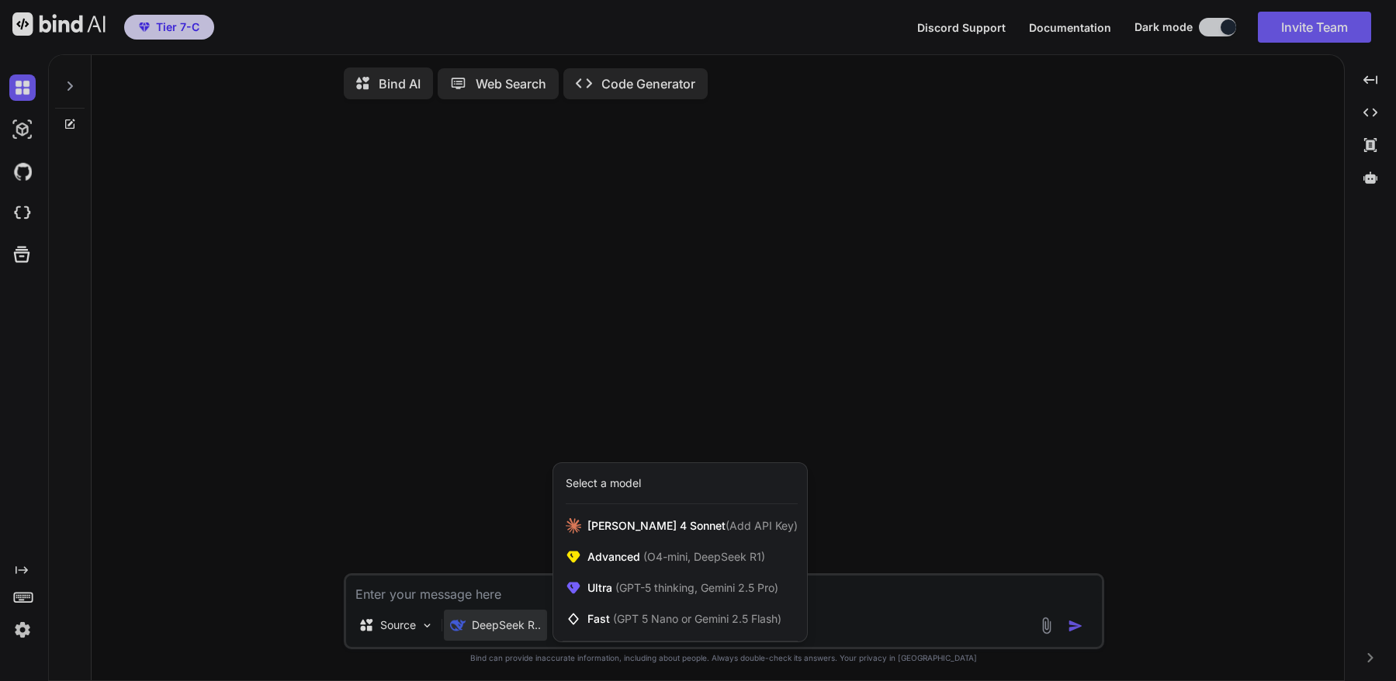
click at [610, 491] on div "Select a model" at bounding box center [603, 484] width 75 height 16
click at [485, 509] on div at bounding box center [698, 340] width 1396 height 681
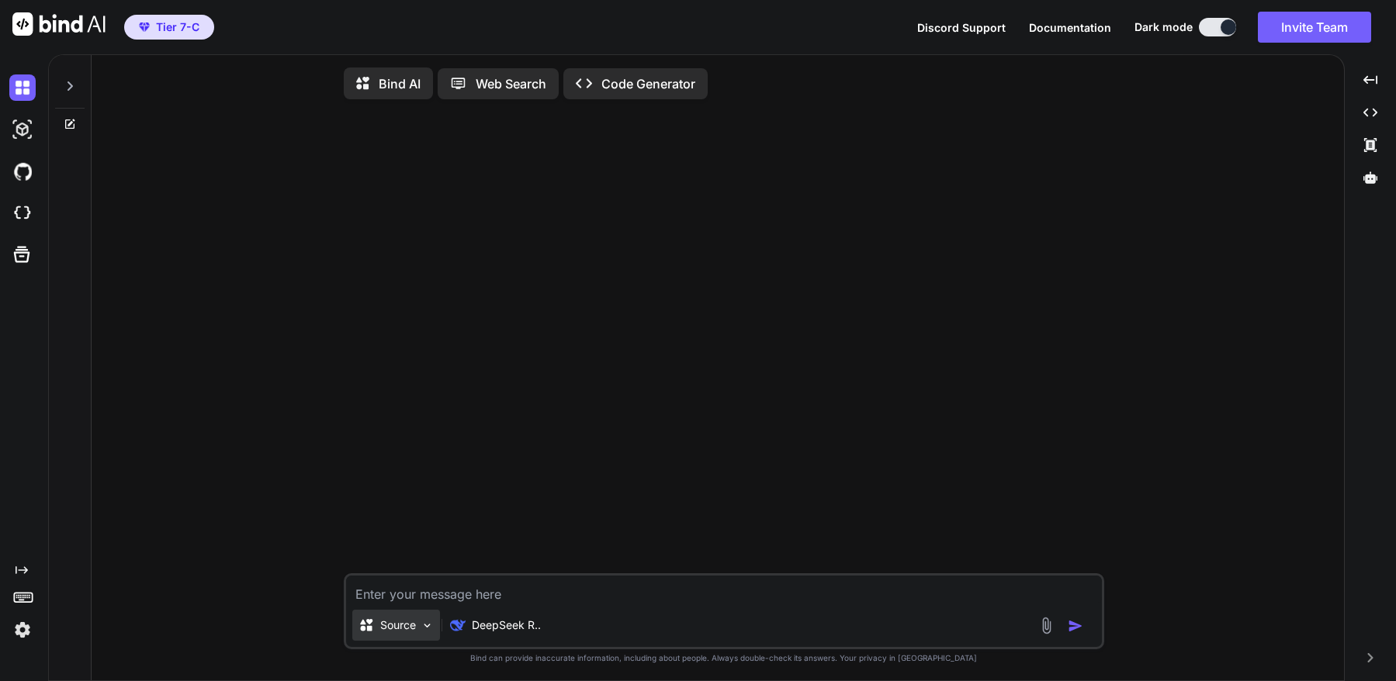
click at [417, 639] on div "Source" at bounding box center [396, 625] width 88 height 31
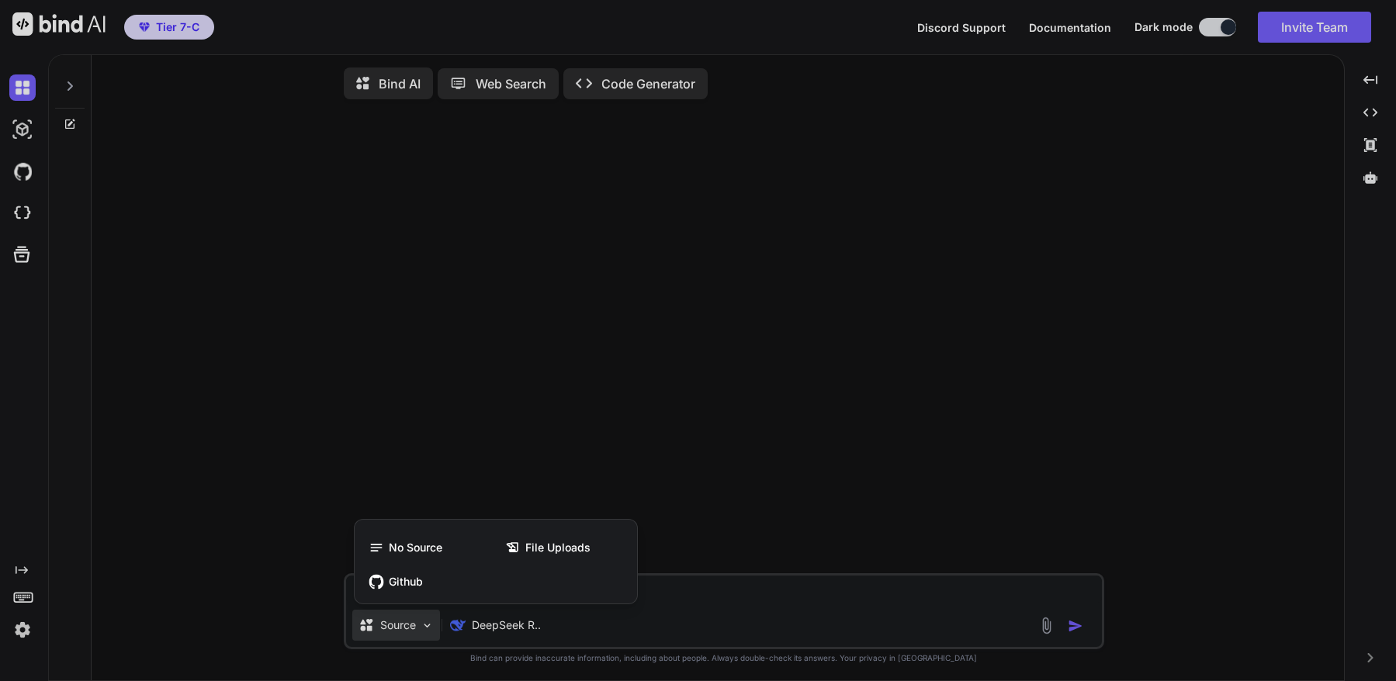
click at [578, 385] on div at bounding box center [698, 340] width 1396 height 681
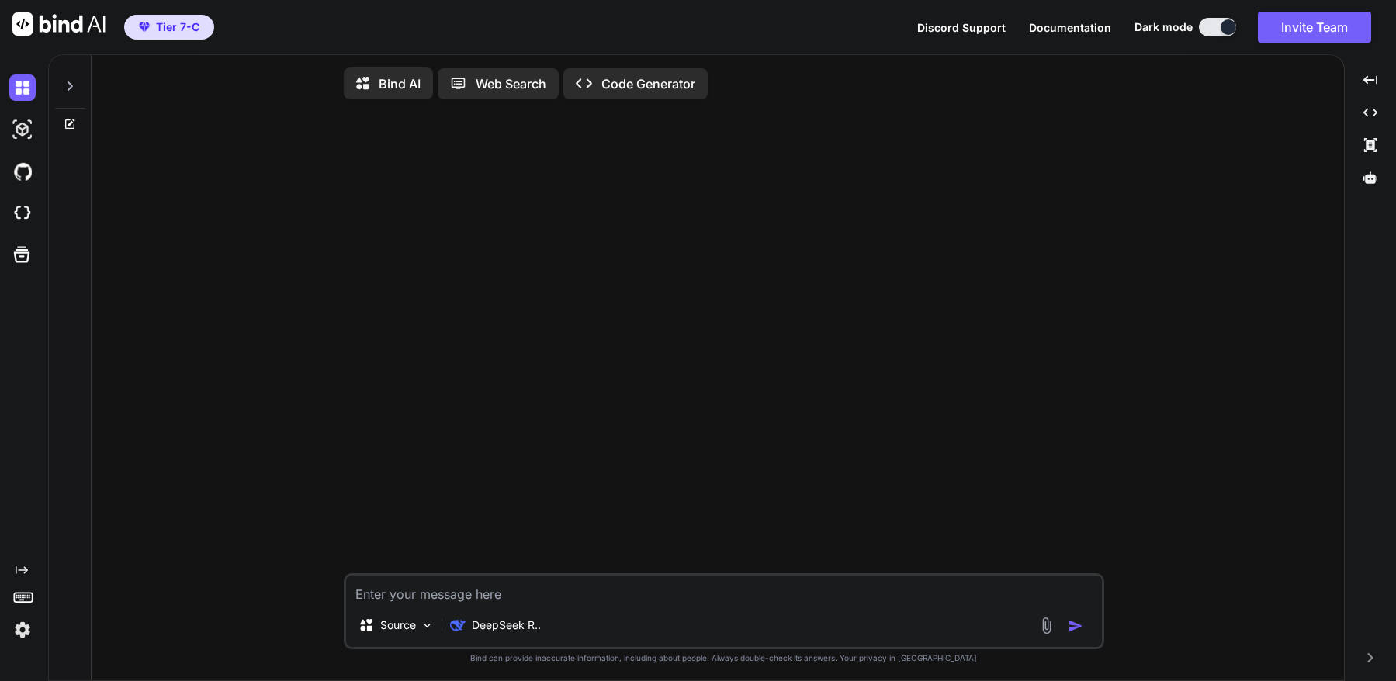
click at [165, 26] on span "Tier 7-C" at bounding box center [177, 27] width 43 height 16
click at [220, 224] on div "Source DeepSeek R.. Created with Bind Always check its answers. Privacy in Bind…" at bounding box center [724, 397] width 1240 height 571
click at [17, 133] on img at bounding box center [22, 129] width 26 height 26
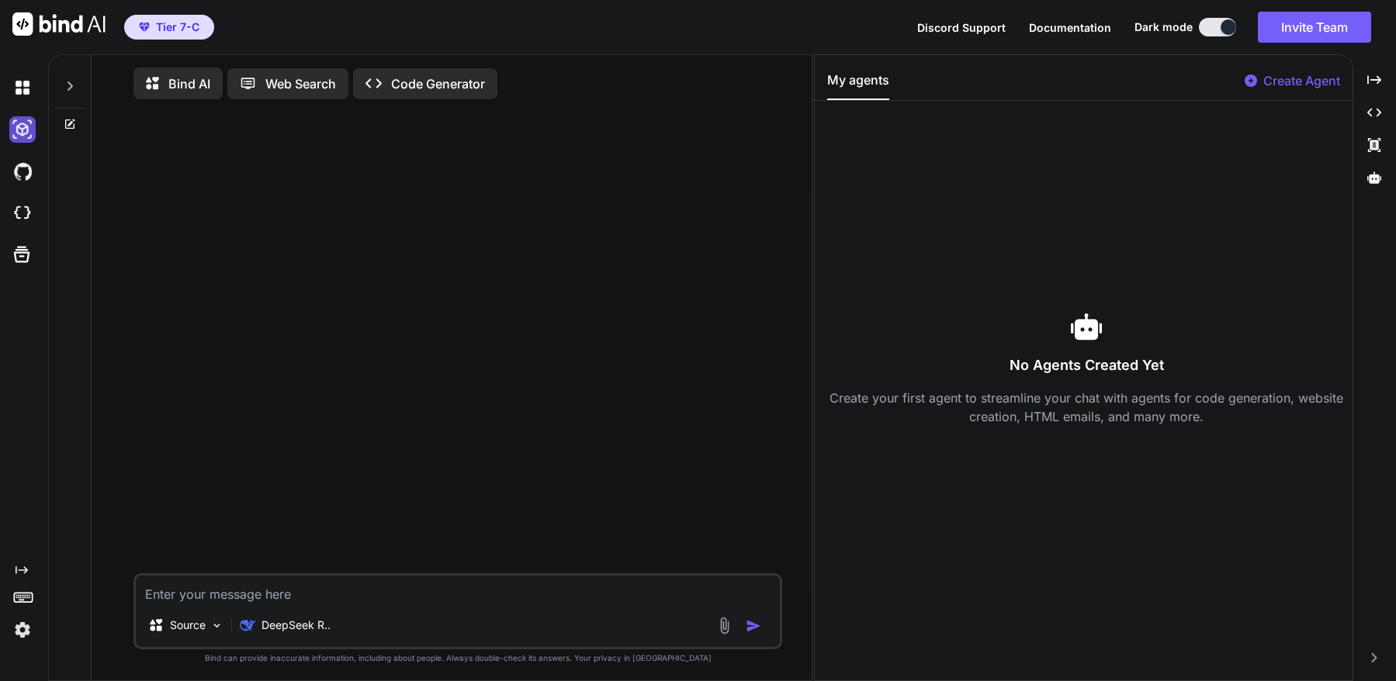
click at [22, 128] on img at bounding box center [22, 129] width 26 height 26
click at [1038, 177] on div "No Agents Created Yet Create your first agent to streamline your chat with agen…" at bounding box center [1086, 368] width 519 height 511
click at [1272, 81] on p "Create Agent" at bounding box center [1301, 80] width 77 height 19
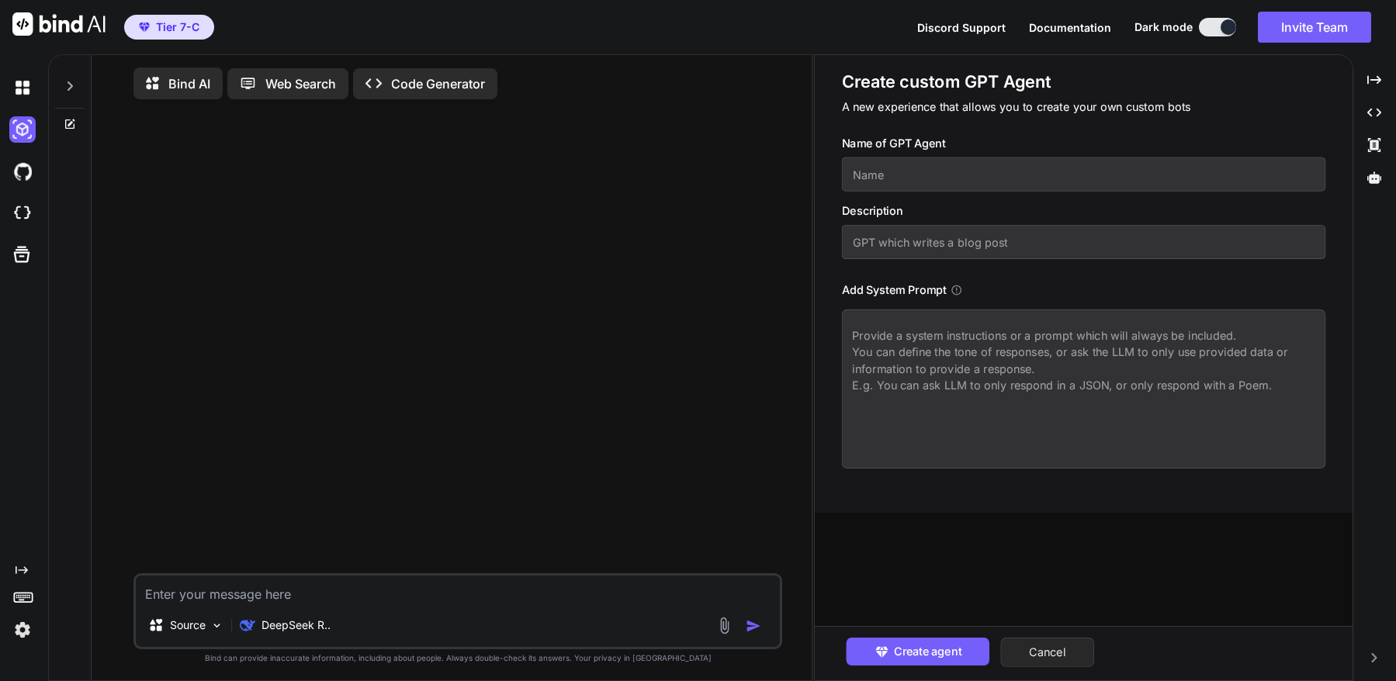
click at [1052, 649] on button "Cancel" at bounding box center [1047, 652] width 94 height 29
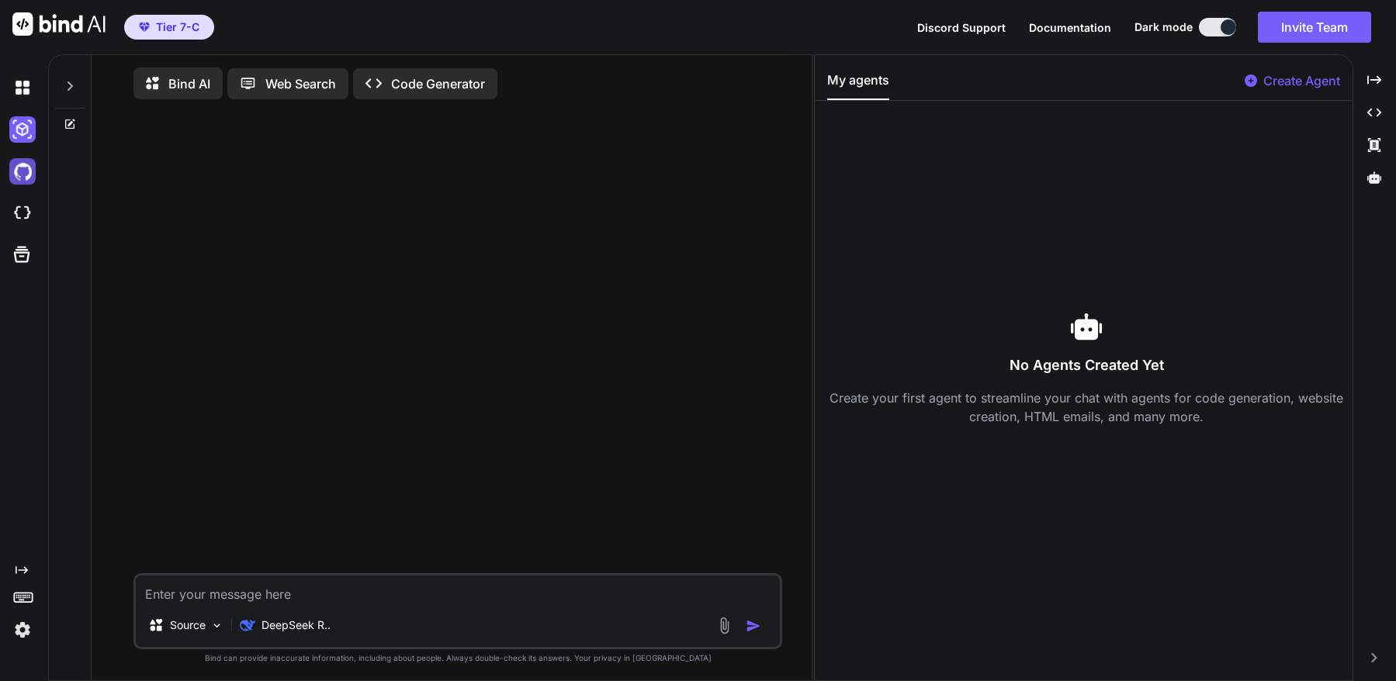
click at [21, 166] on img at bounding box center [22, 171] width 26 height 26
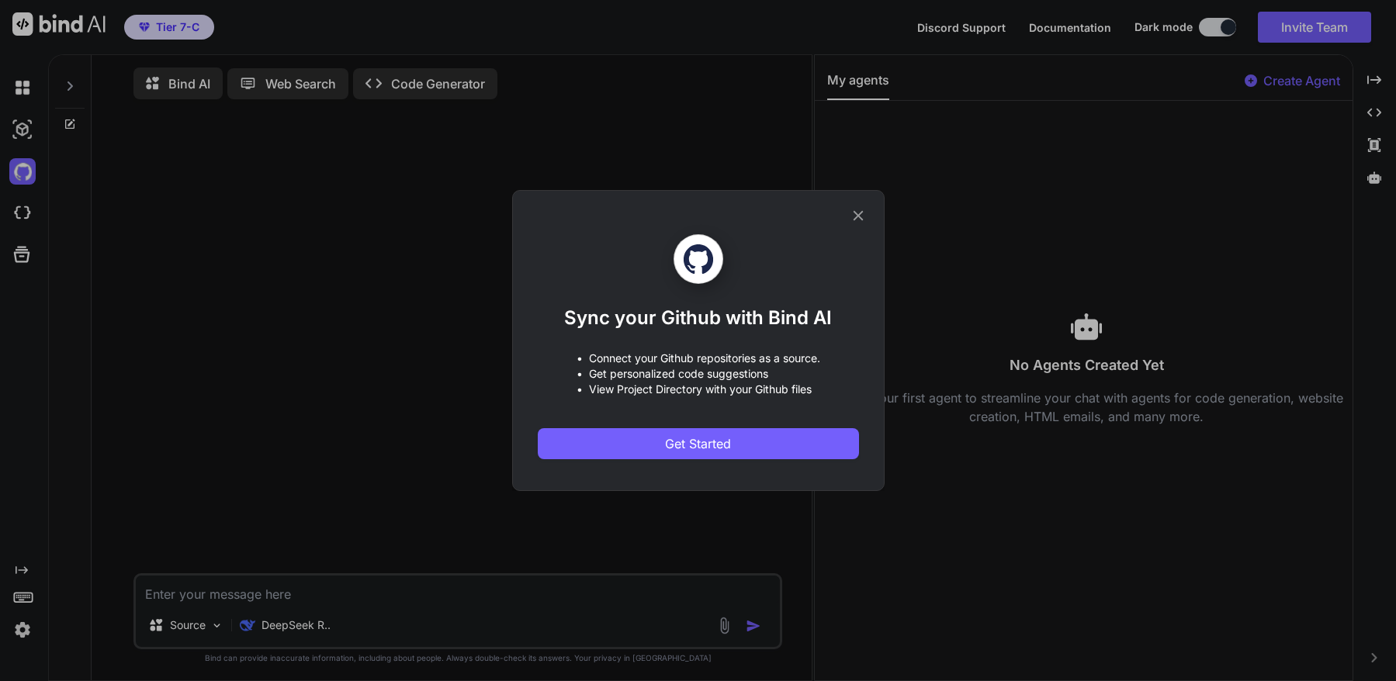
click at [864, 217] on icon at bounding box center [858, 215] width 17 height 17
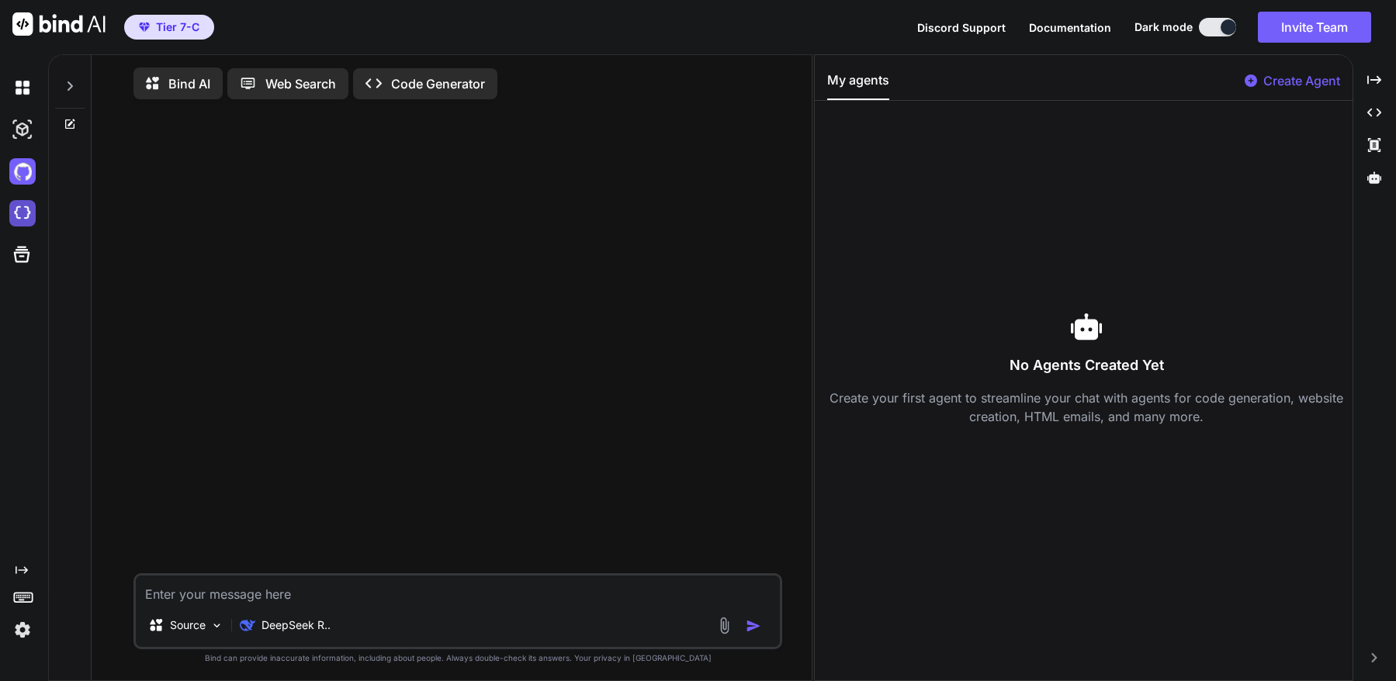
click at [26, 209] on img at bounding box center [22, 213] width 26 height 26
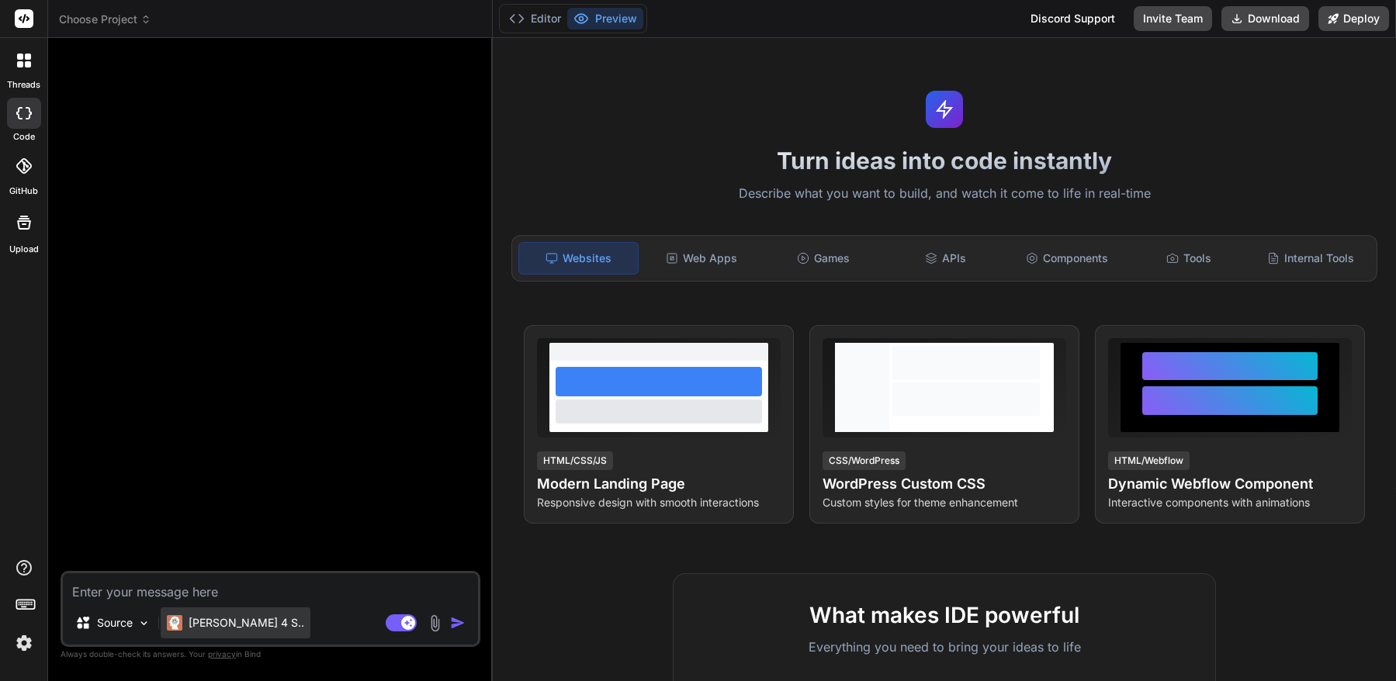
click at [201, 615] on div "[PERSON_NAME] 4 S.." at bounding box center [236, 623] width 150 height 31
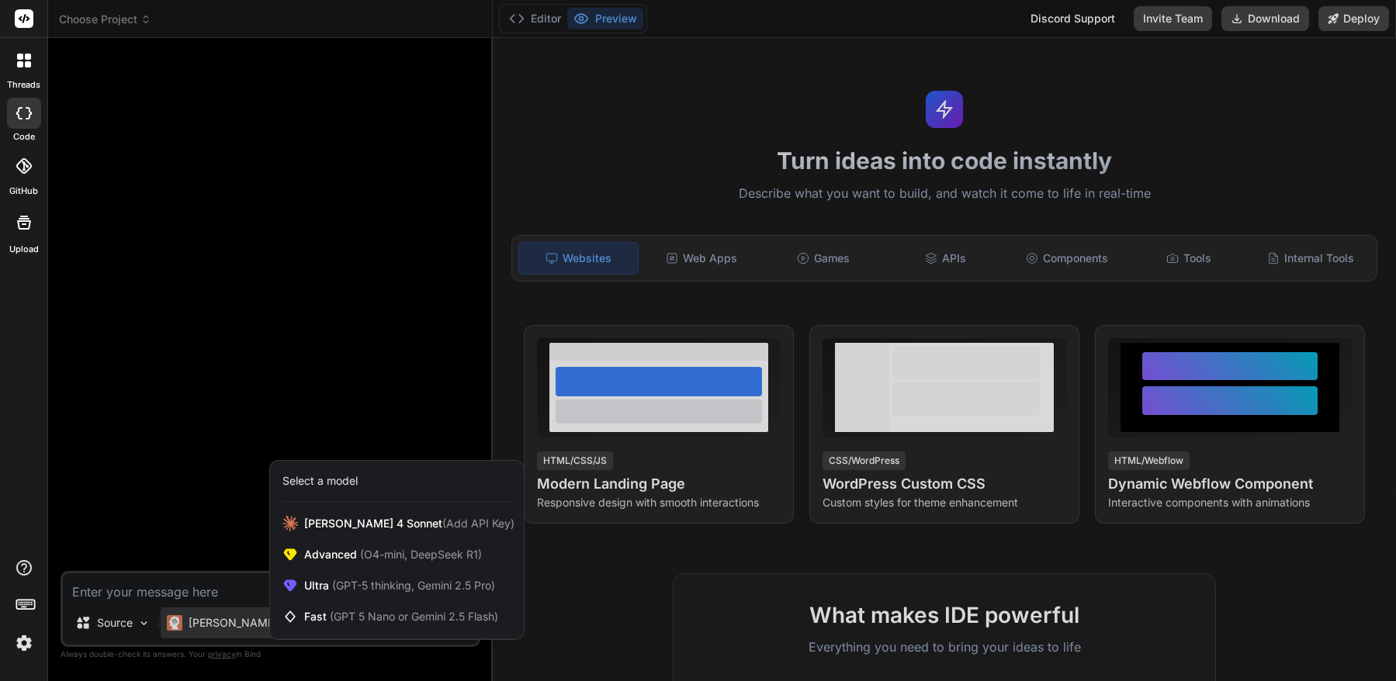
click at [197, 490] on div at bounding box center [698, 340] width 1396 height 681
type textarea "x"
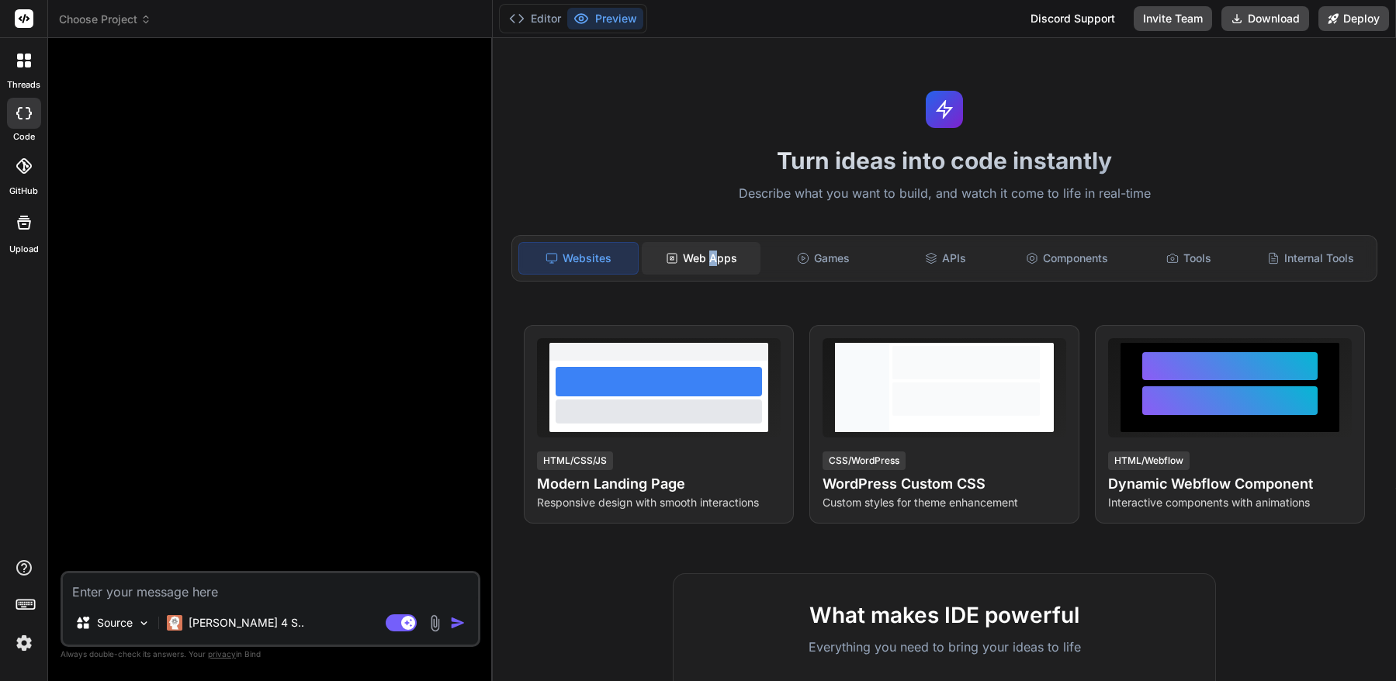
click at [711, 255] on div "Web Apps" at bounding box center [701, 258] width 119 height 33
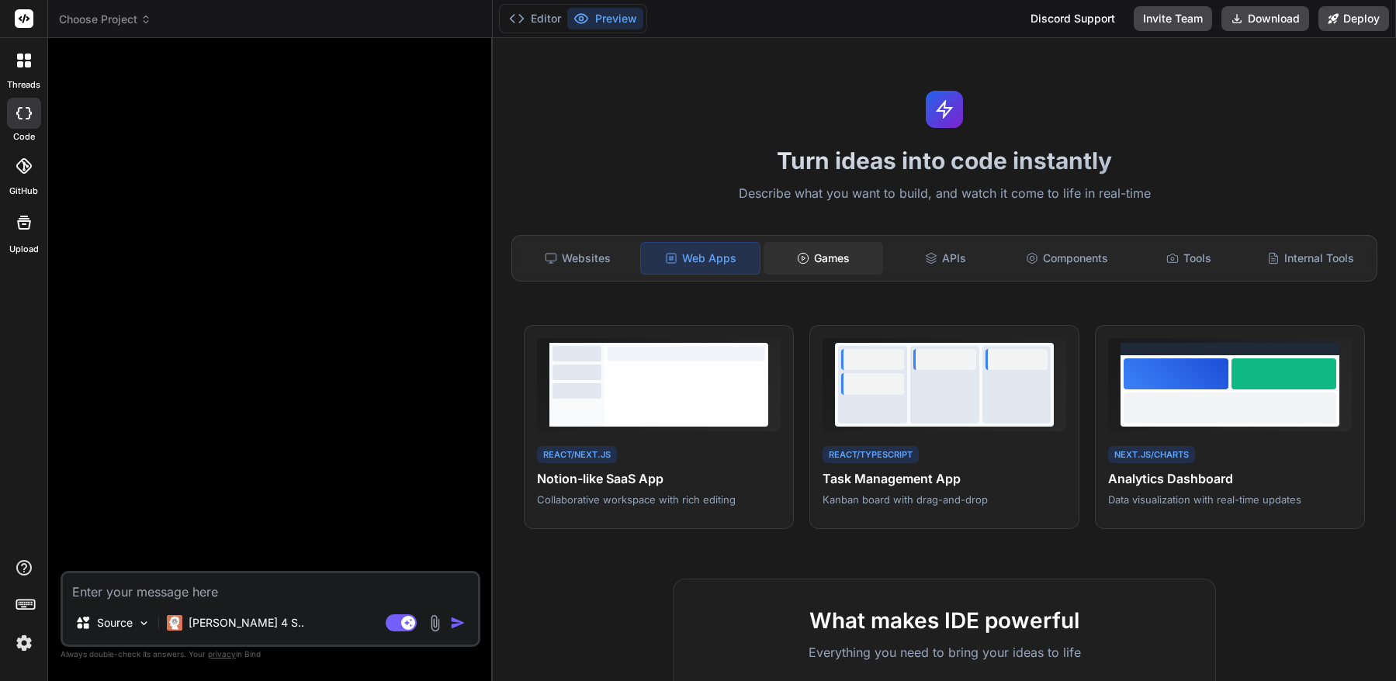
click at [847, 258] on div "Games" at bounding box center [823, 258] width 119 height 33
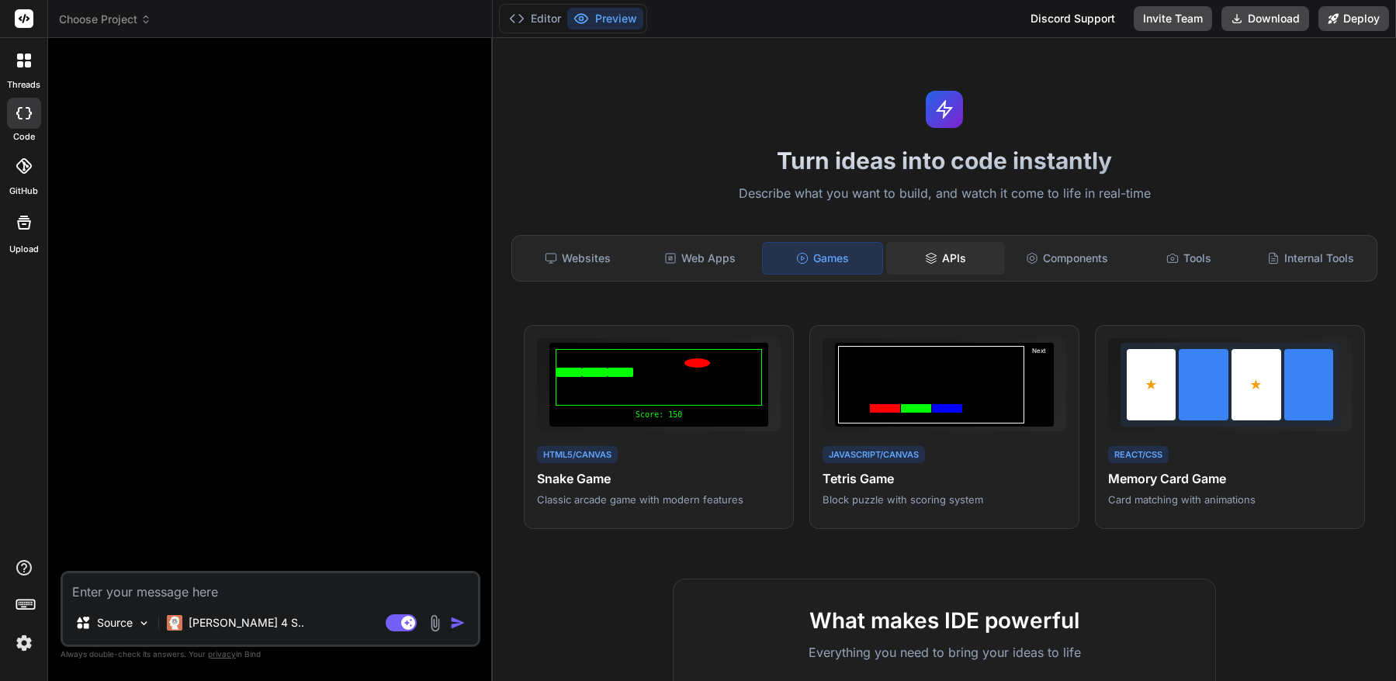
click at [946, 258] on div "APIs" at bounding box center [945, 258] width 119 height 33
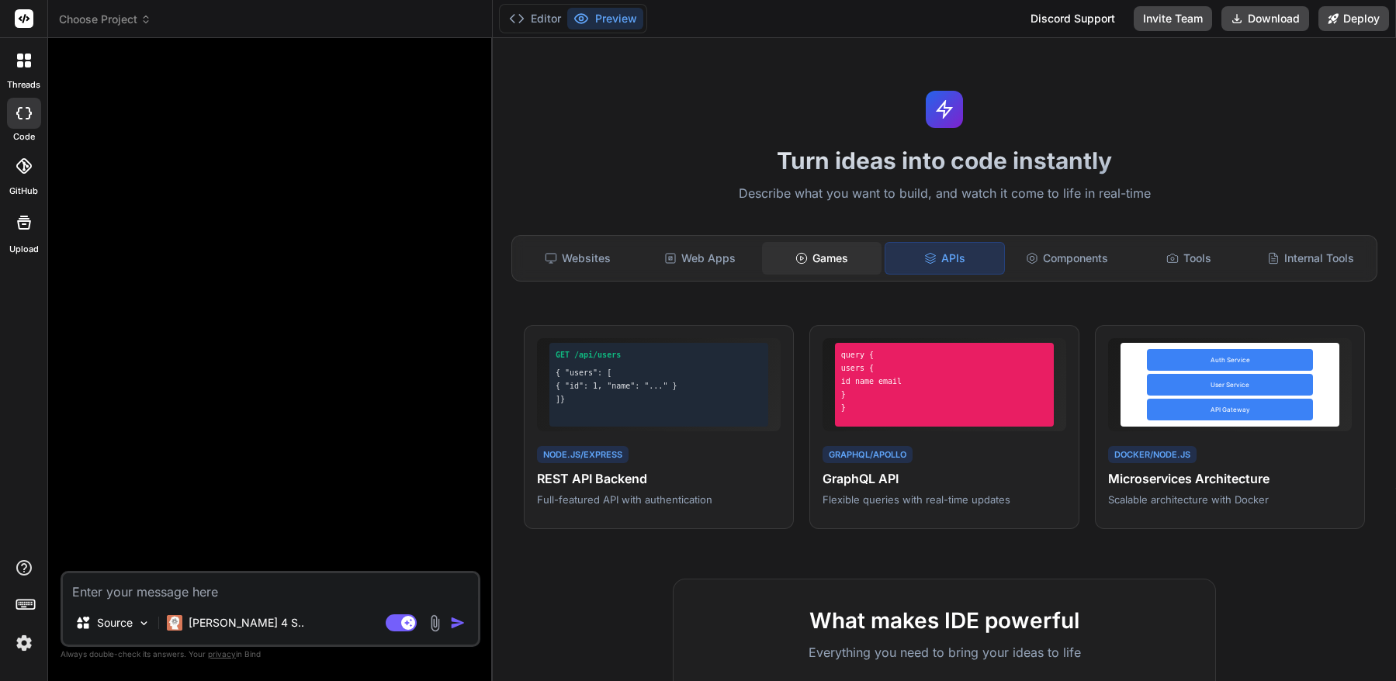
click at [850, 258] on div "Games" at bounding box center [821, 258] width 119 height 33
